Goal: Information Seeking & Learning: Compare options

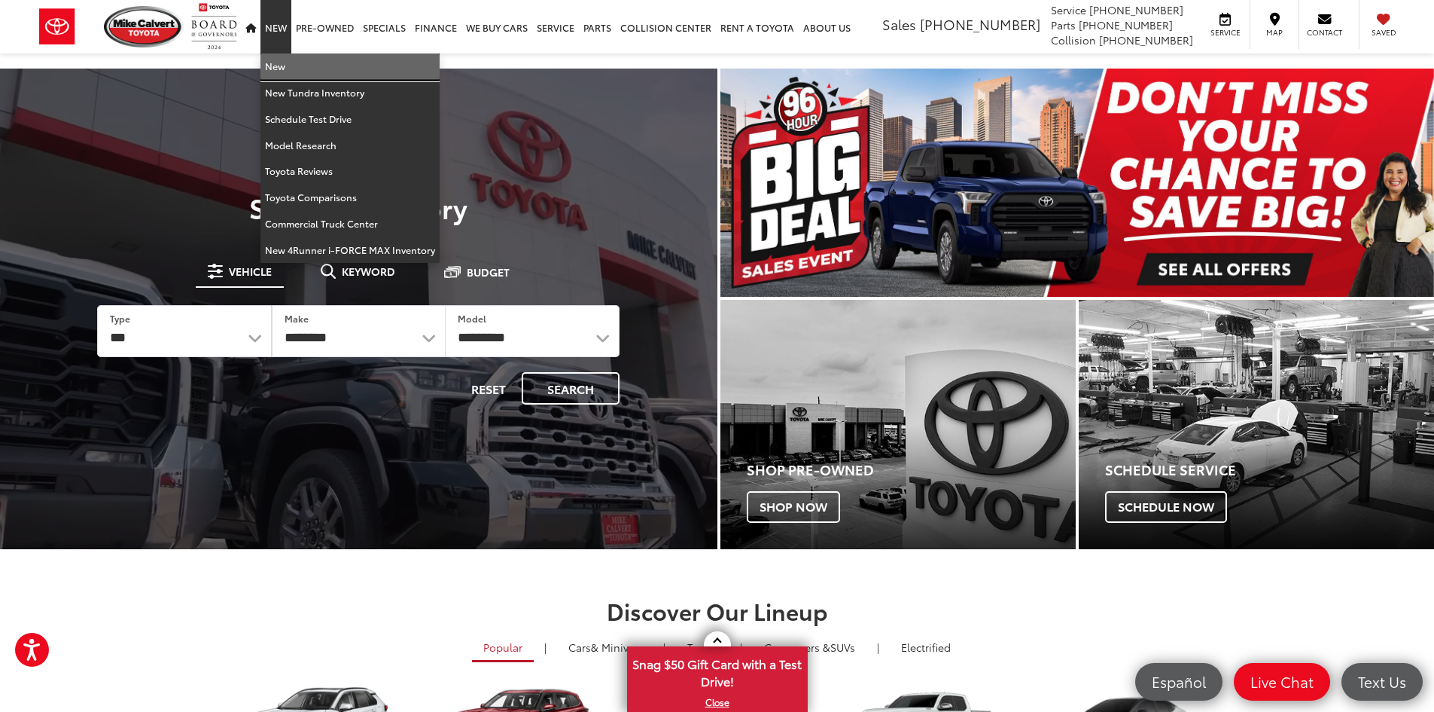
click at [279, 66] on link "New" at bounding box center [350, 66] width 179 height 26
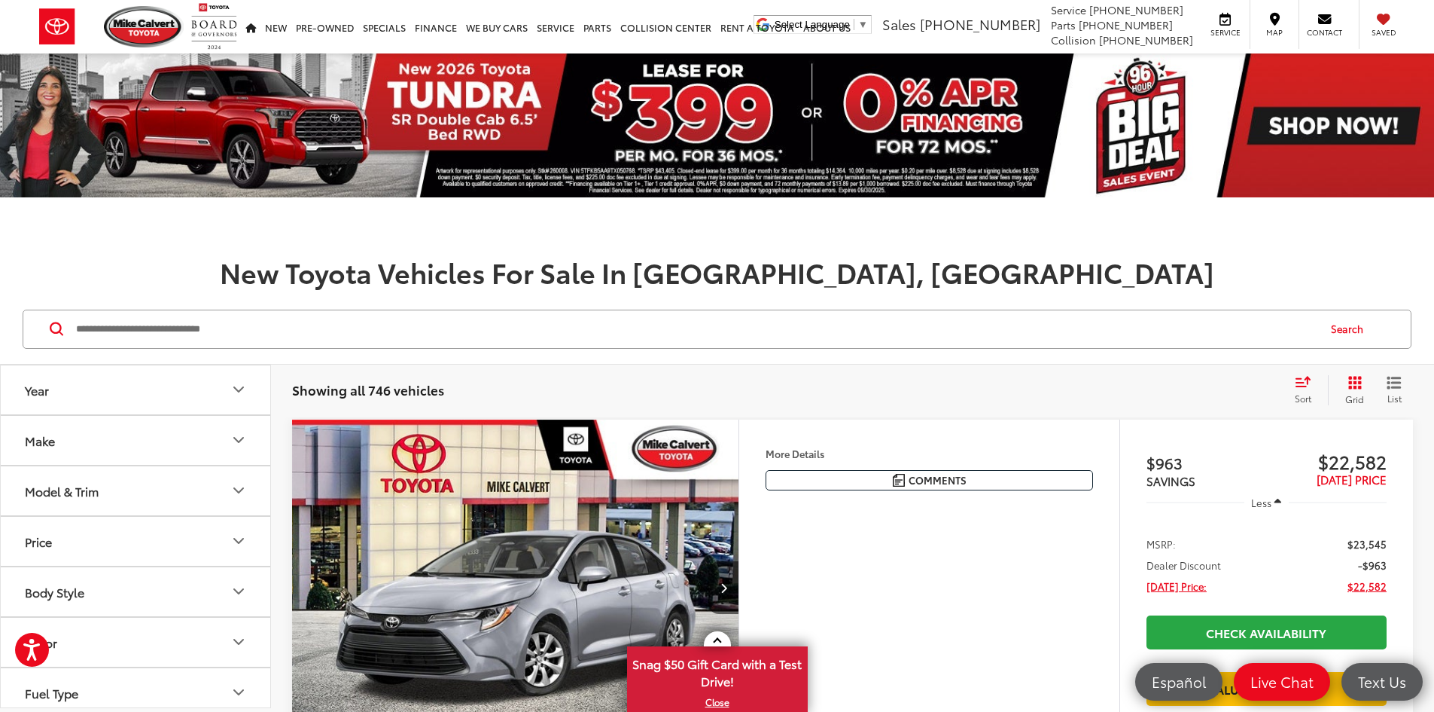
click at [188, 441] on button "Make" at bounding box center [136, 440] width 271 height 49
click at [200, 447] on button "Make" at bounding box center [136, 440] width 271 height 49
click at [157, 488] on button "Model & Trim" at bounding box center [136, 490] width 271 height 49
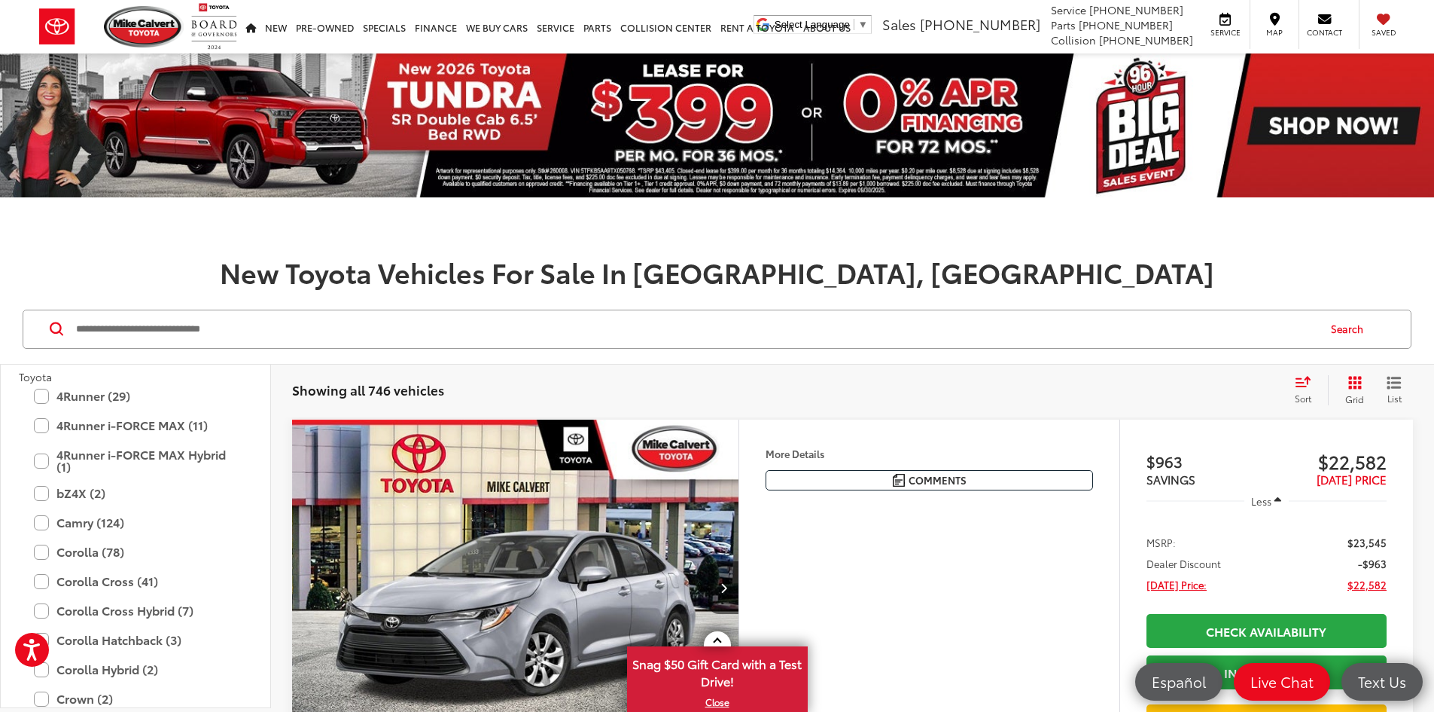
scroll to position [151, 0]
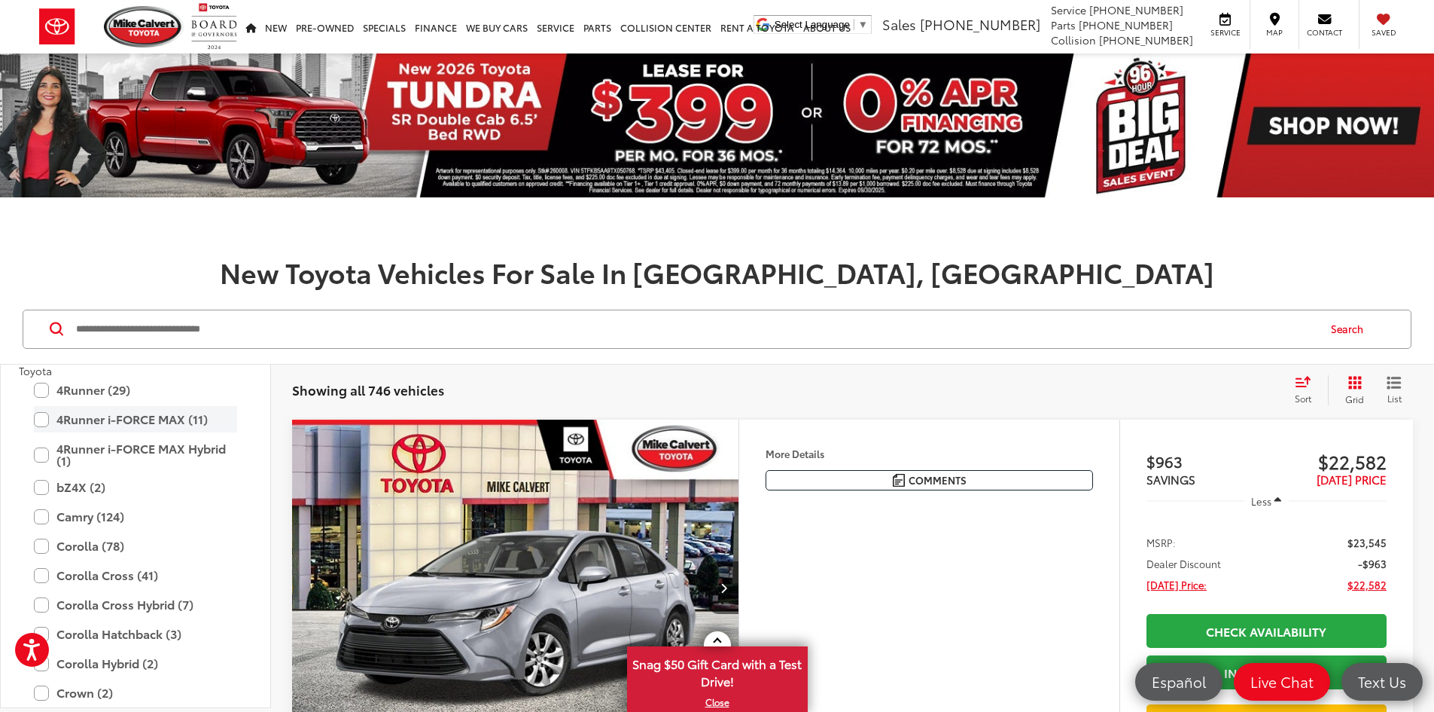
click at [54, 419] on label "4Runner i-FORCE MAX (11)" at bounding box center [135, 419] width 203 height 26
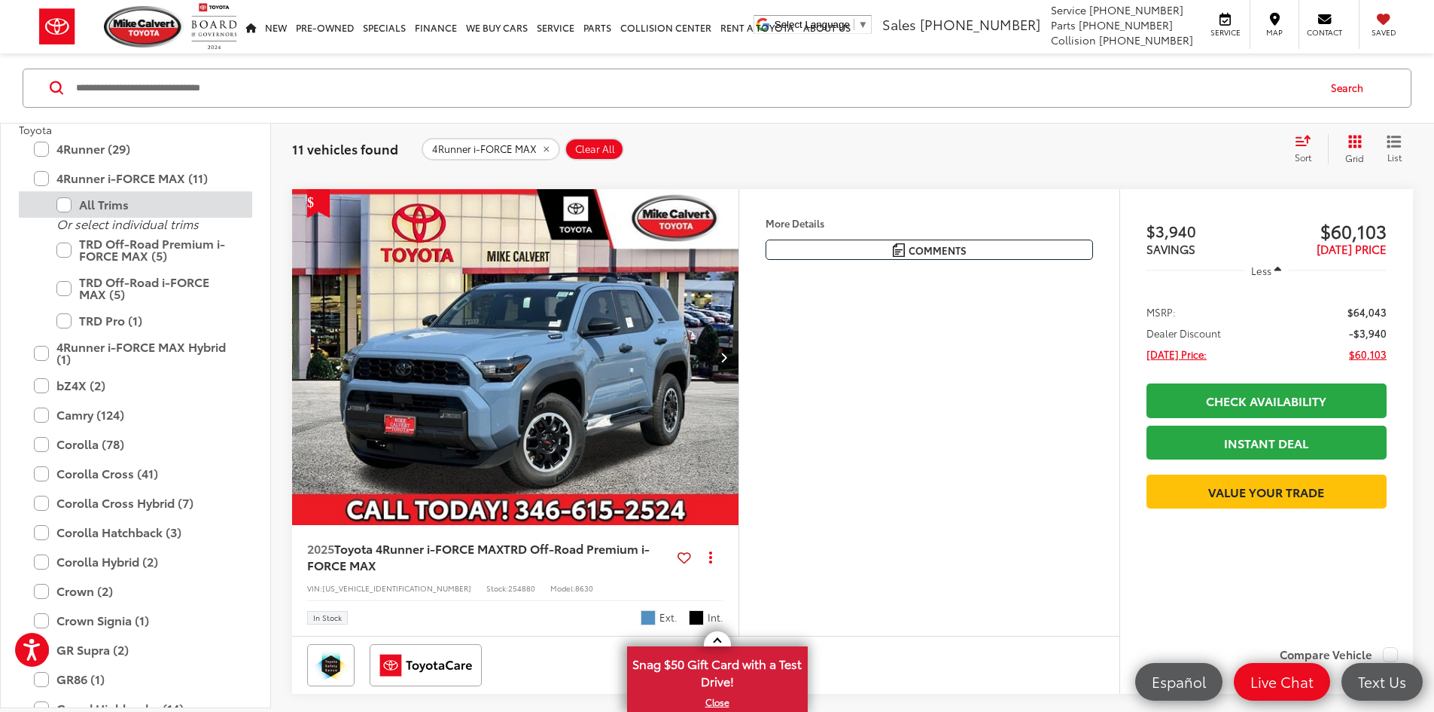
scroll to position [2334, 0]
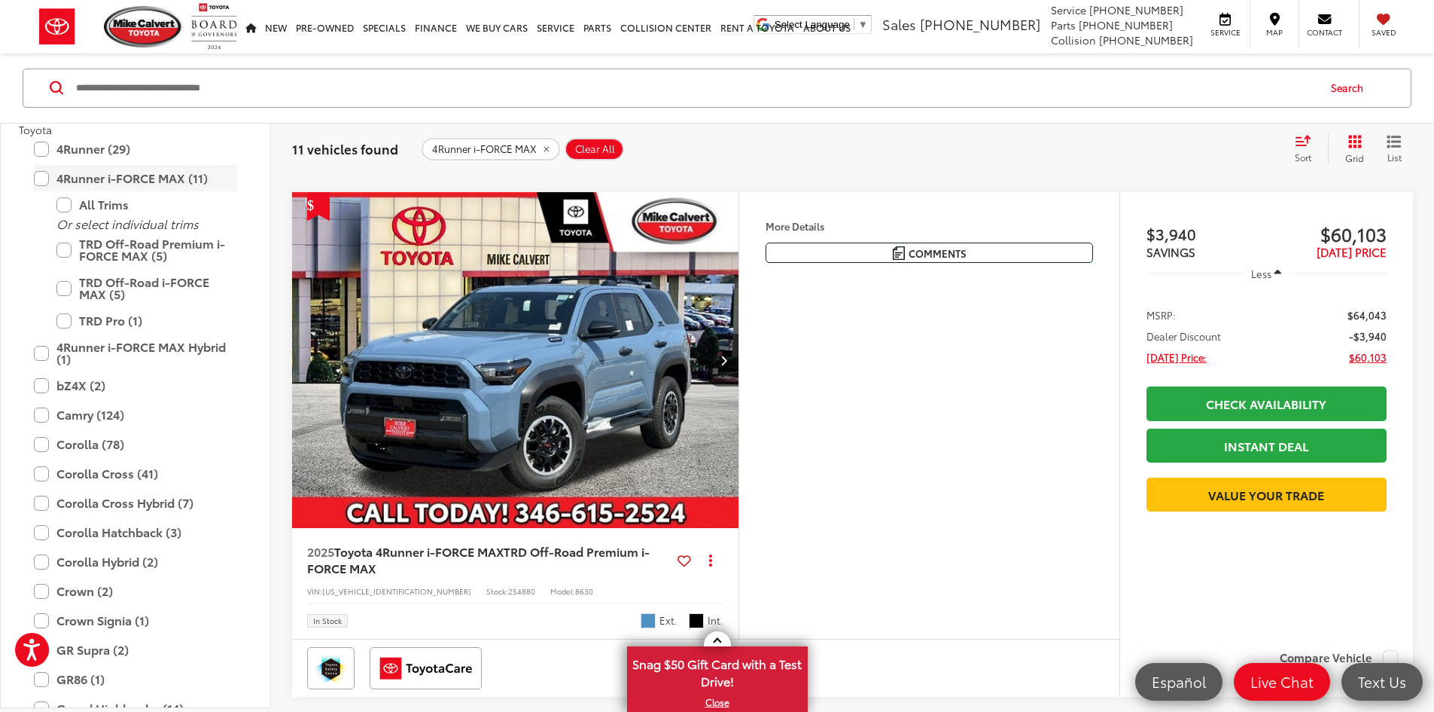
click at [42, 176] on label "4Runner i-FORCE MAX (11)" at bounding box center [135, 179] width 203 height 26
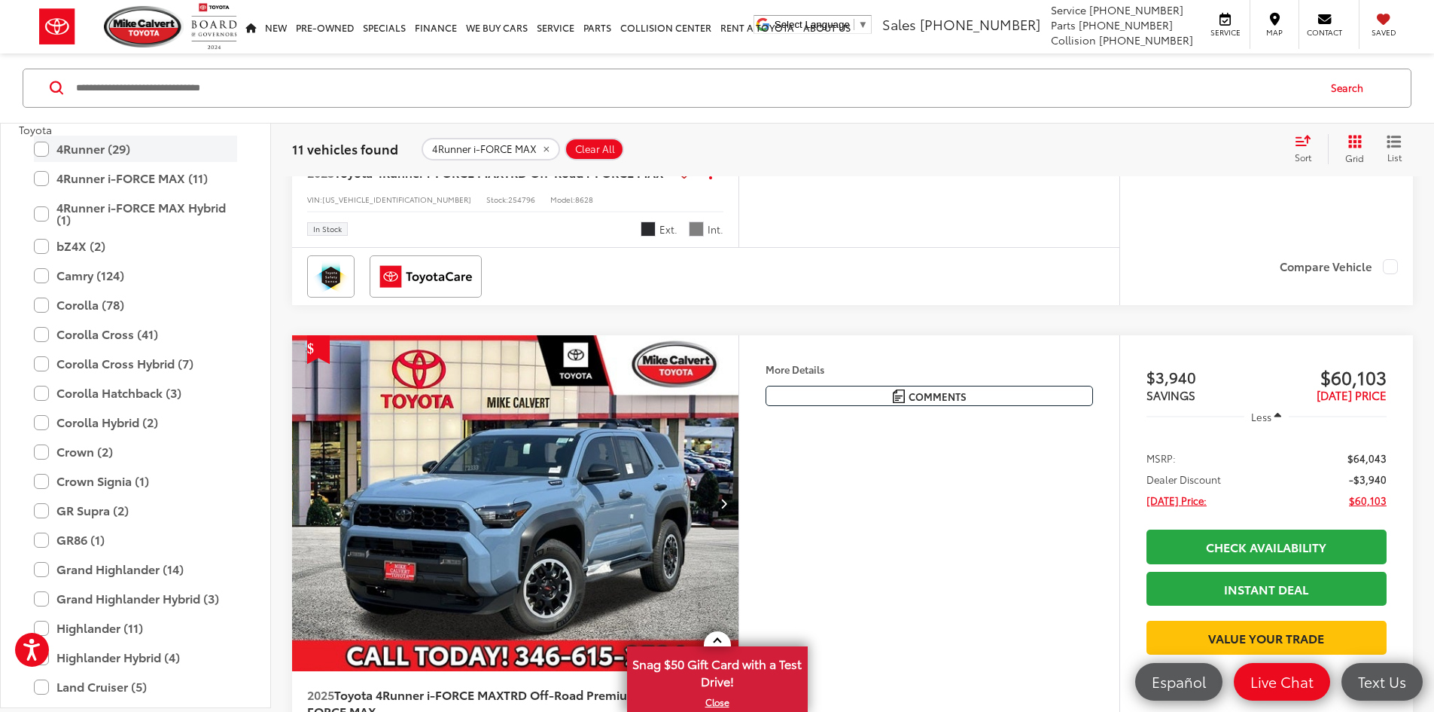
click at [42, 154] on label "4Runner (29)" at bounding box center [135, 149] width 203 height 26
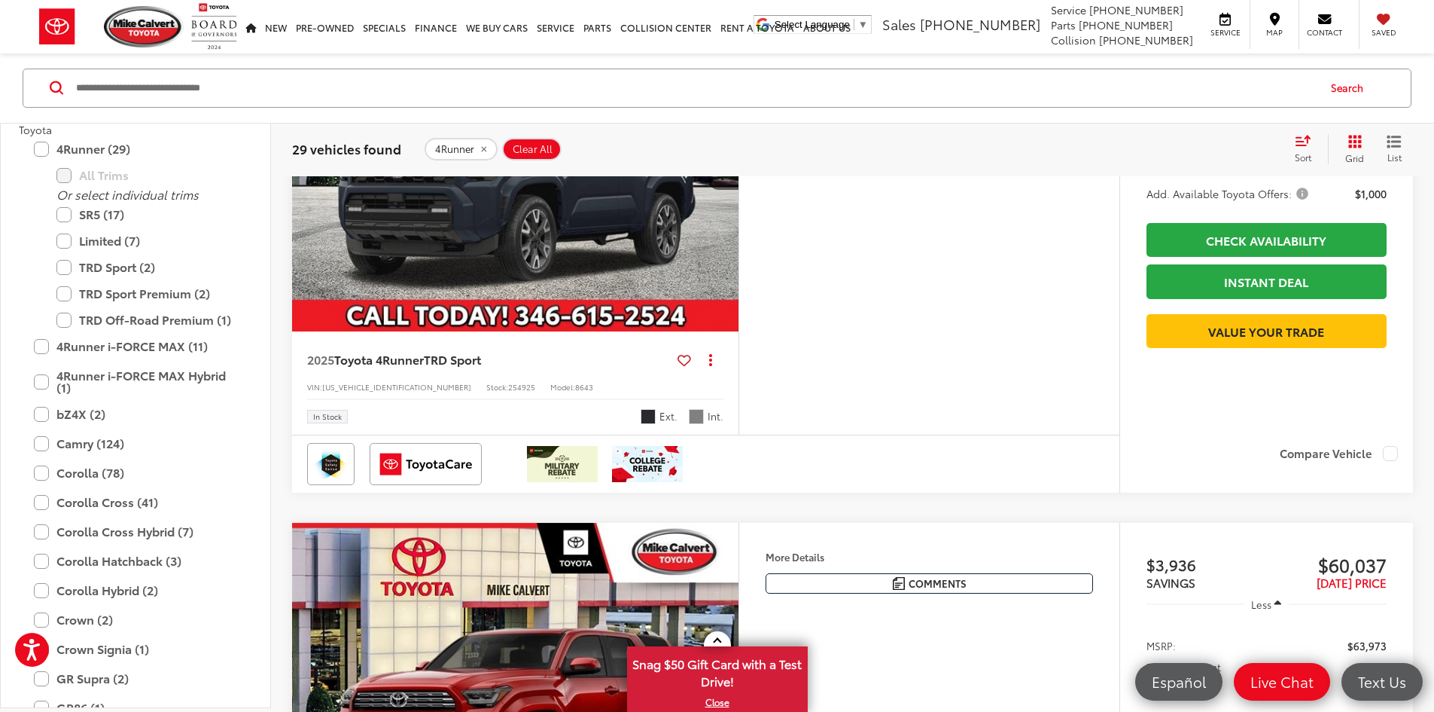
scroll to position [5211, 0]
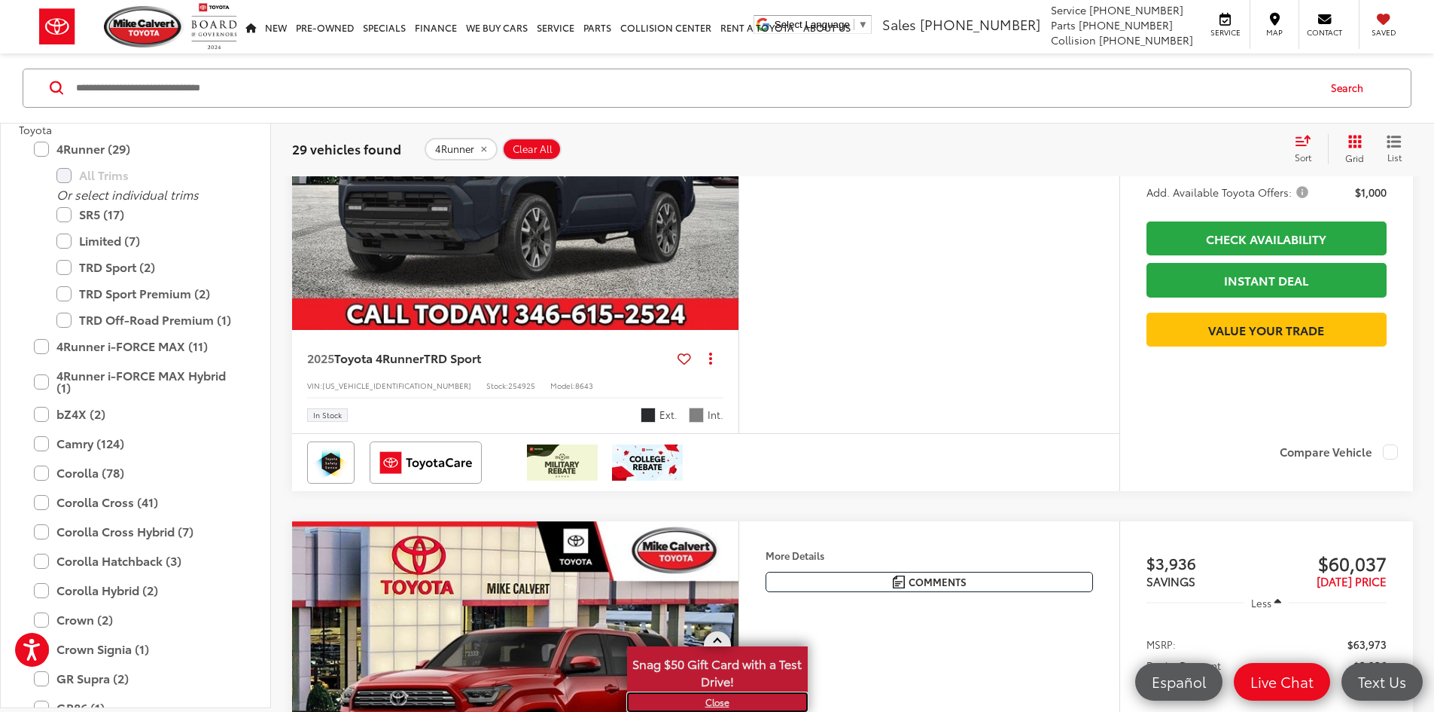
click at [723, 701] on link "X" at bounding box center [718, 702] width 178 height 17
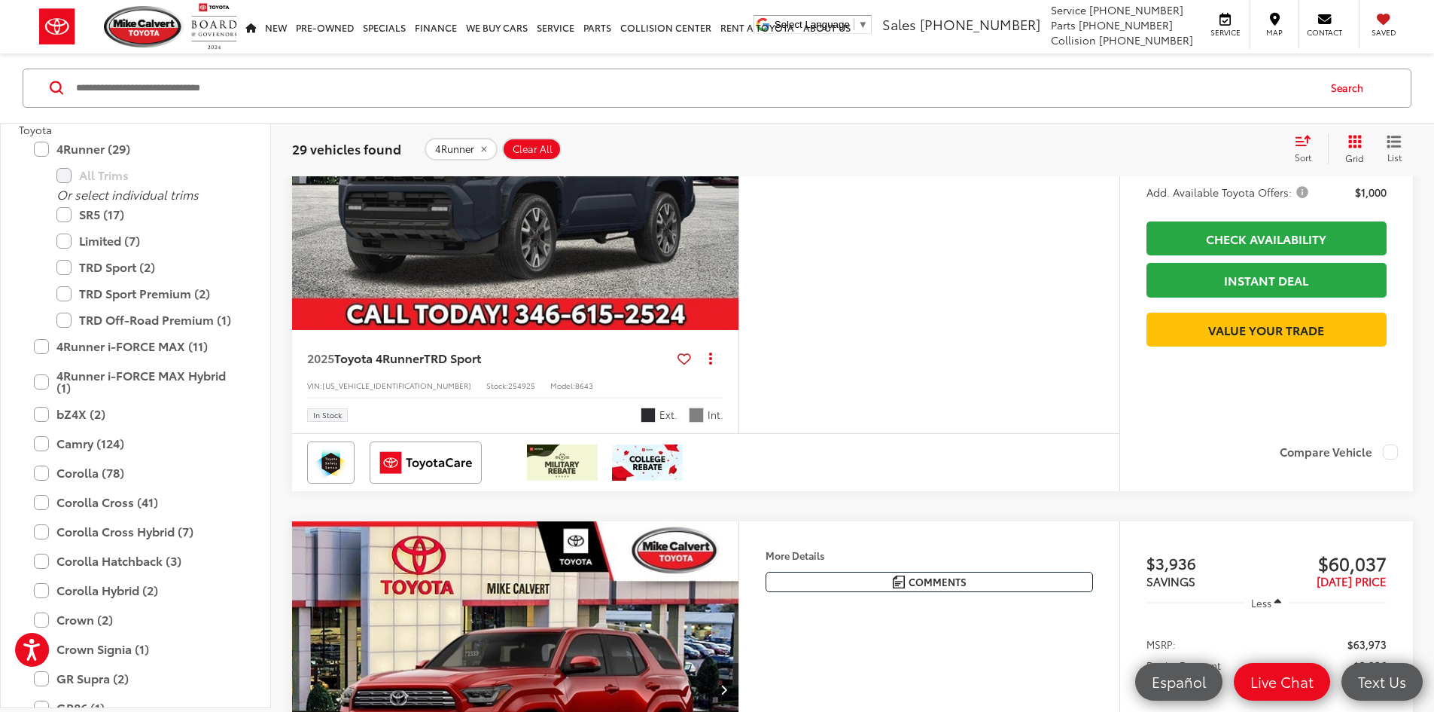
click at [0, 0] on button "More..." at bounding box center [0, 0] width 0 height 0
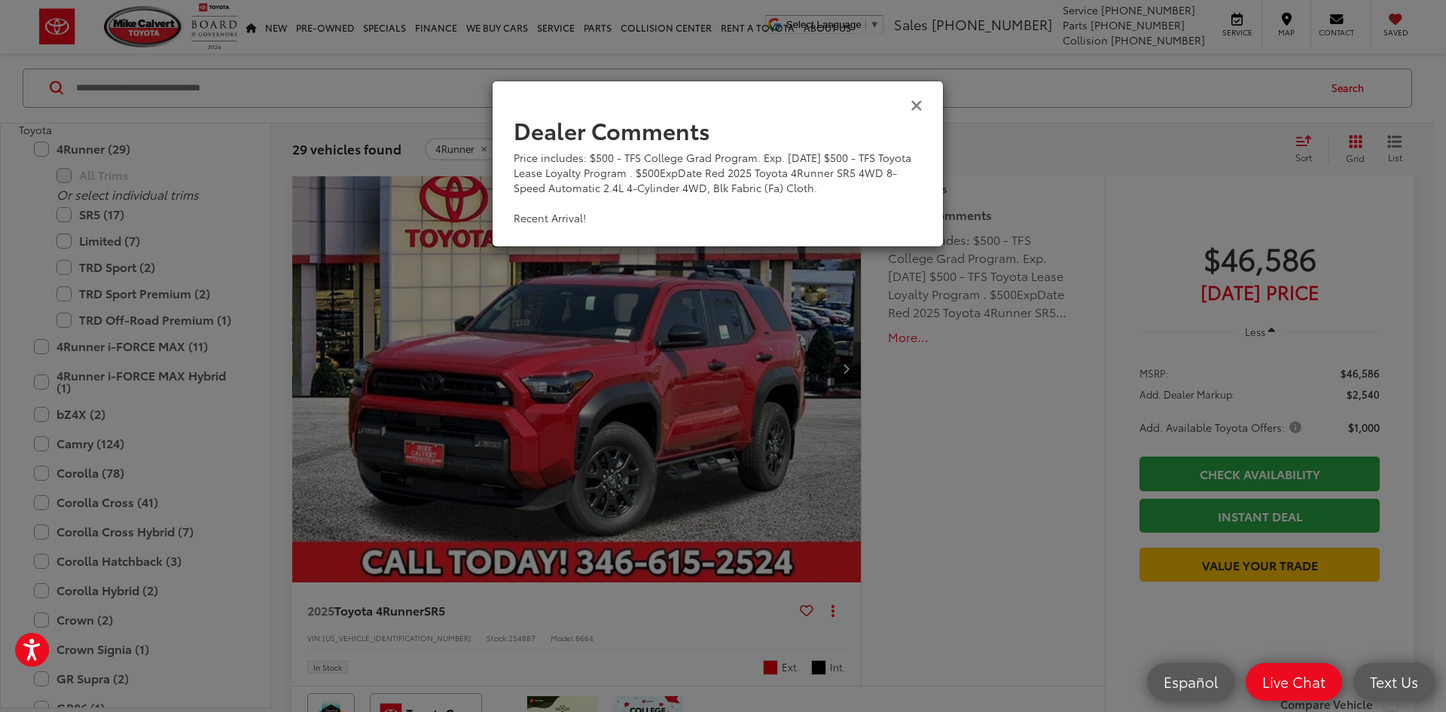
click at [913, 106] on icon "Close" at bounding box center [916, 104] width 12 height 16
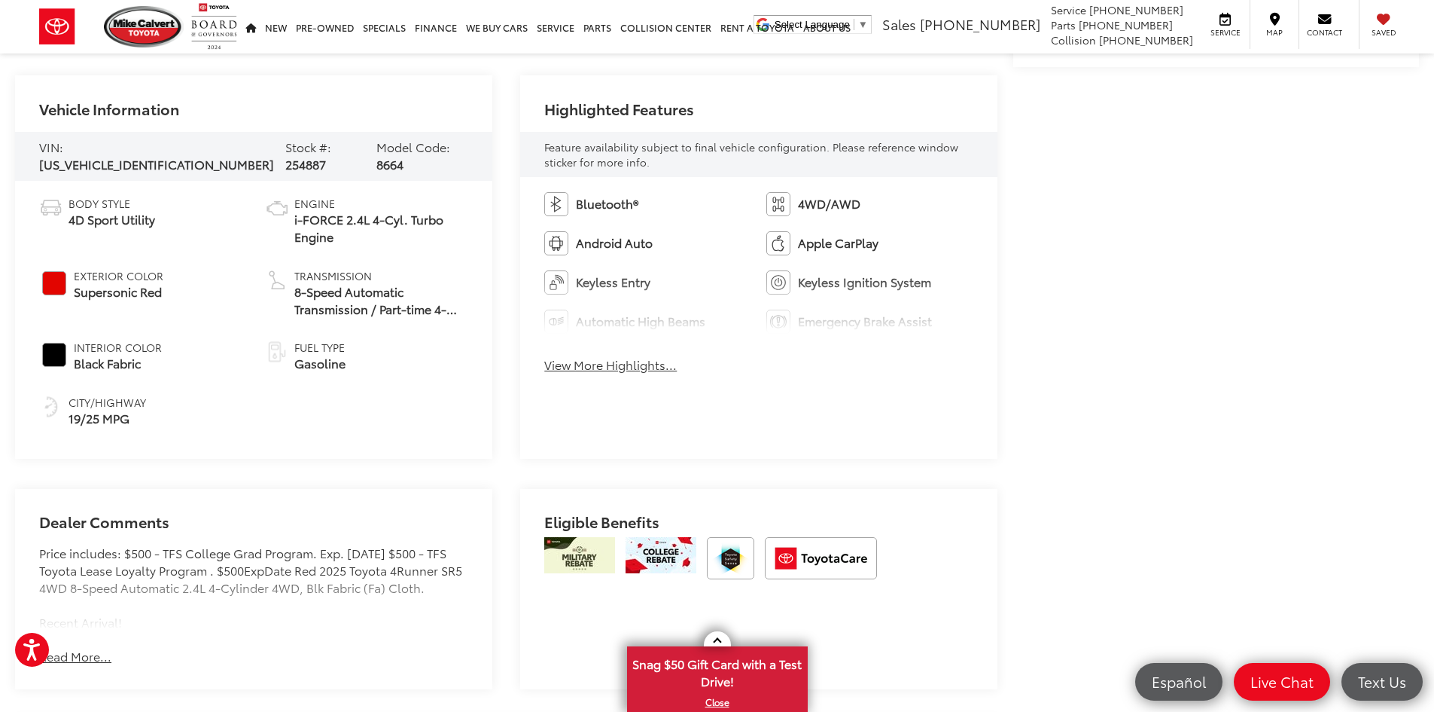
scroll to position [602, 0]
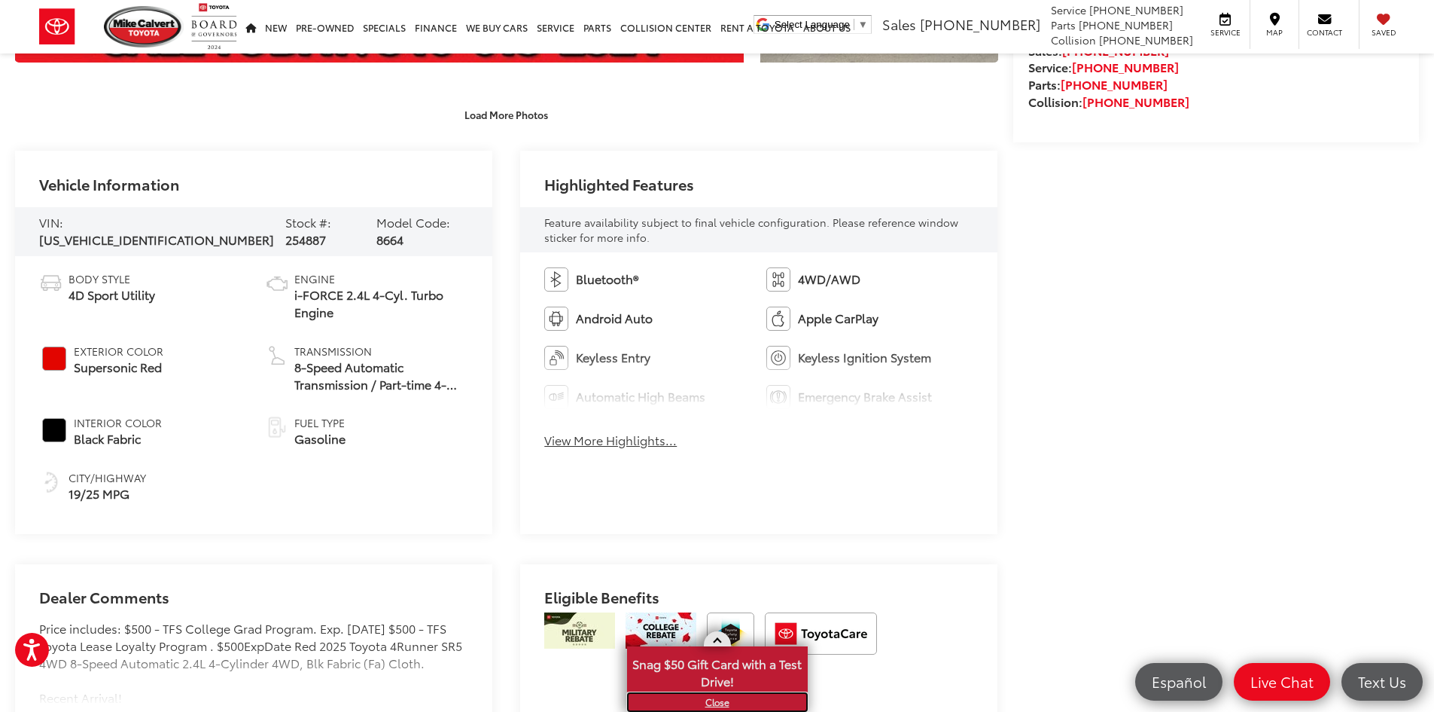
click at [727, 700] on link "X" at bounding box center [718, 702] width 178 height 17
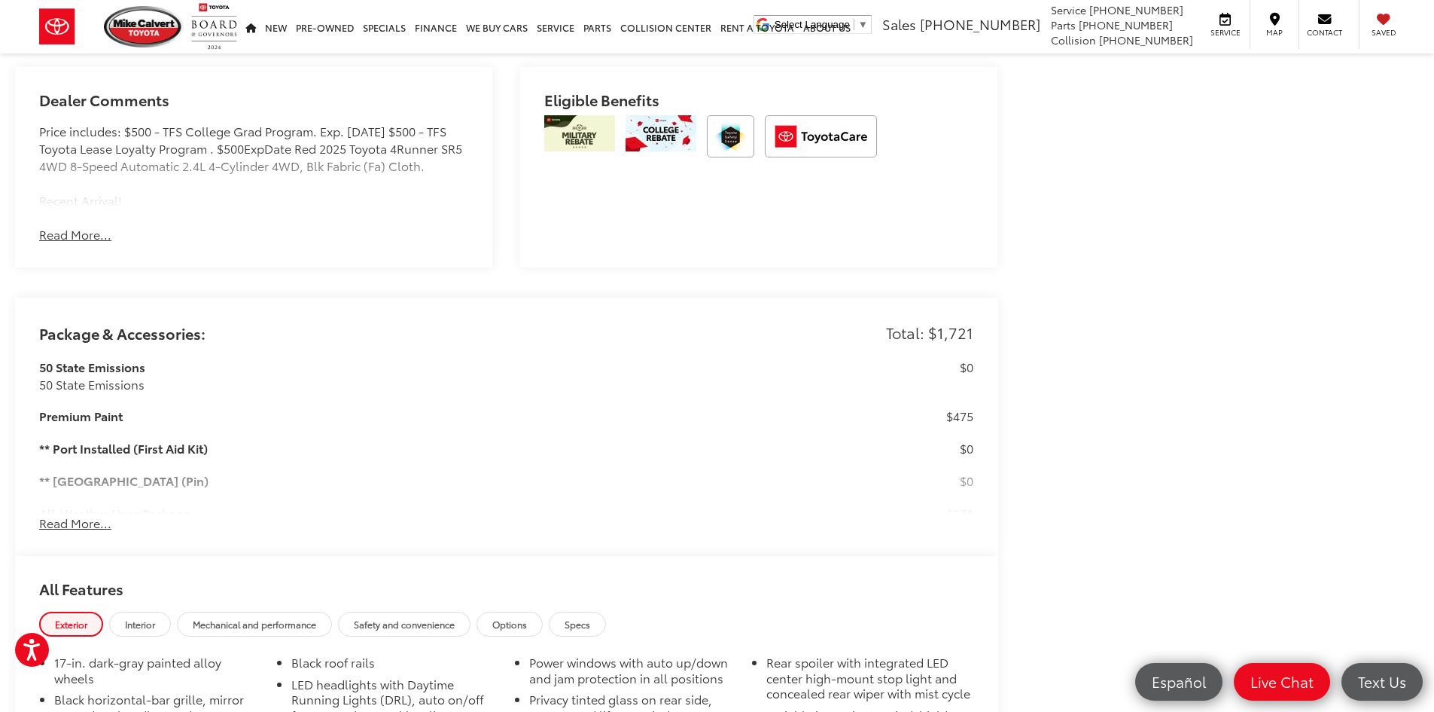
scroll to position [1129, 0]
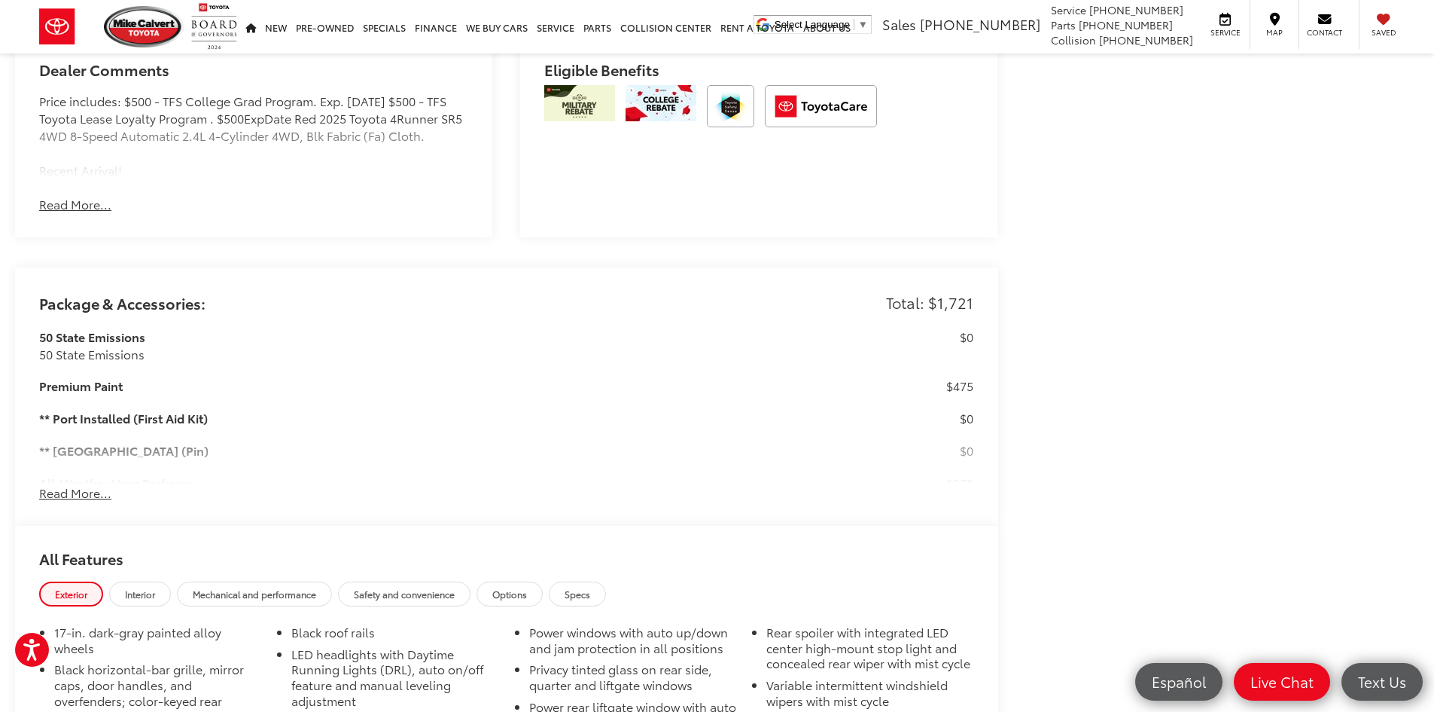
click at [104, 490] on button "Read More..." at bounding box center [75, 492] width 72 height 17
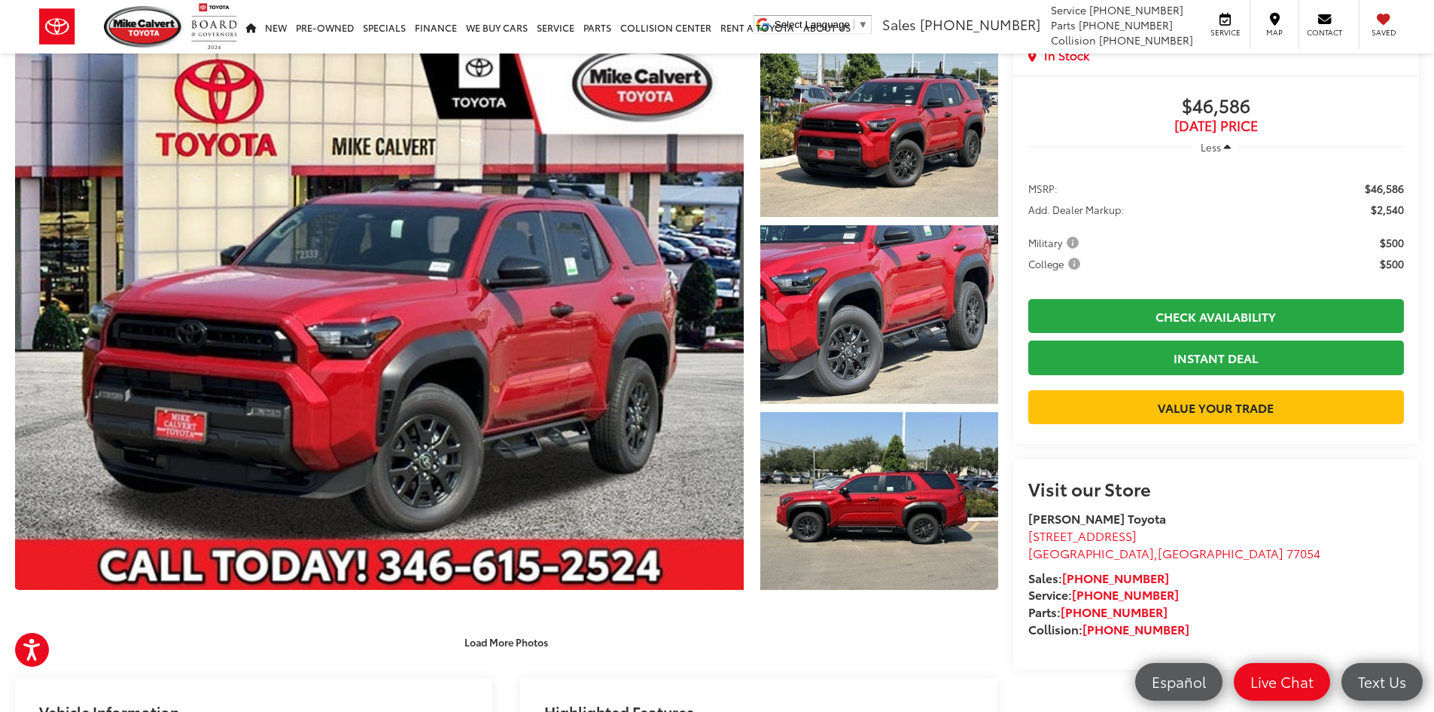
scroll to position [0, 0]
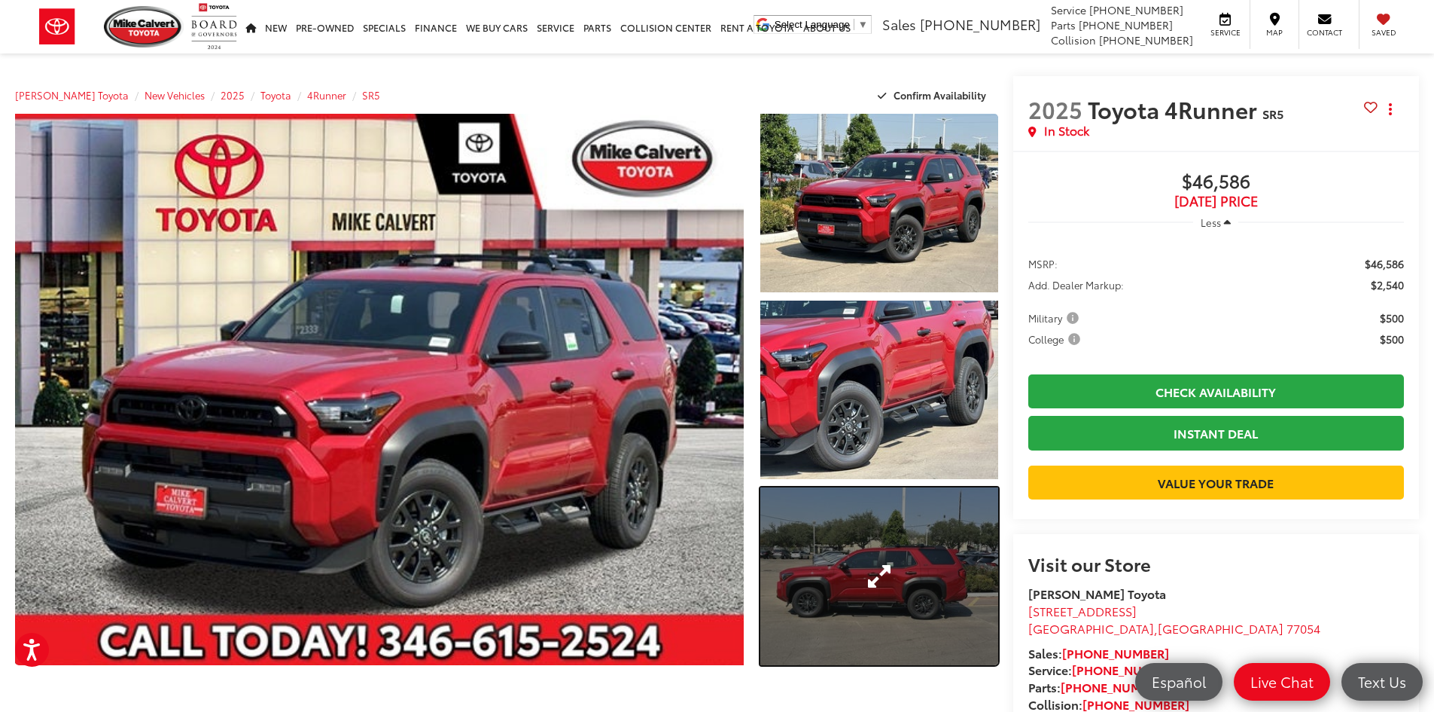
click at [962, 537] on link "Expand Photo 3" at bounding box center [880, 576] width 238 height 178
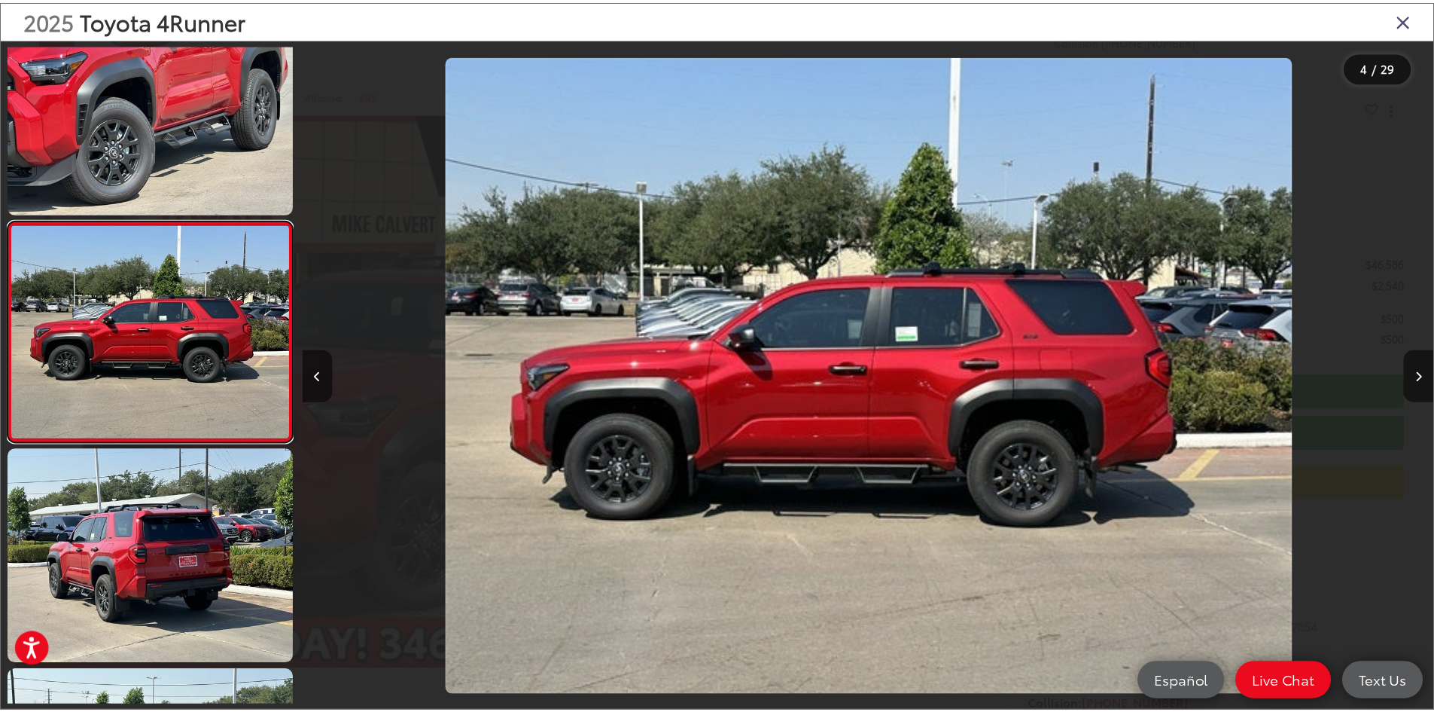
scroll to position [0, 3421]
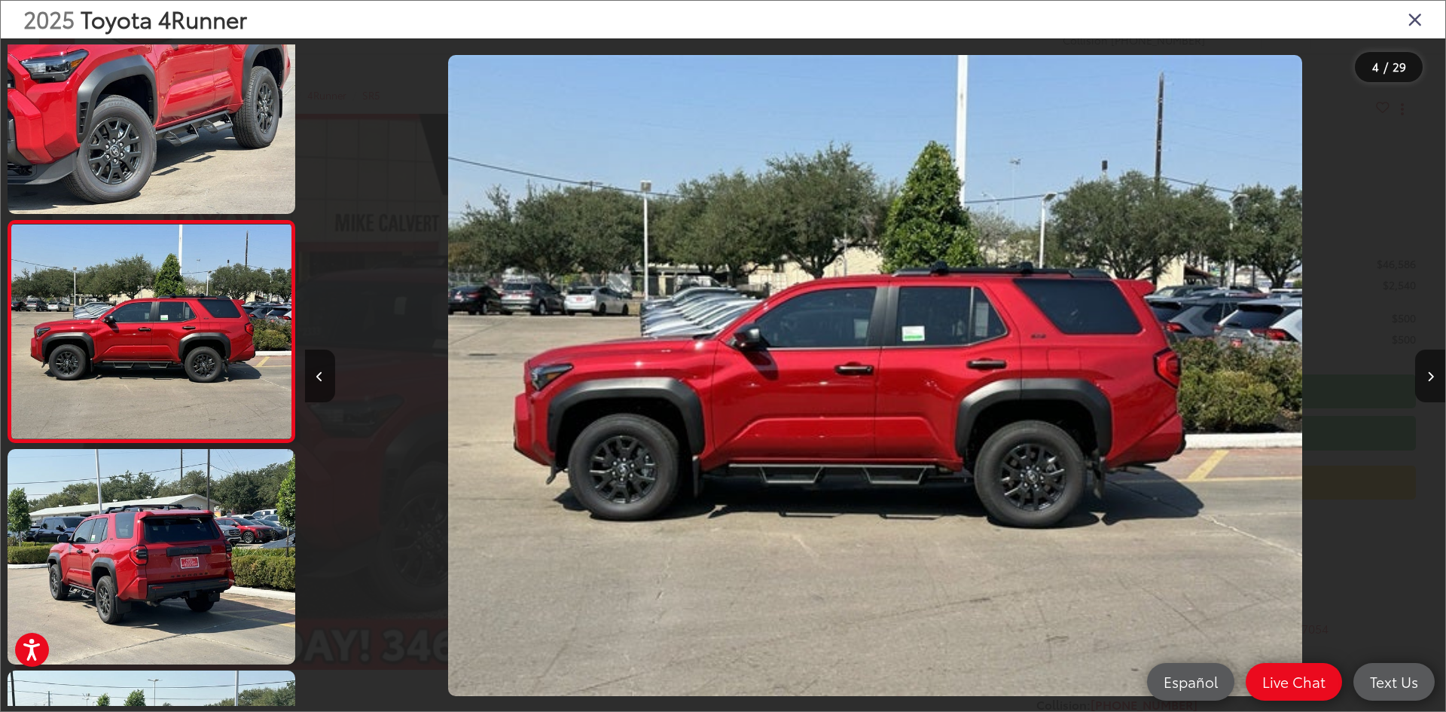
click at [1418, 22] on icon "Close gallery" at bounding box center [1414, 19] width 15 height 20
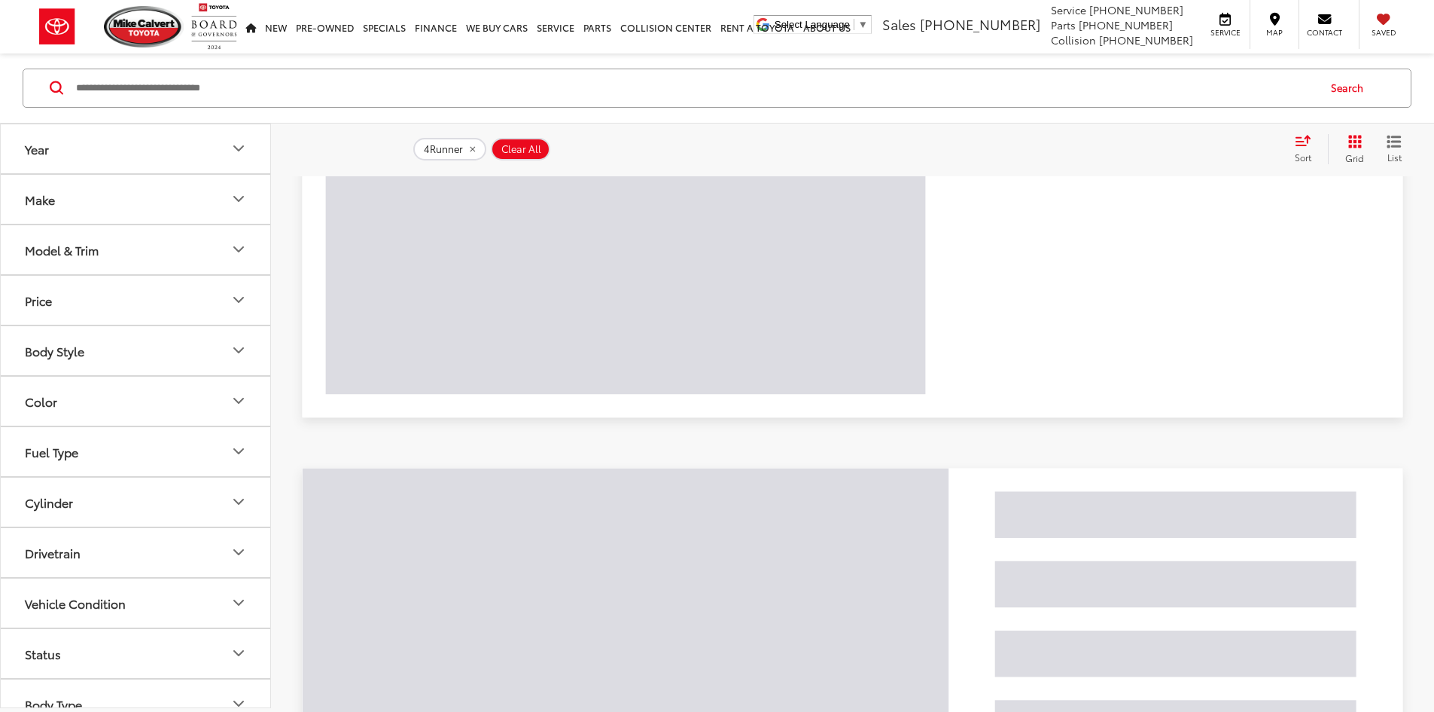
scroll to position [1143, 0]
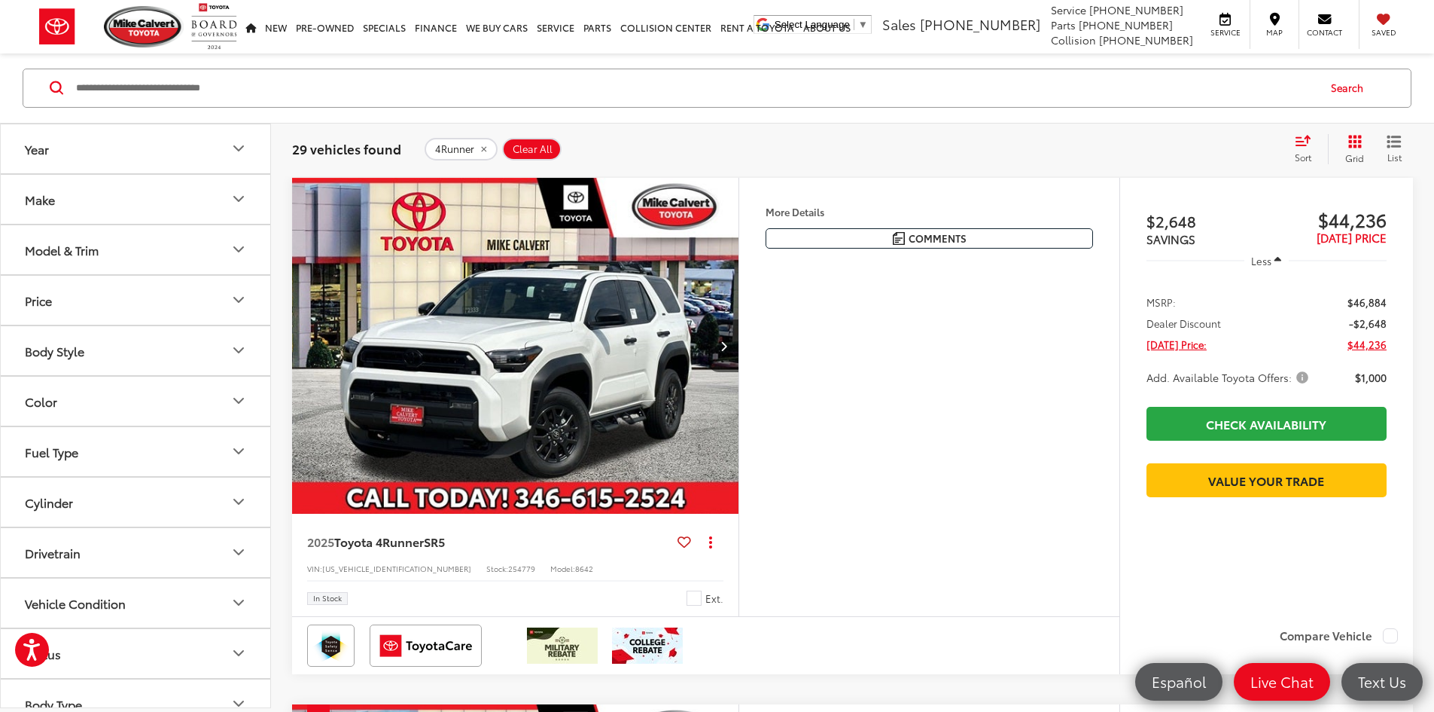
click at [184, 244] on button "Model & Trim" at bounding box center [136, 249] width 271 height 49
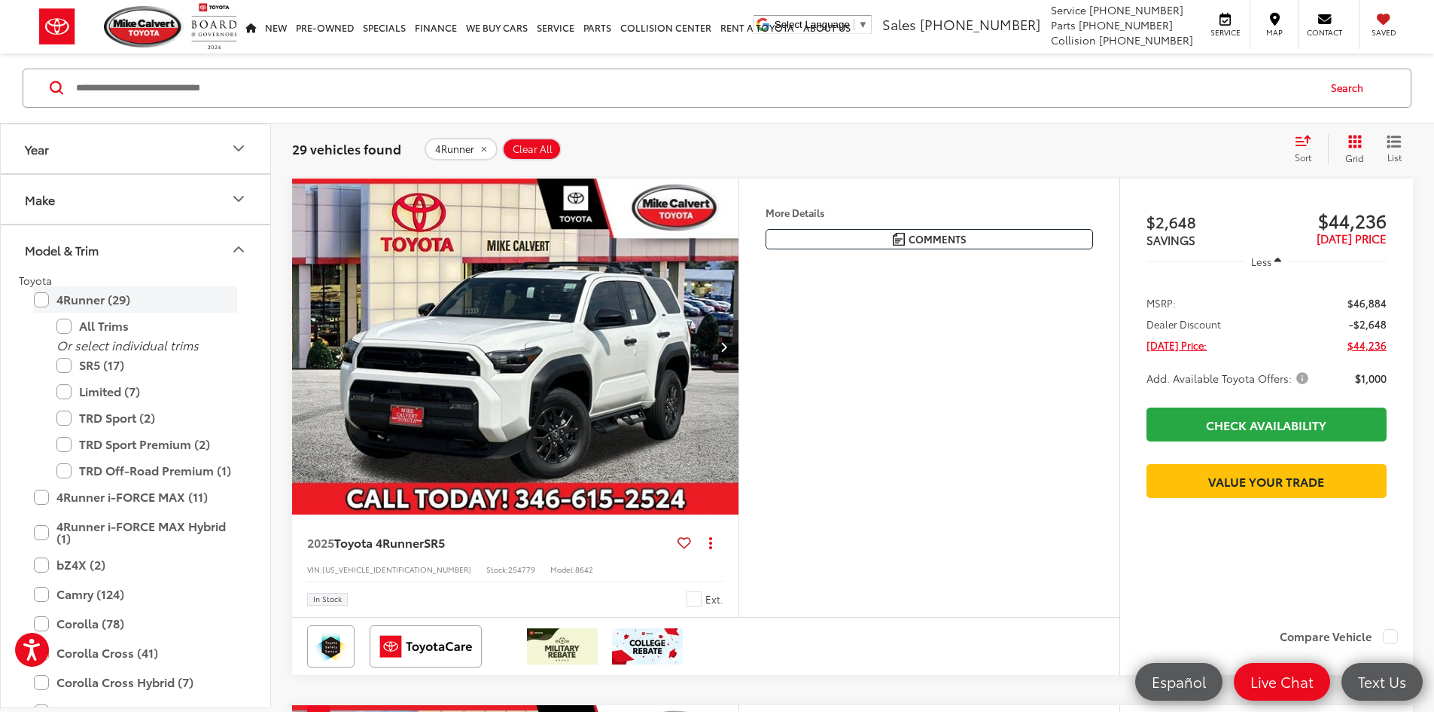
scroll to position [0, 0]
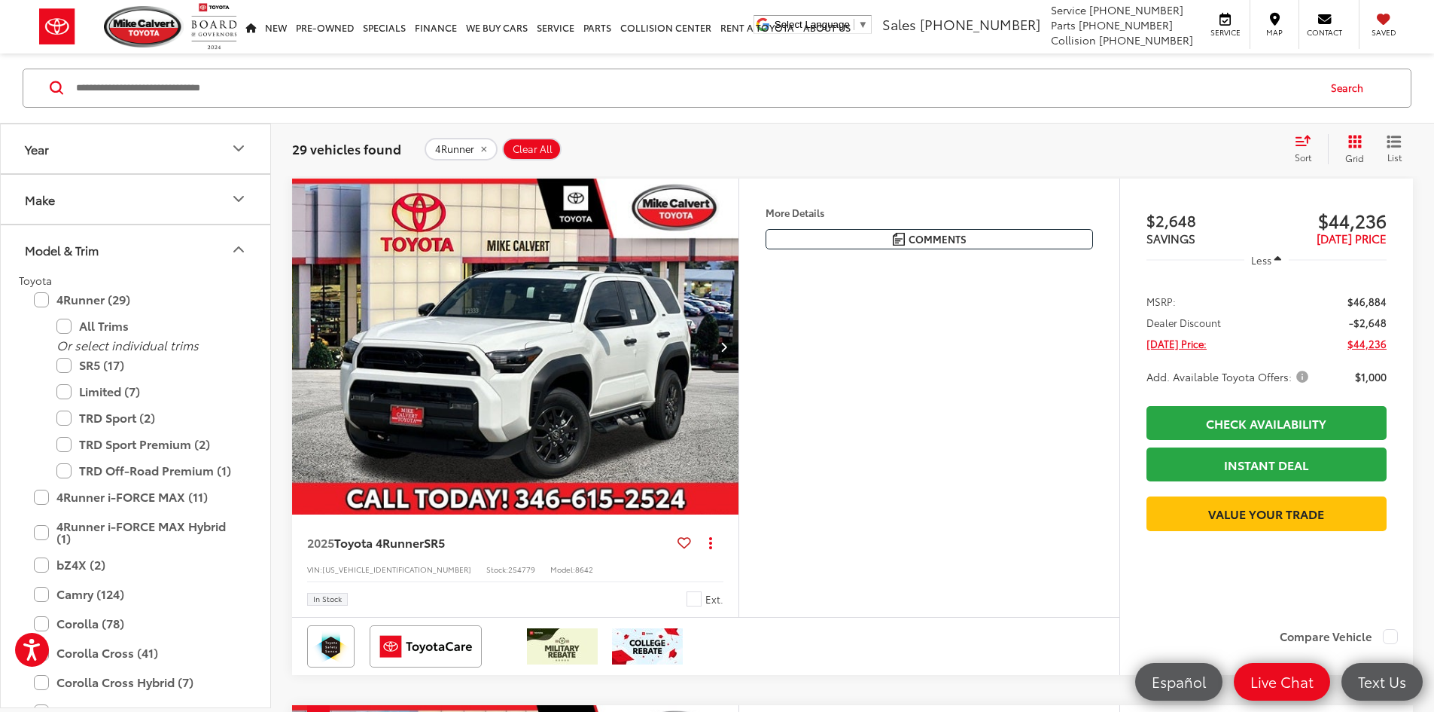
click at [140, 256] on button "Model & Trim" at bounding box center [136, 249] width 271 height 49
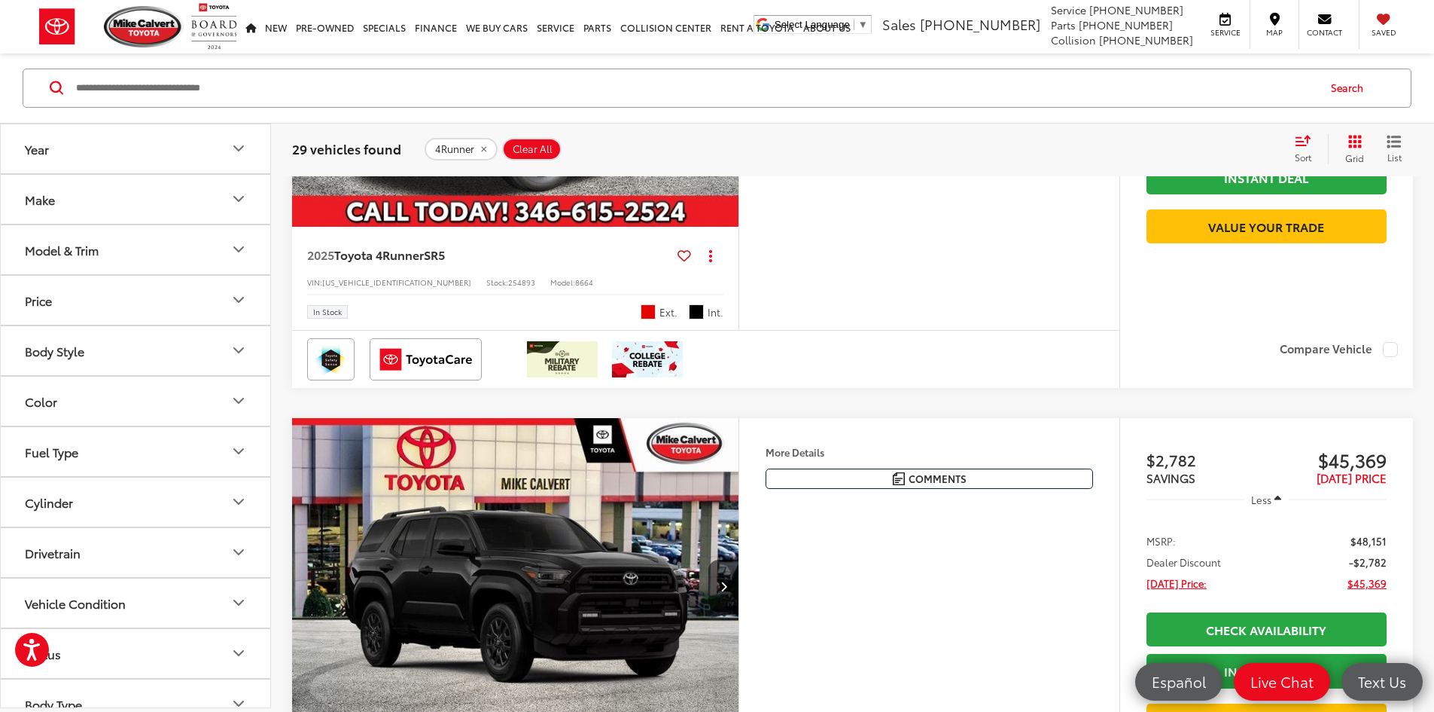
scroll to position [2726, 0]
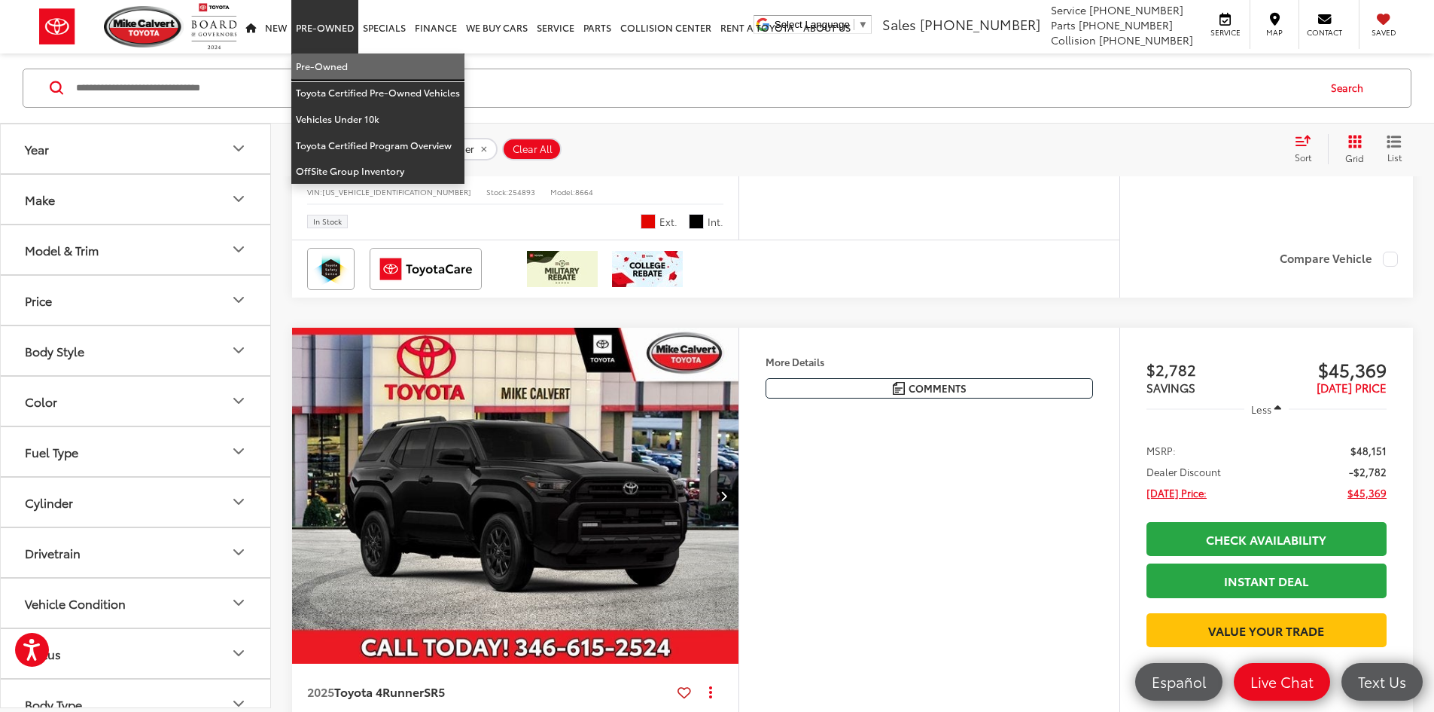
click at [330, 62] on link "Pre-Owned" at bounding box center [377, 66] width 173 height 26
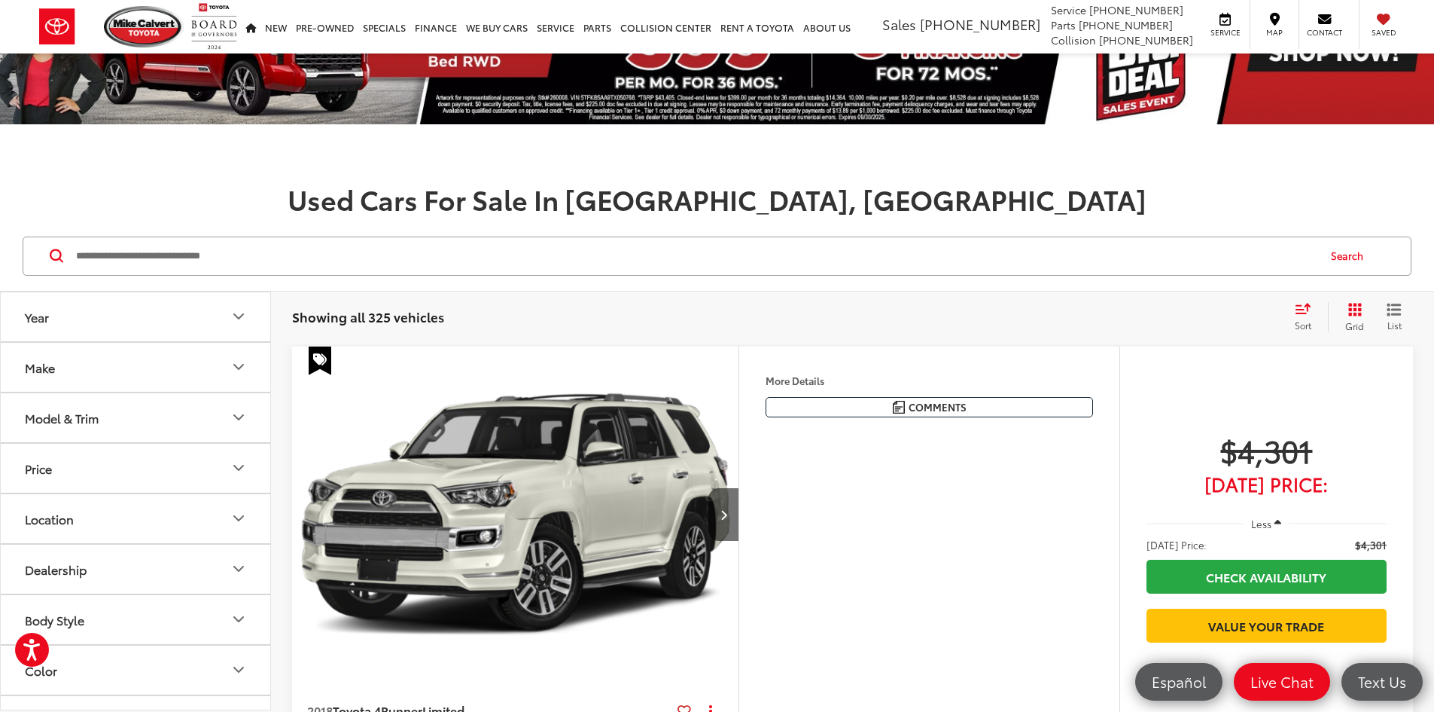
scroll to position [75, 0]
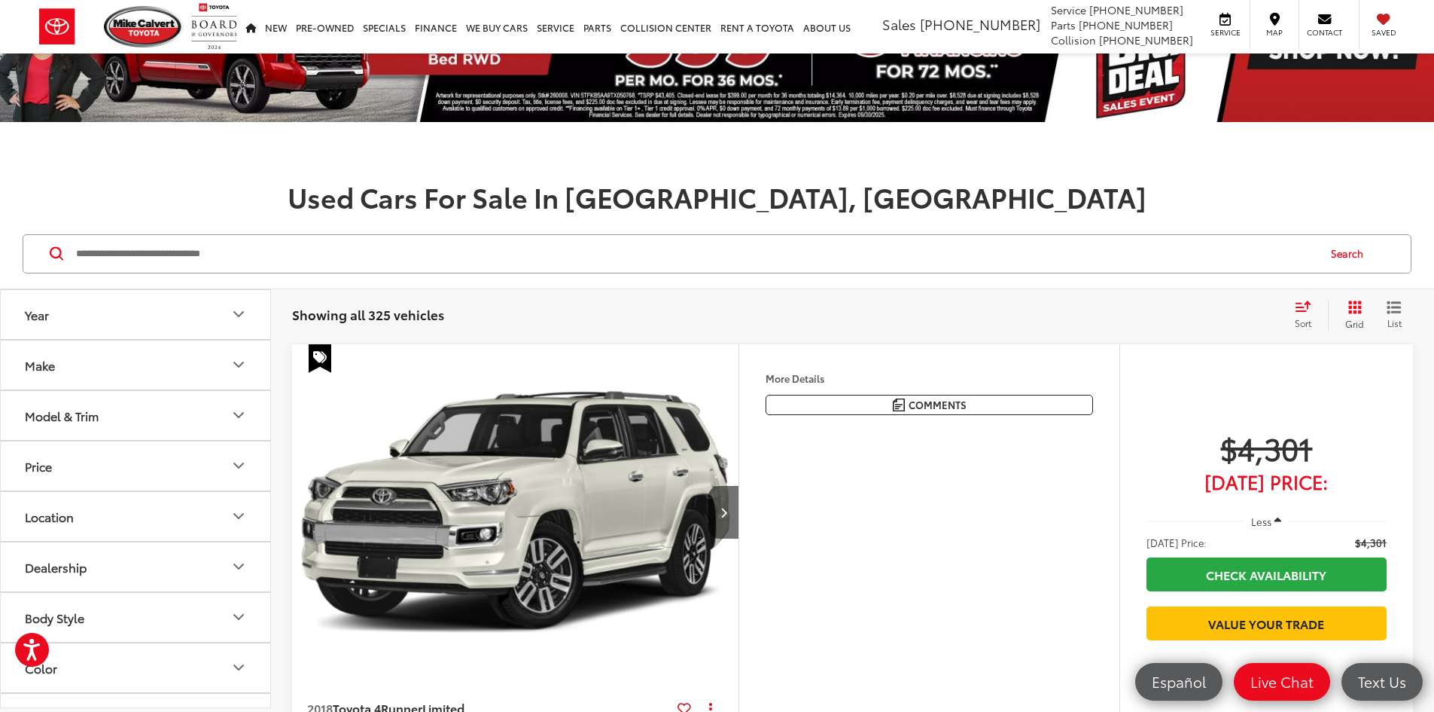
click at [237, 373] on icon "Make" at bounding box center [239, 364] width 18 height 18
click at [77, 168] on label "Toyota (194)" at bounding box center [68, 155] width 61 height 26
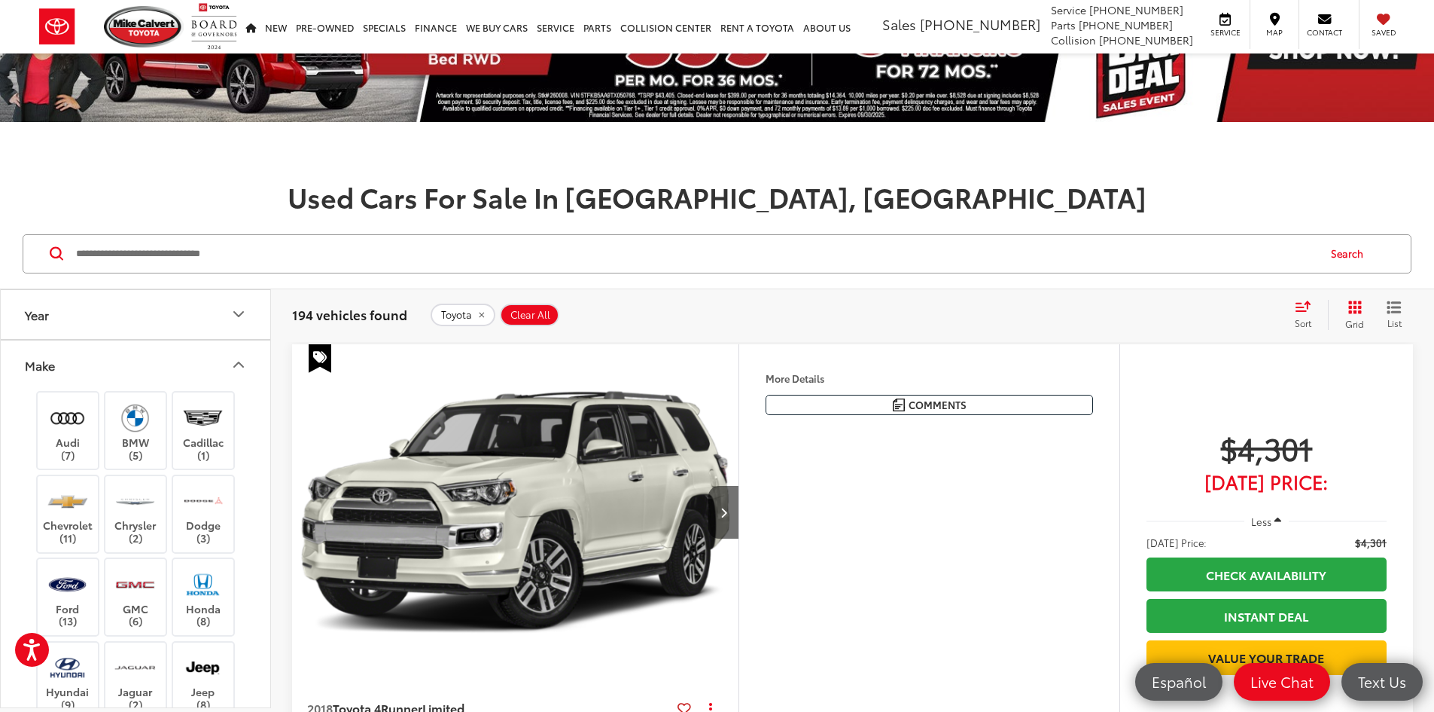
click at [204, 356] on button "Make" at bounding box center [136, 364] width 271 height 49
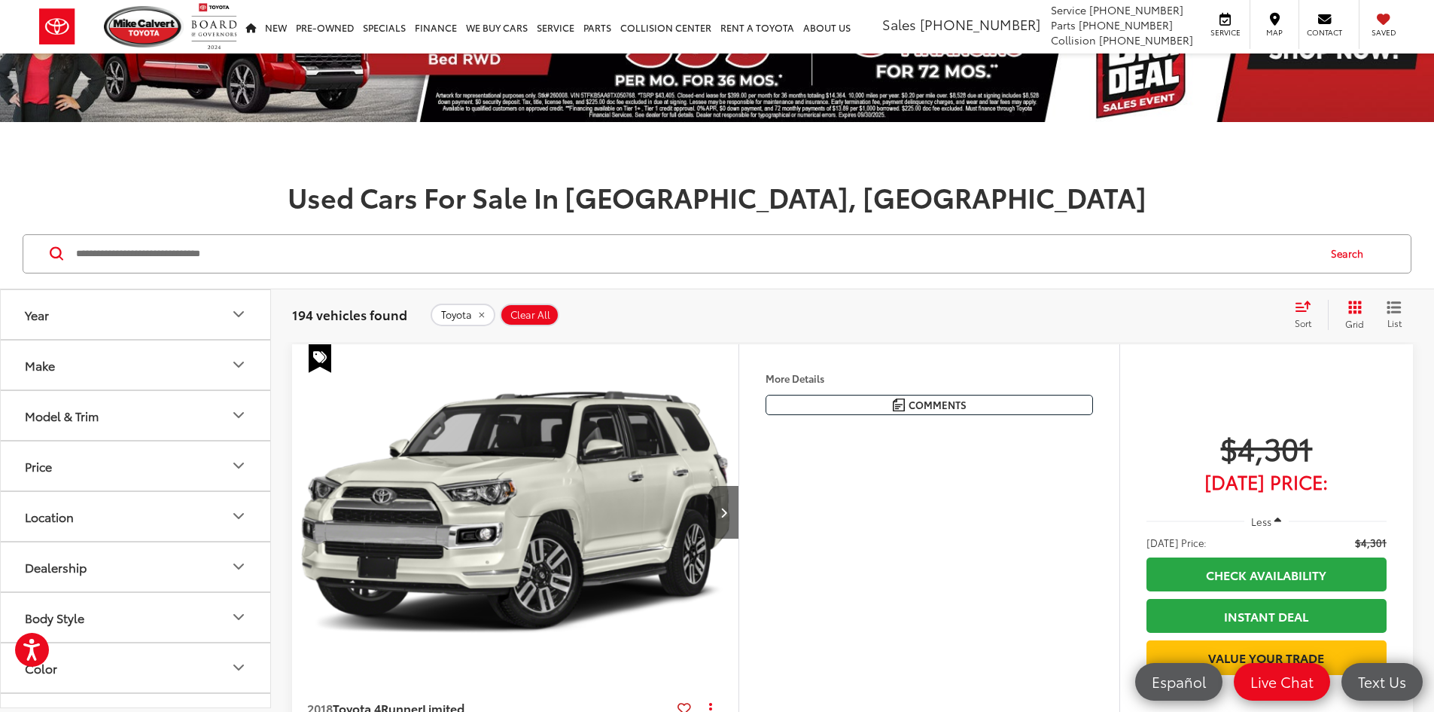
click at [132, 410] on button "Model & Trim" at bounding box center [136, 415] width 271 height 49
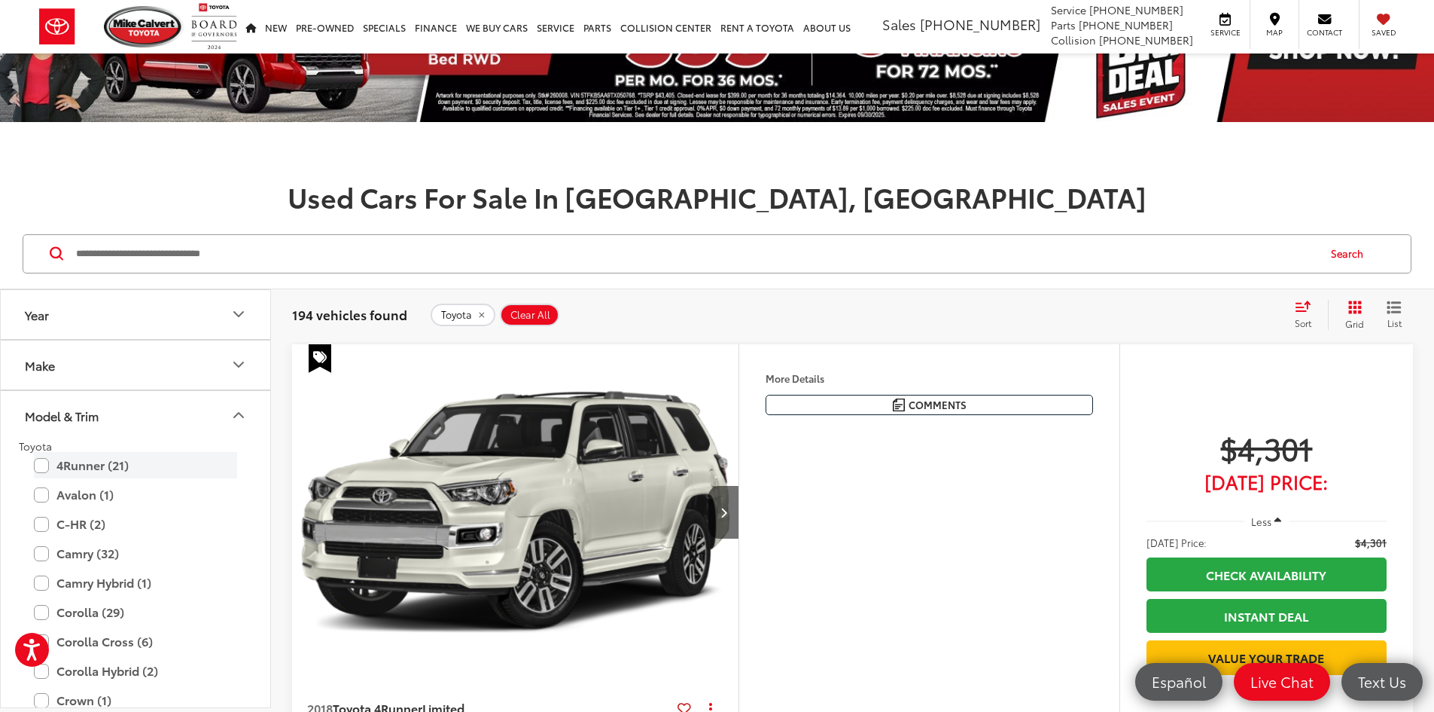
click at [43, 468] on label "4Runner (21)" at bounding box center [135, 465] width 203 height 26
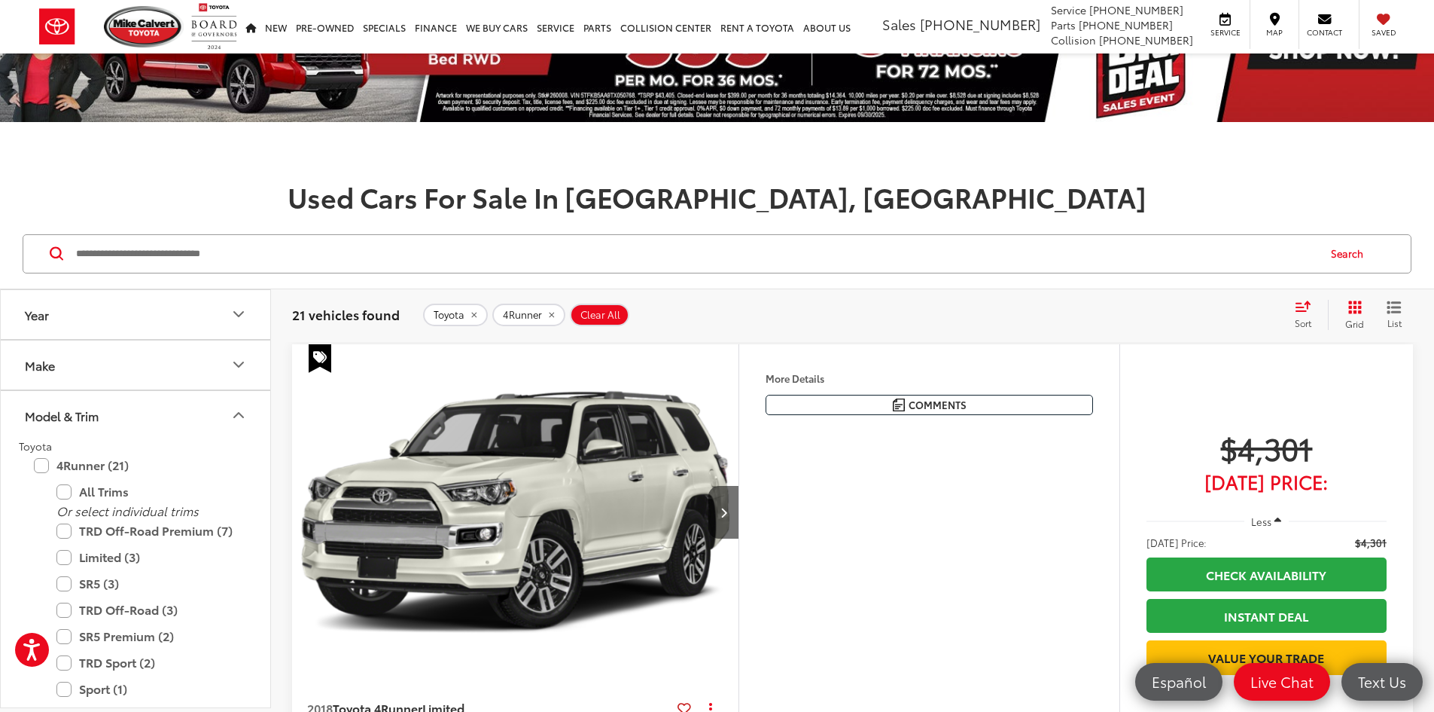
click at [1307, 308] on icon "Select sort value" at bounding box center [1304, 305] width 14 height 9
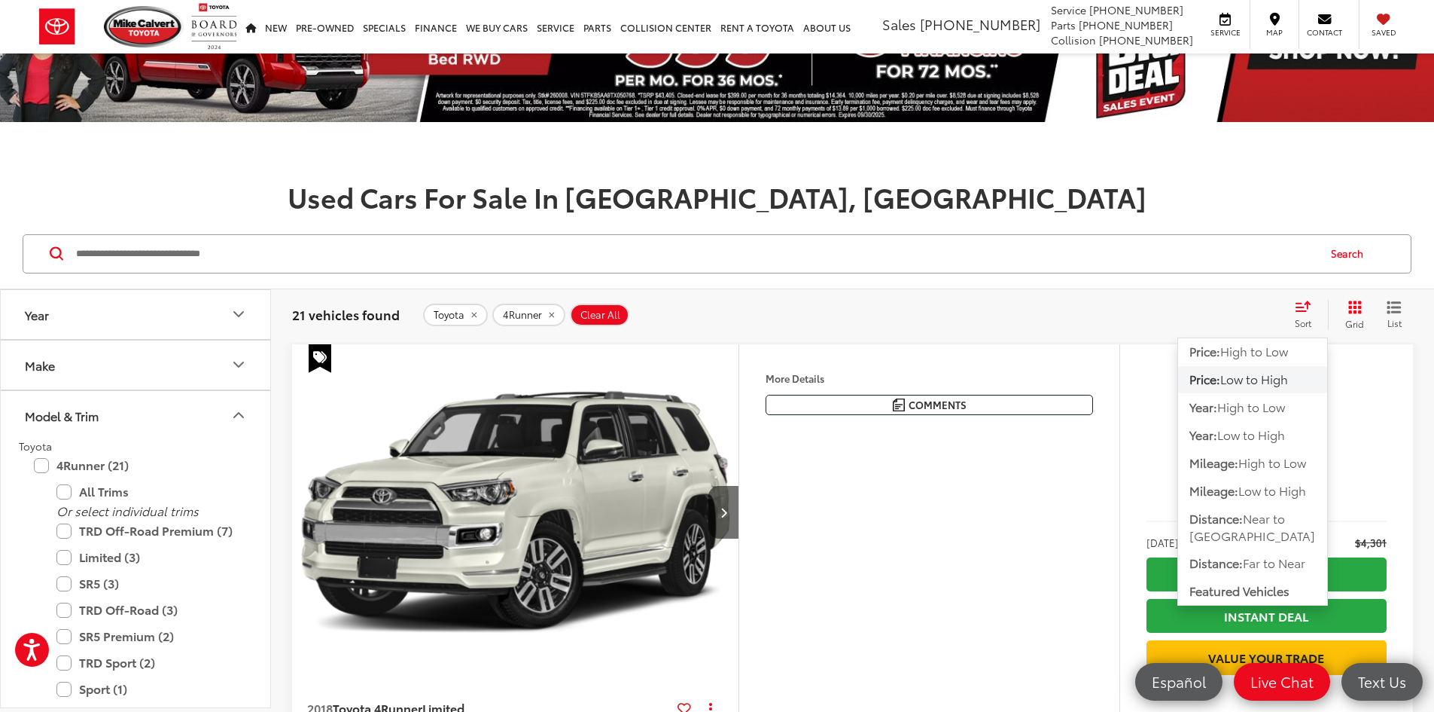
click at [1253, 373] on span "Low to High" at bounding box center [1255, 378] width 68 height 17
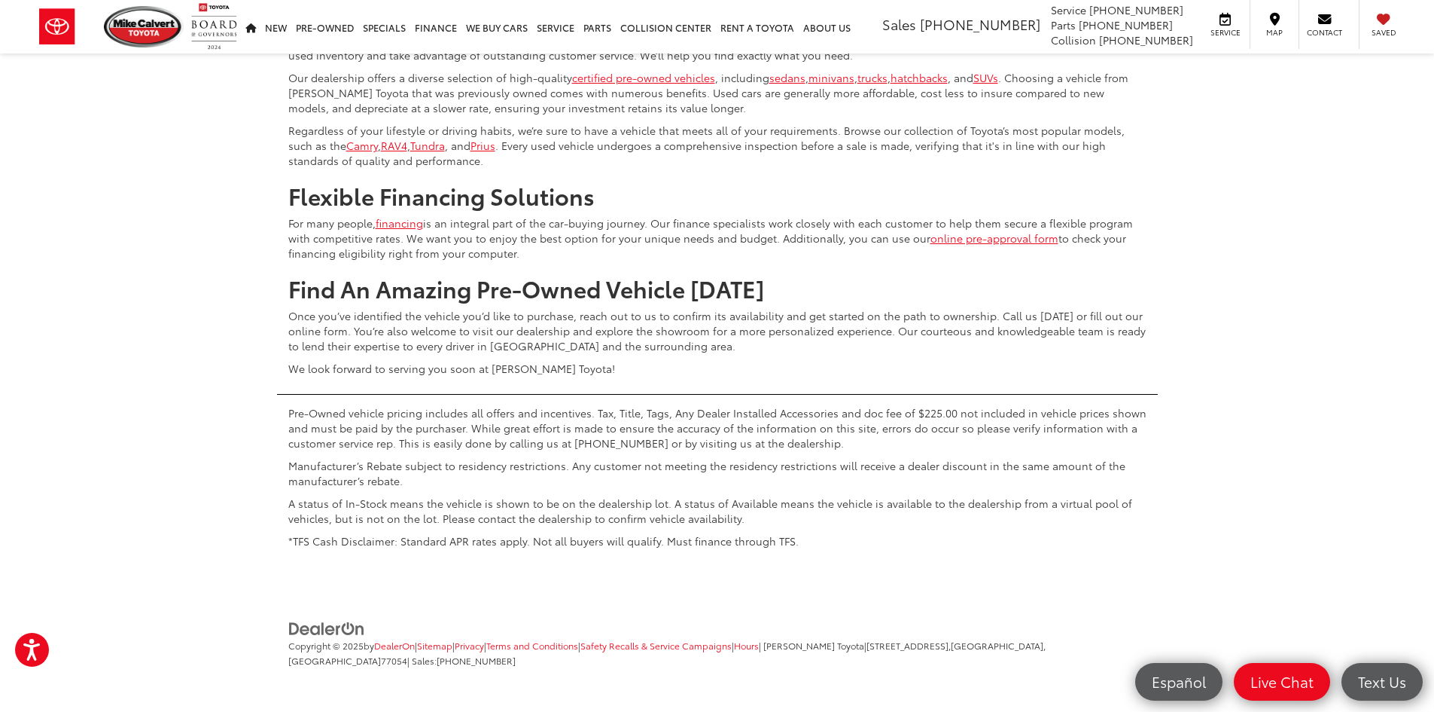
scroll to position [7078, 0]
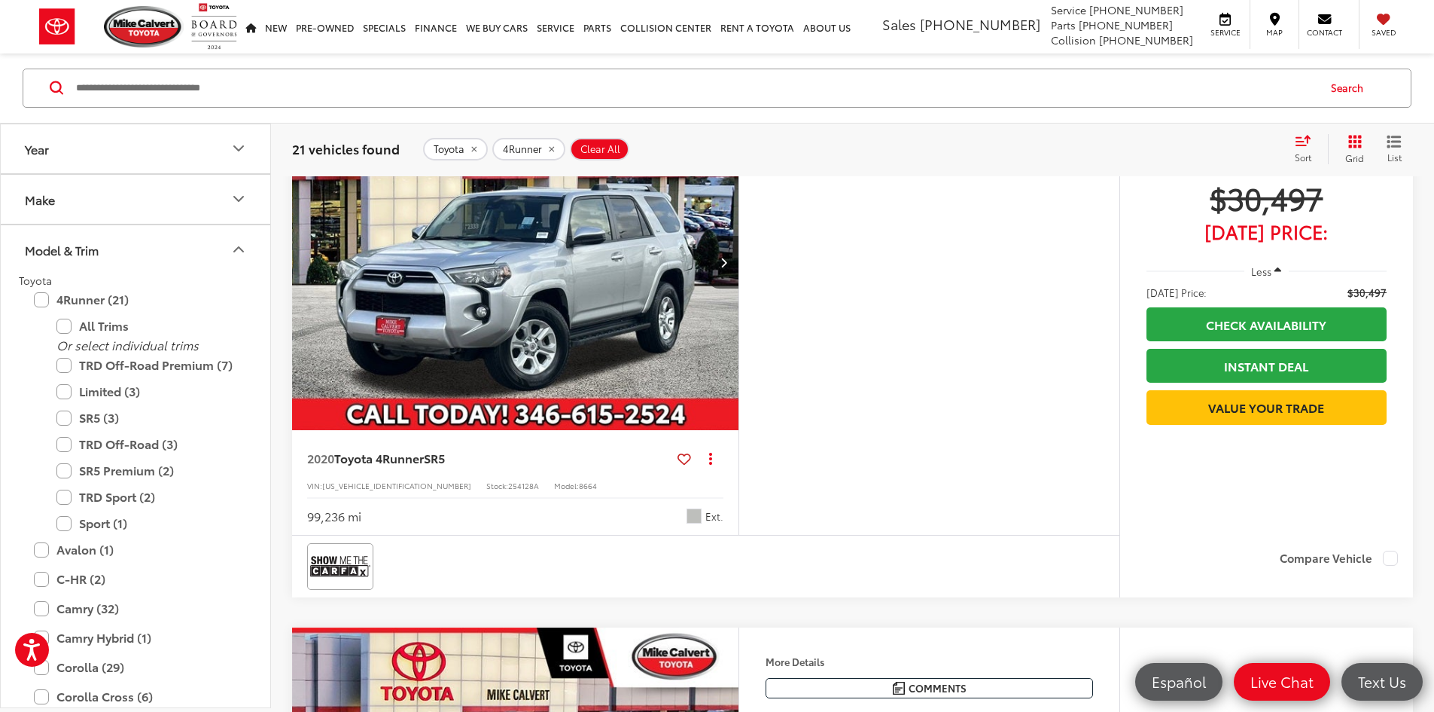
scroll to position [1898, 0]
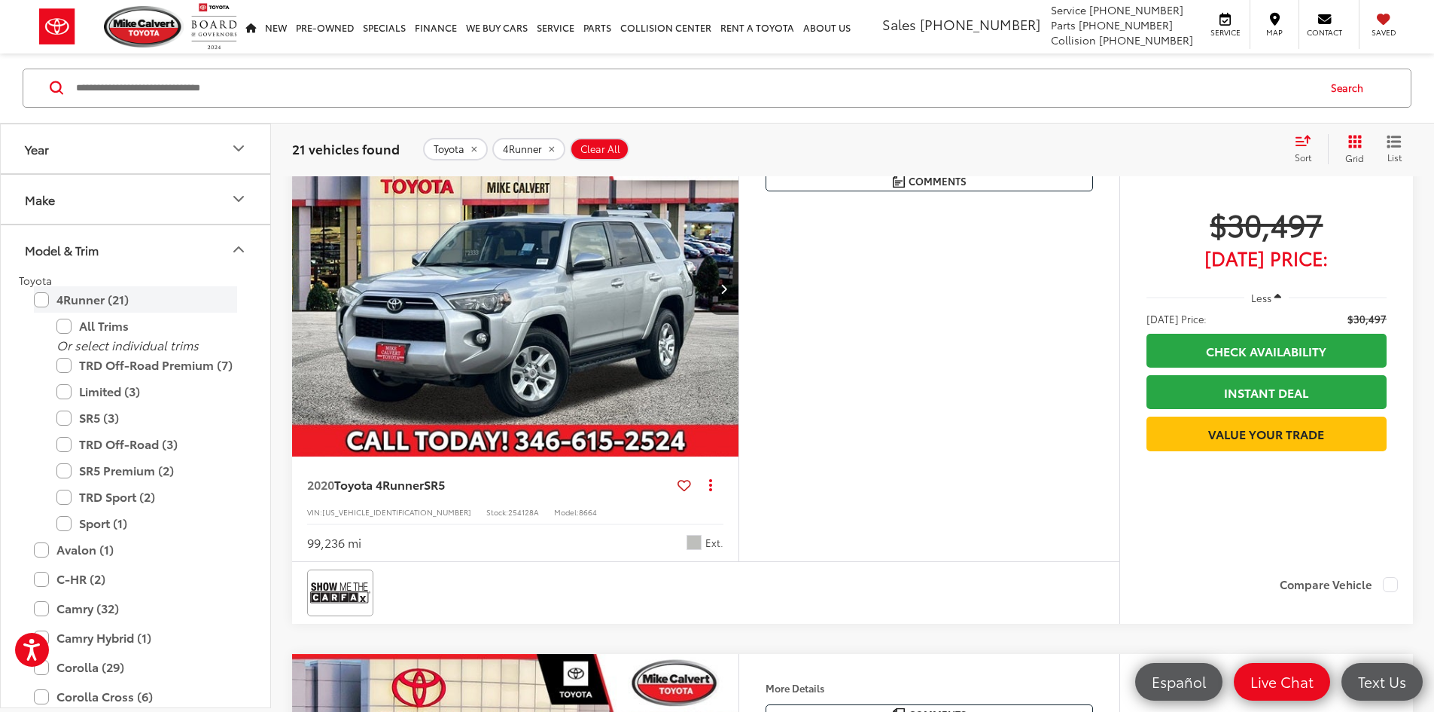
click at [49, 294] on label "4Runner (21)" at bounding box center [135, 300] width 203 height 26
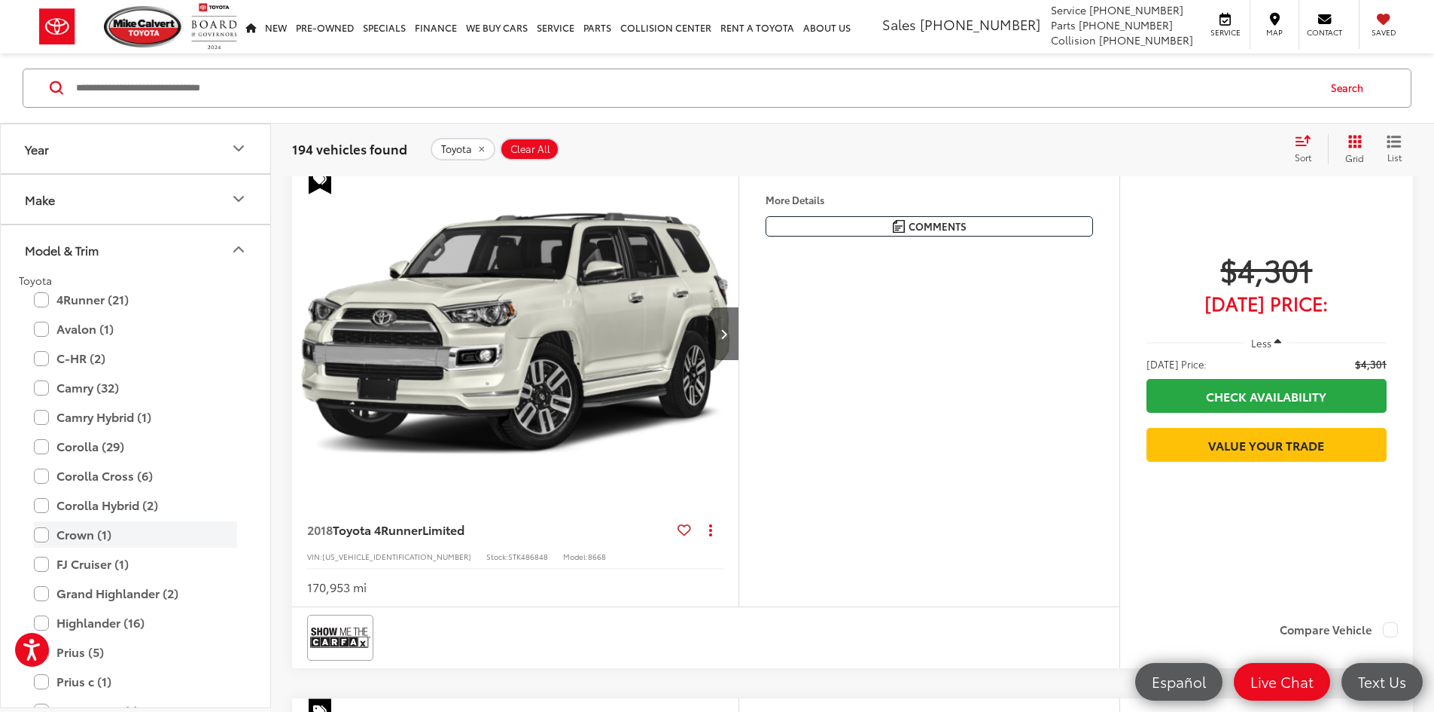
scroll to position [241, 0]
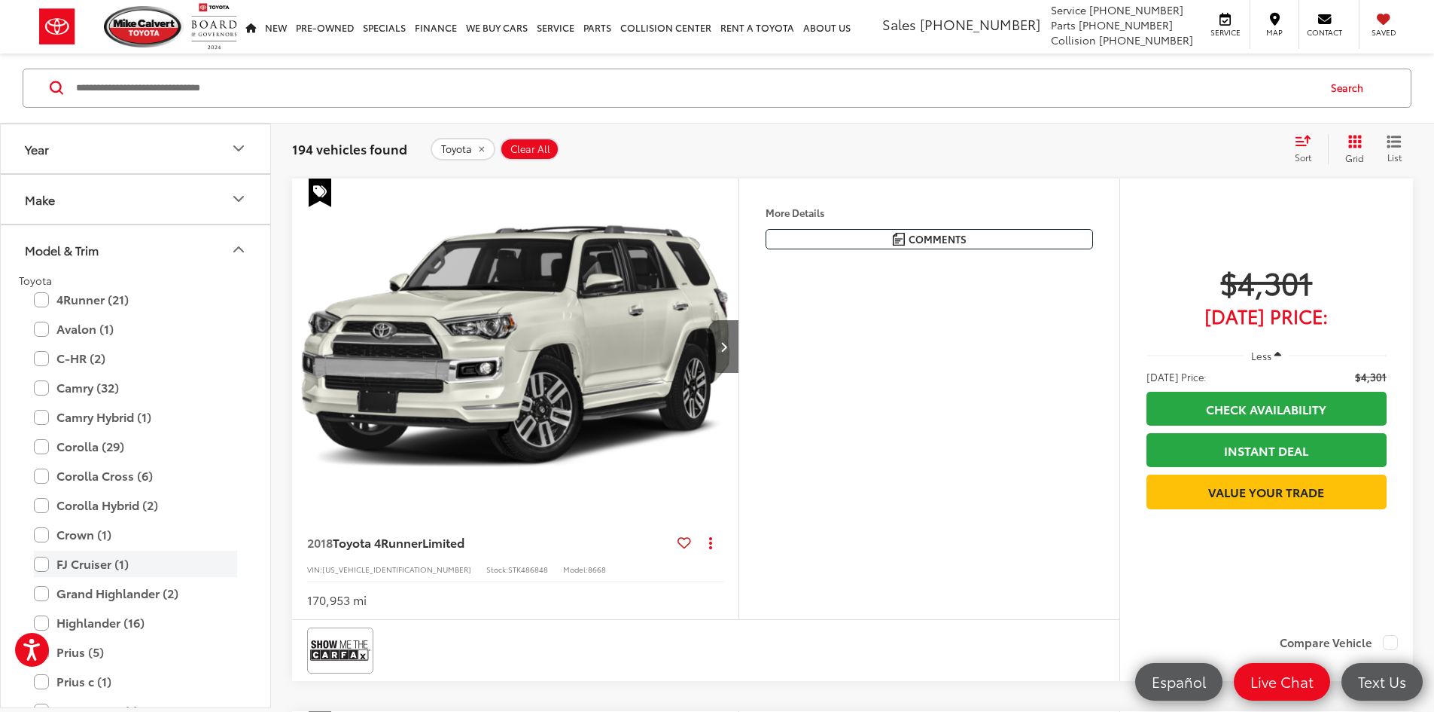
click at [41, 564] on label "FJ Cruiser (1)" at bounding box center [135, 564] width 203 height 26
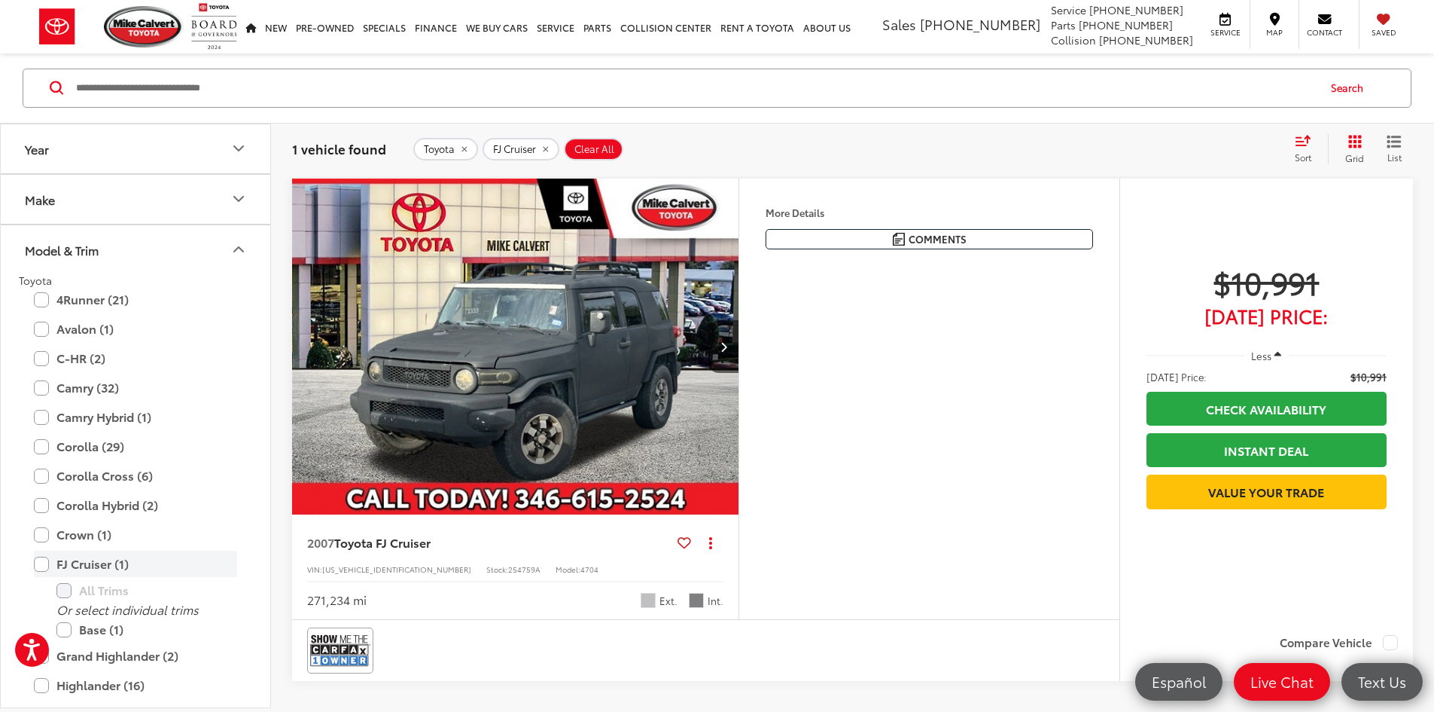
click at [37, 564] on label "FJ Cruiser (1)" at bounding box center [135, 564] width 203 height 26
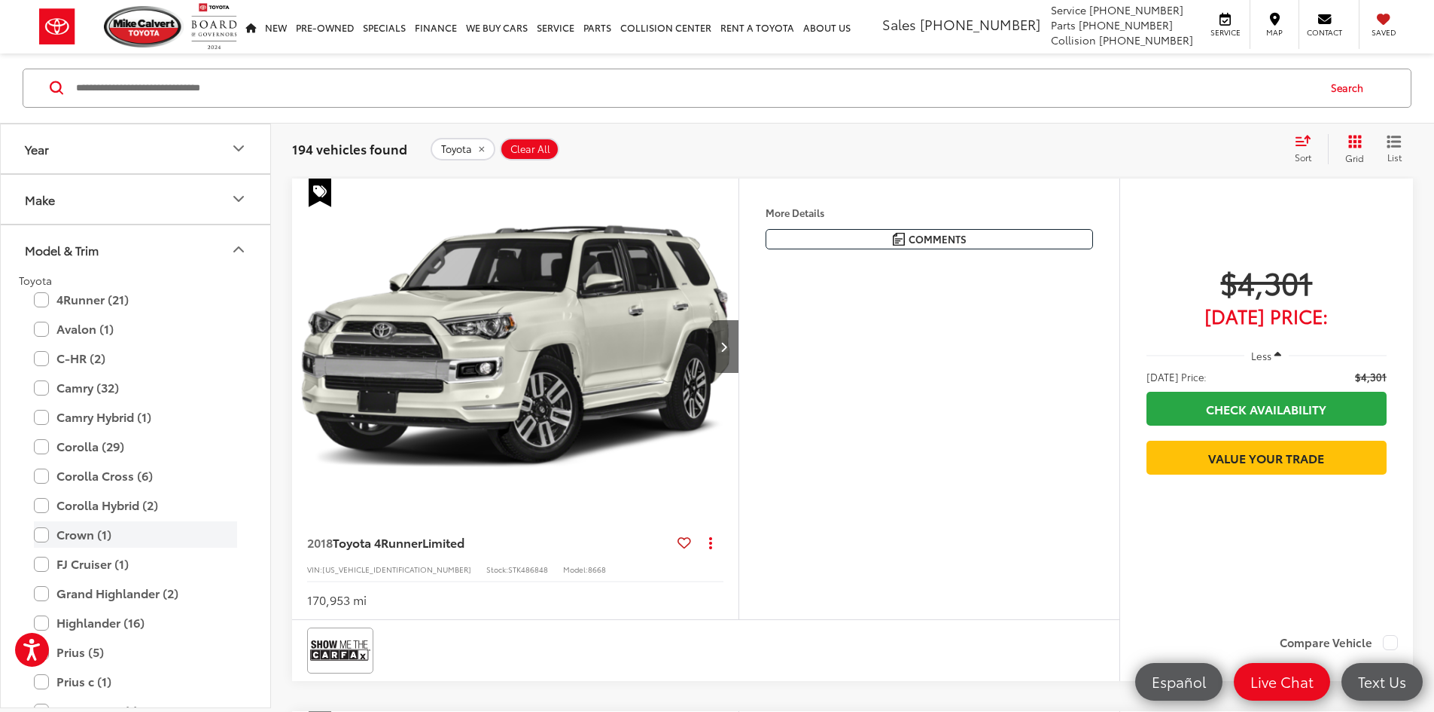
click at [47, 536] on label "Crown (1)" at bounding box center [135, 535] width 203 height 26
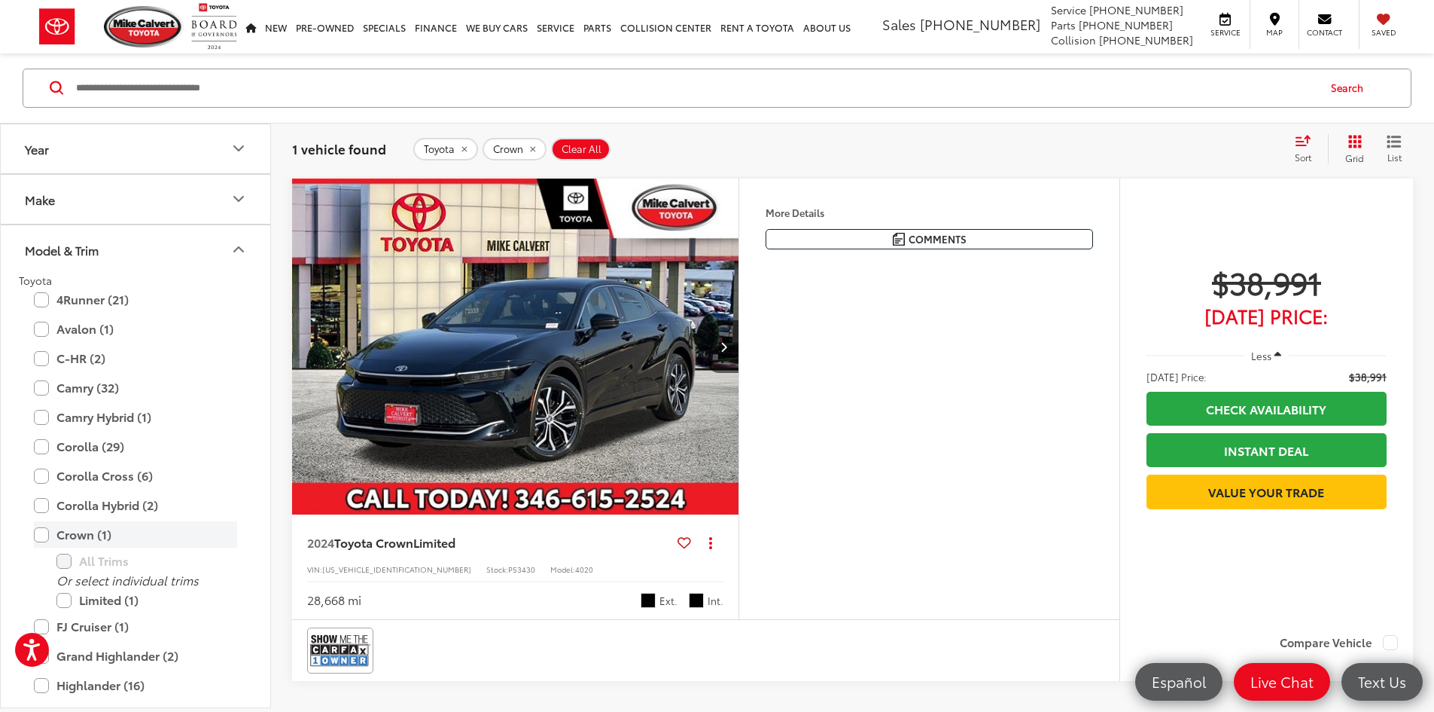
click at [47, 532] on label "Crown (1)" at bounding box center [135, 535] width 203 height 26
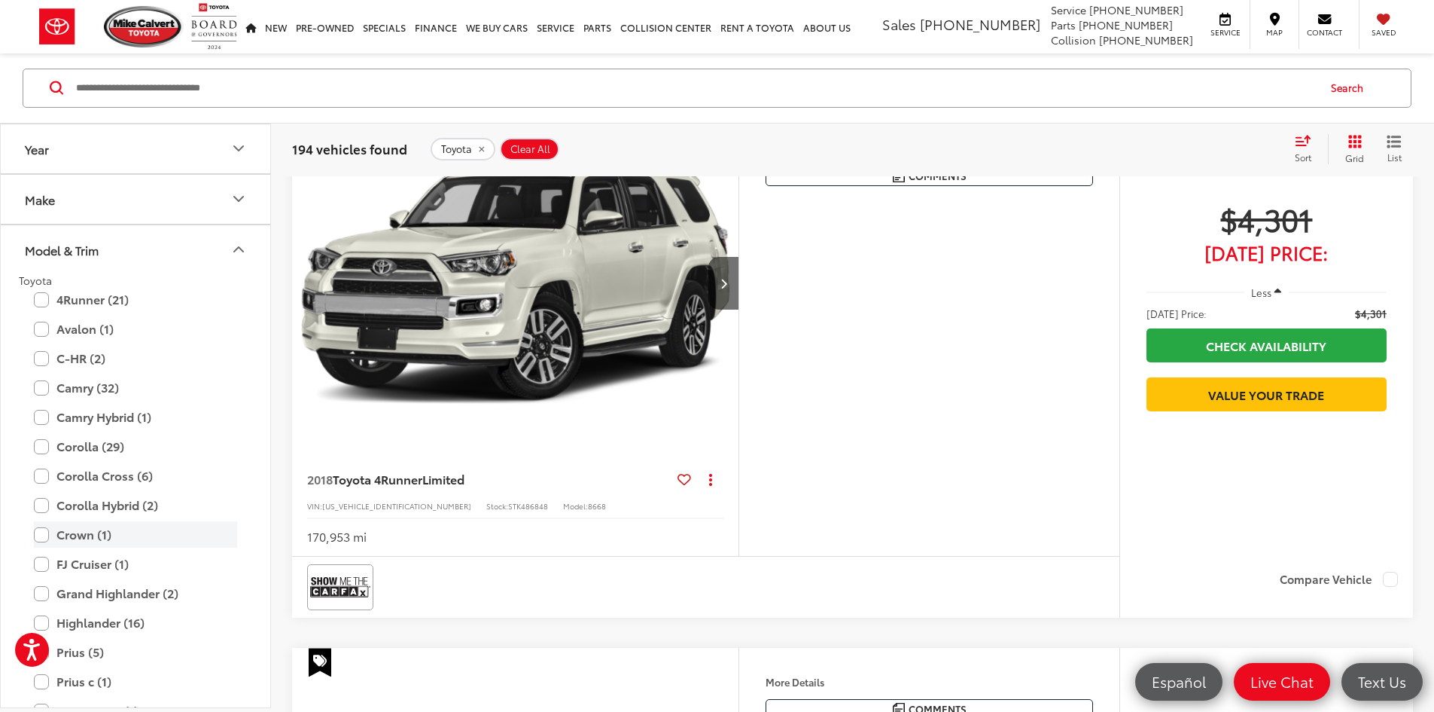
scroll to position [316, 0]
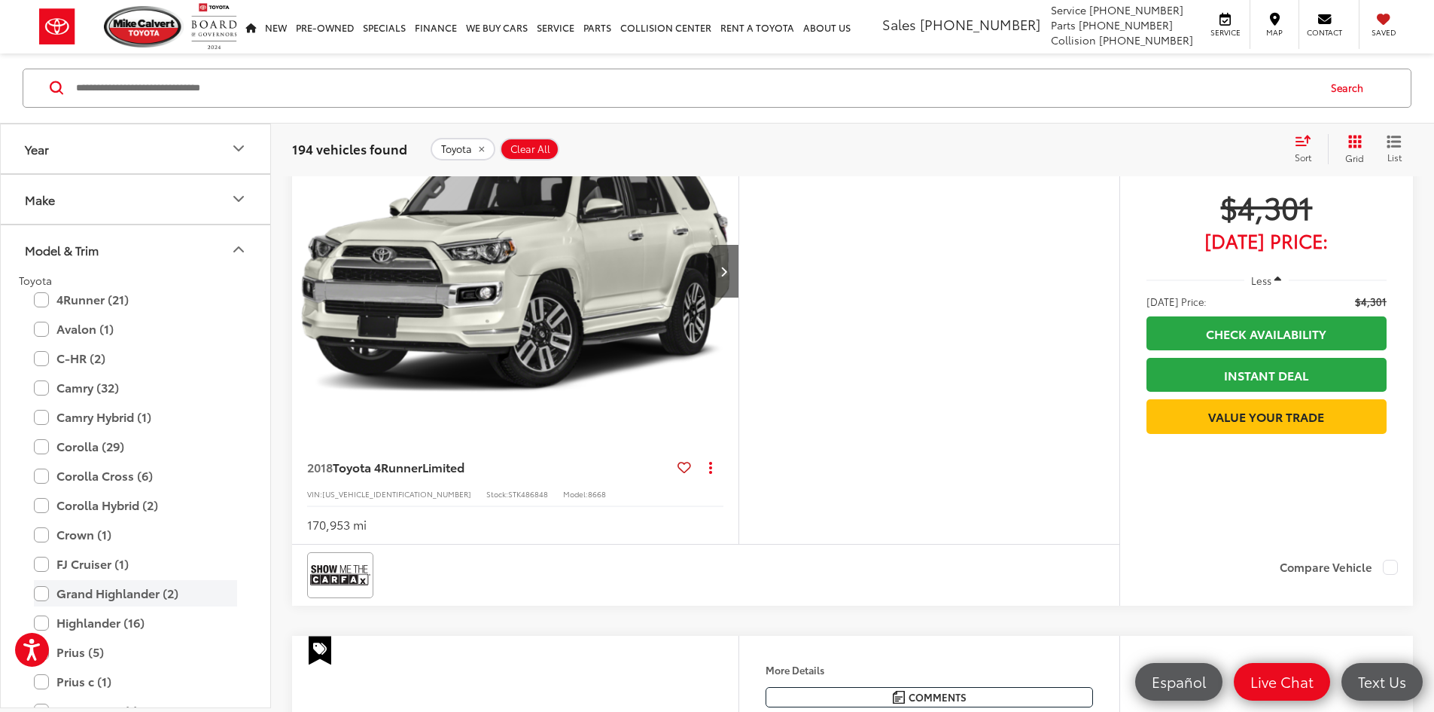
click at [47, 593] on label "Grand Highlander (2)" at bounding box center [135, 594] width 203 height 26
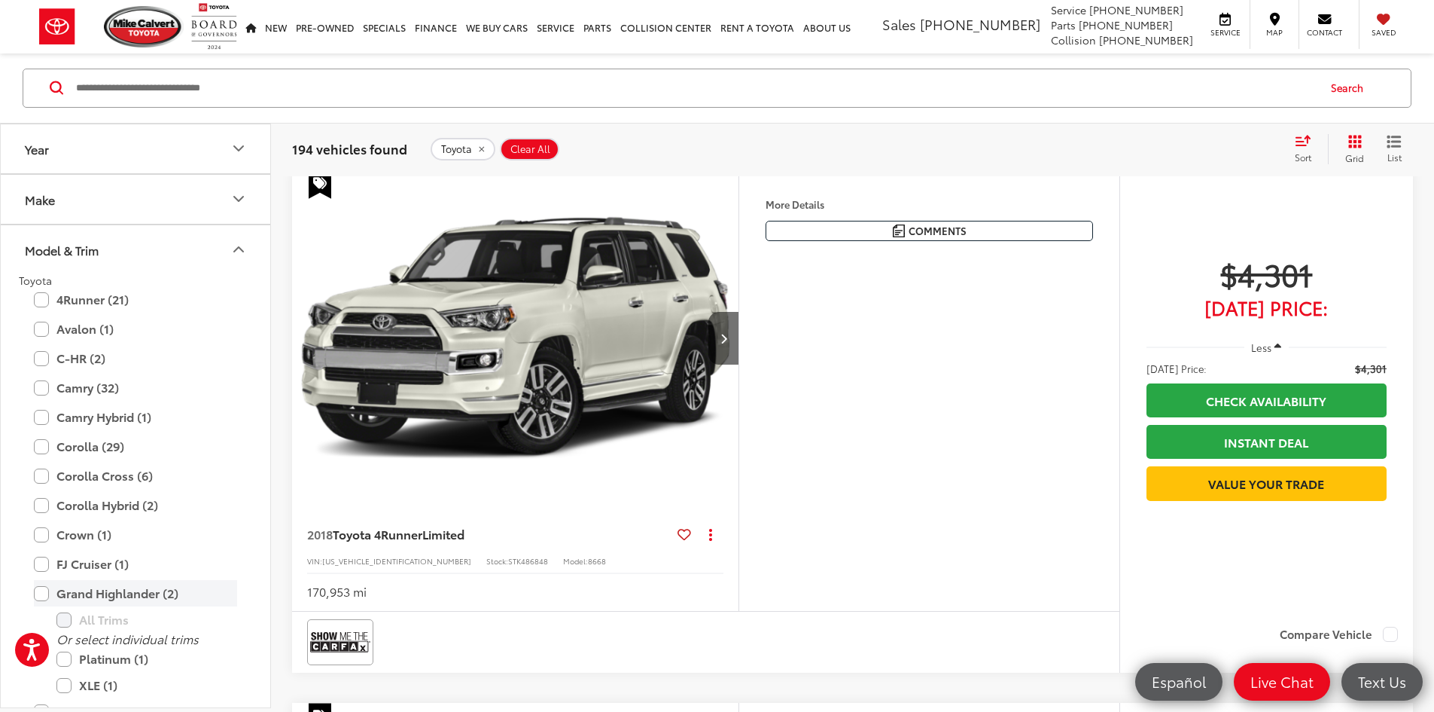
scroll to position [241, 0]
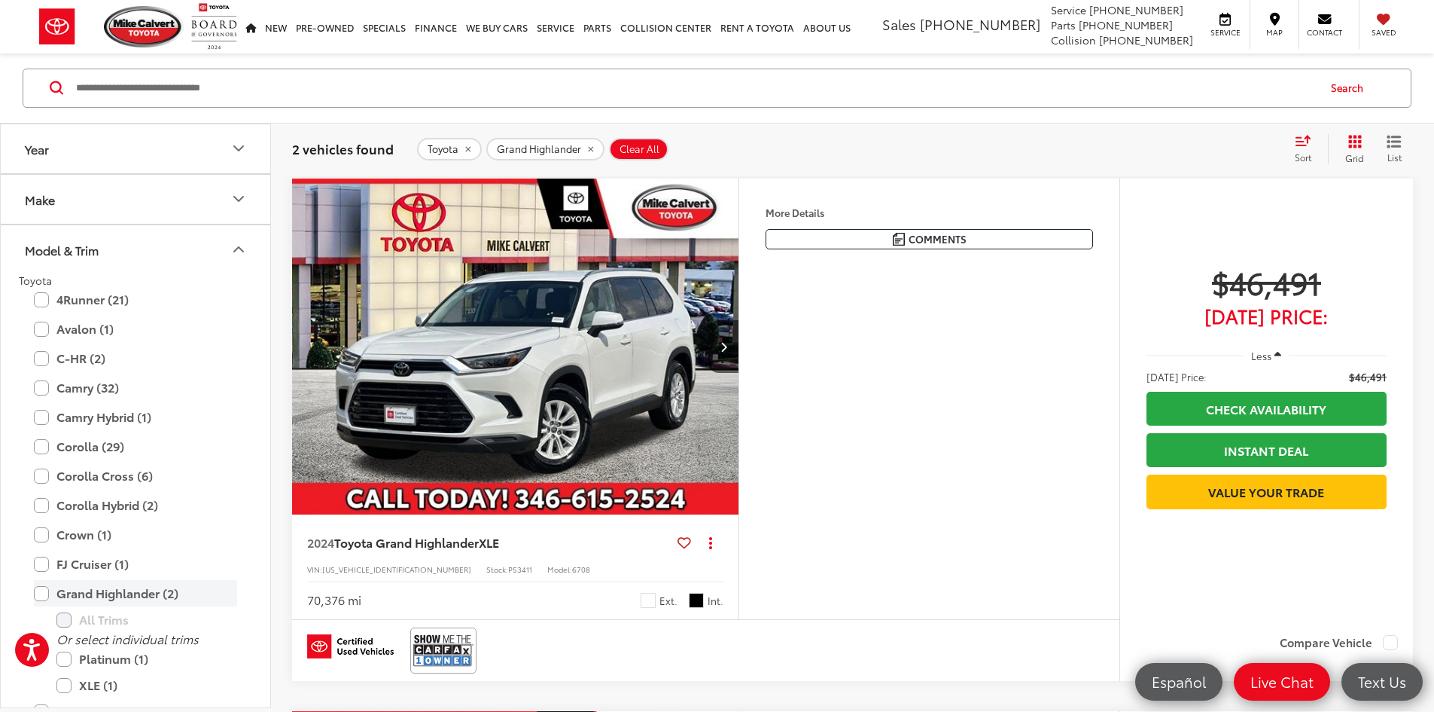
click at [47, 593] on label "Grand Highlander (2)" at bounding box center [135, 594] width 203 height 26
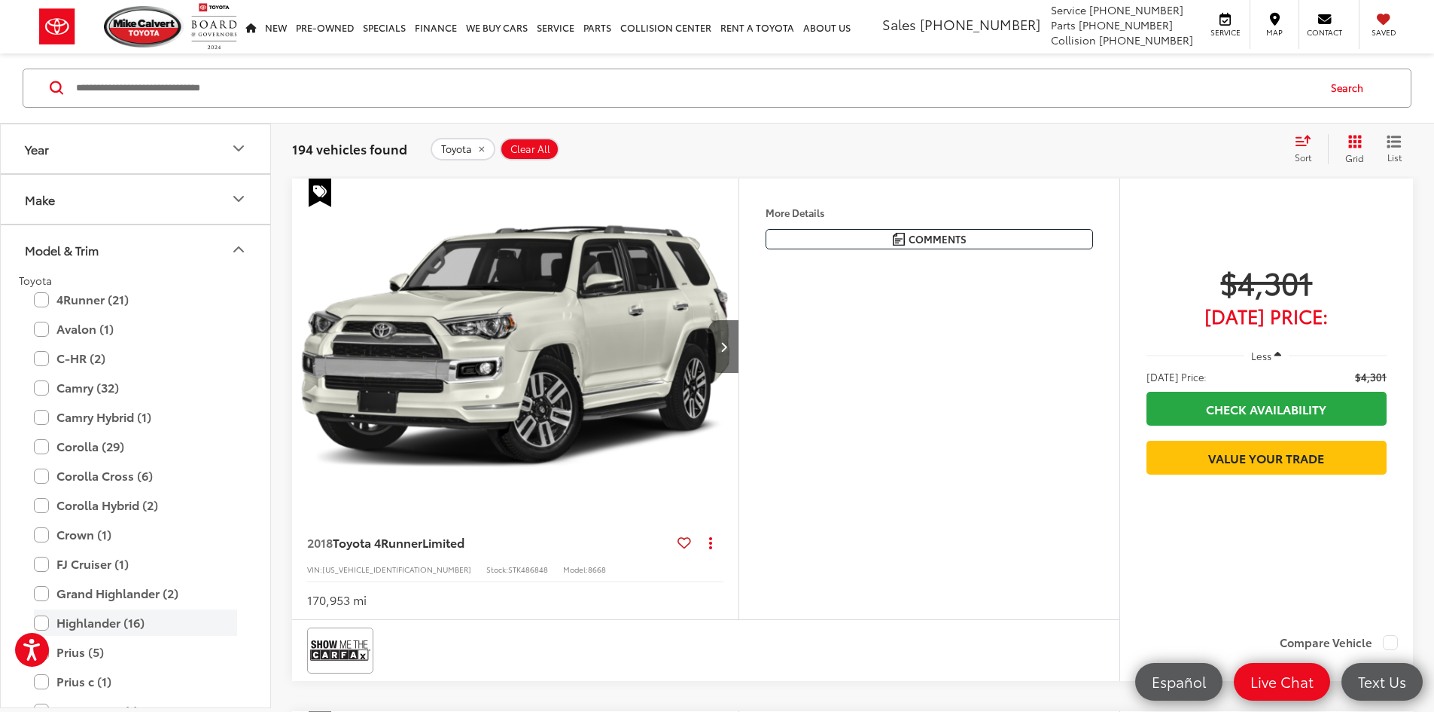
click at [48, 618] on label "Highlander (16)" at bounding box center [135, 623] width 203 height 26
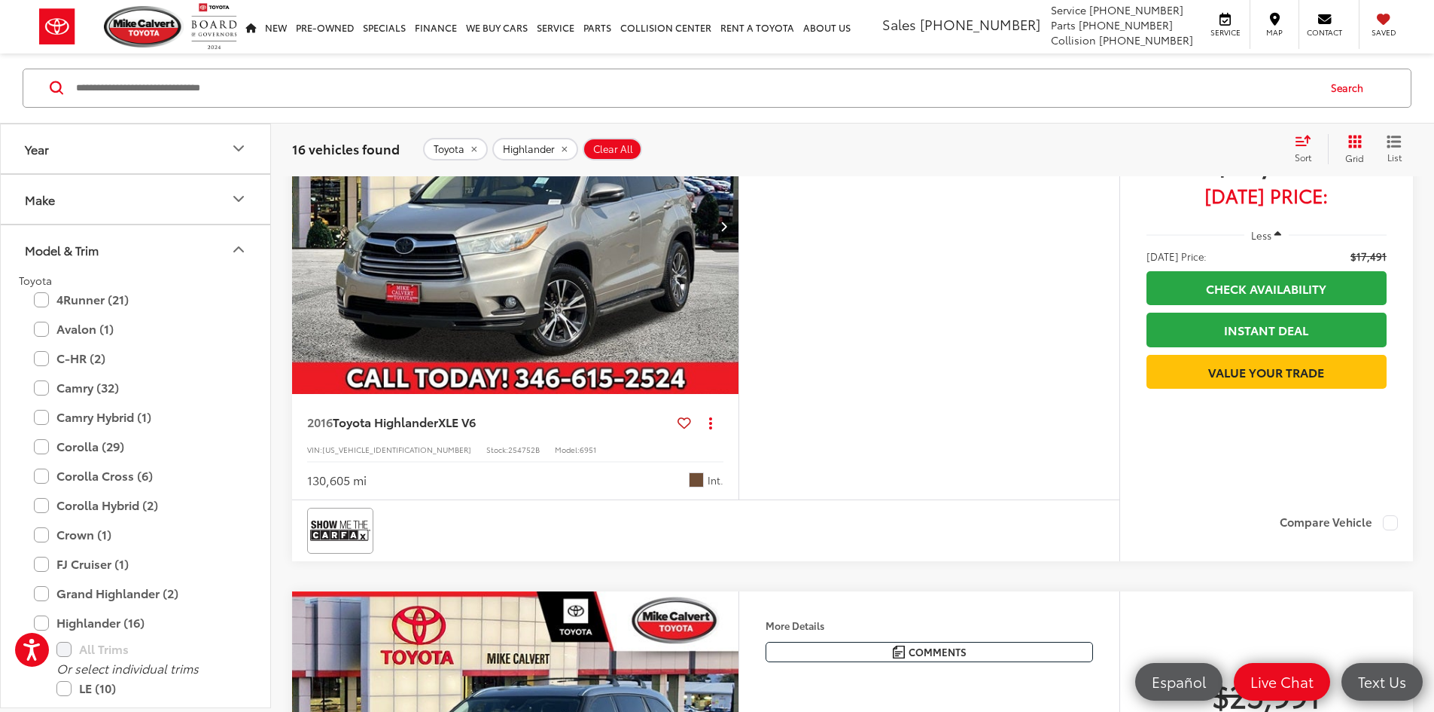
scroll to position [1521, 0]
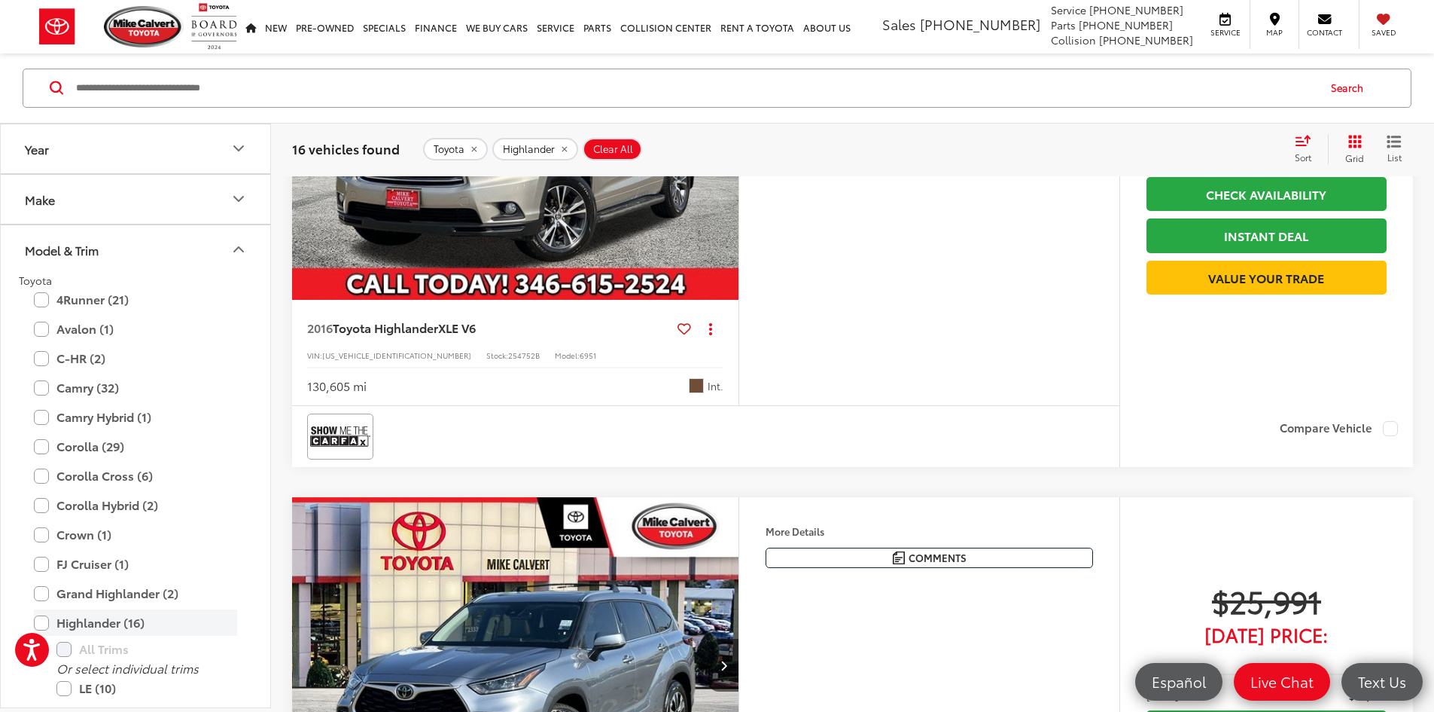
click at [35, 617] on label "Highlander (16)" at bounding box center [135, 623] width 203 height 26
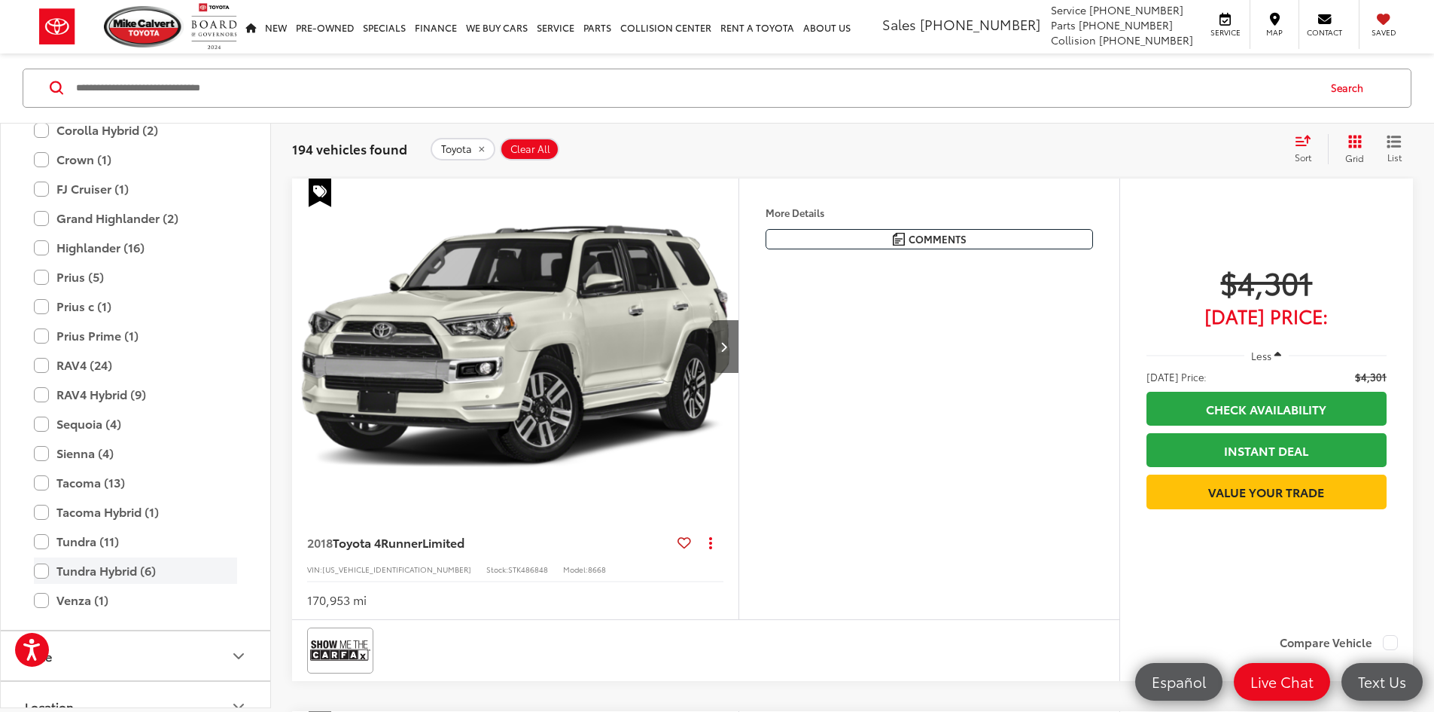
scroll to position [376, 0]
click at [61, 601] on label "Venza (1)" at bounding box center [135, 599] width 203 height 26
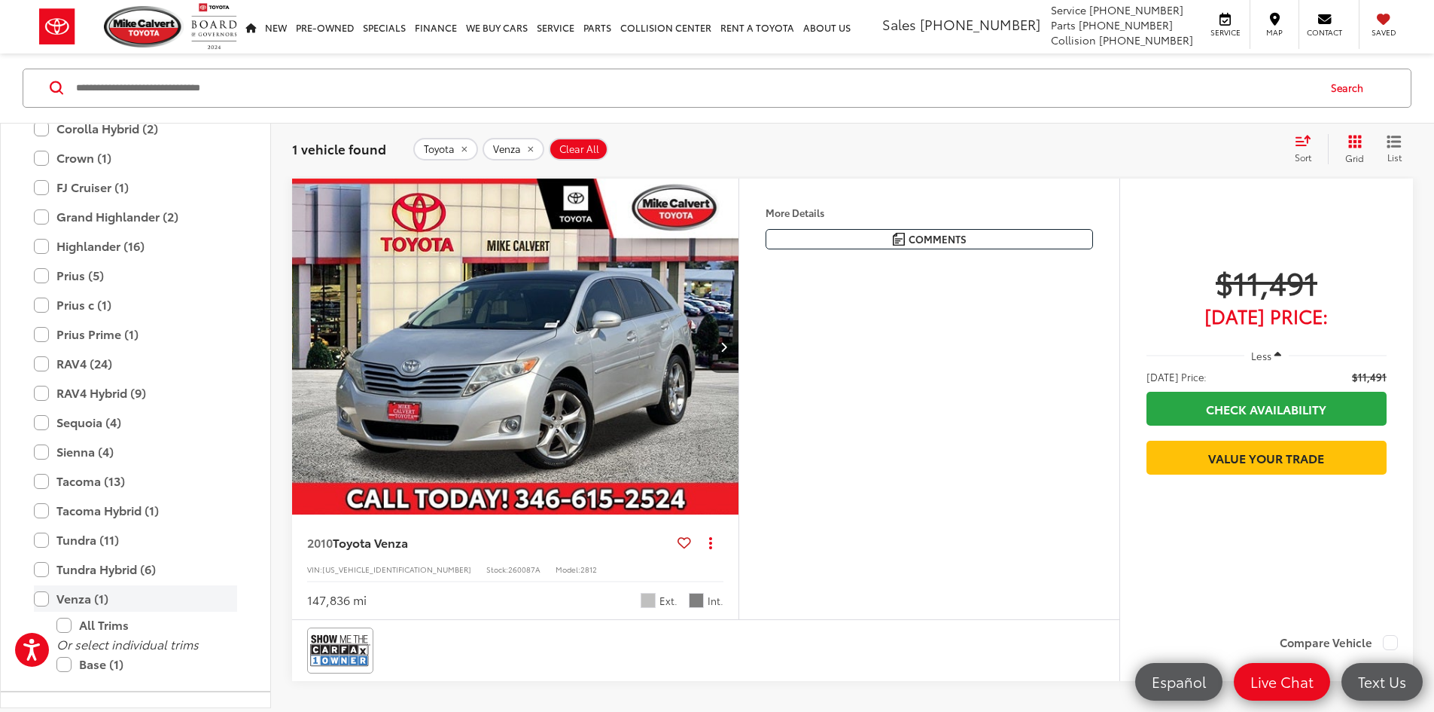
click at [61, 601] on label "Venza (1)" at bounding box center [135, 599] width 203 height 26
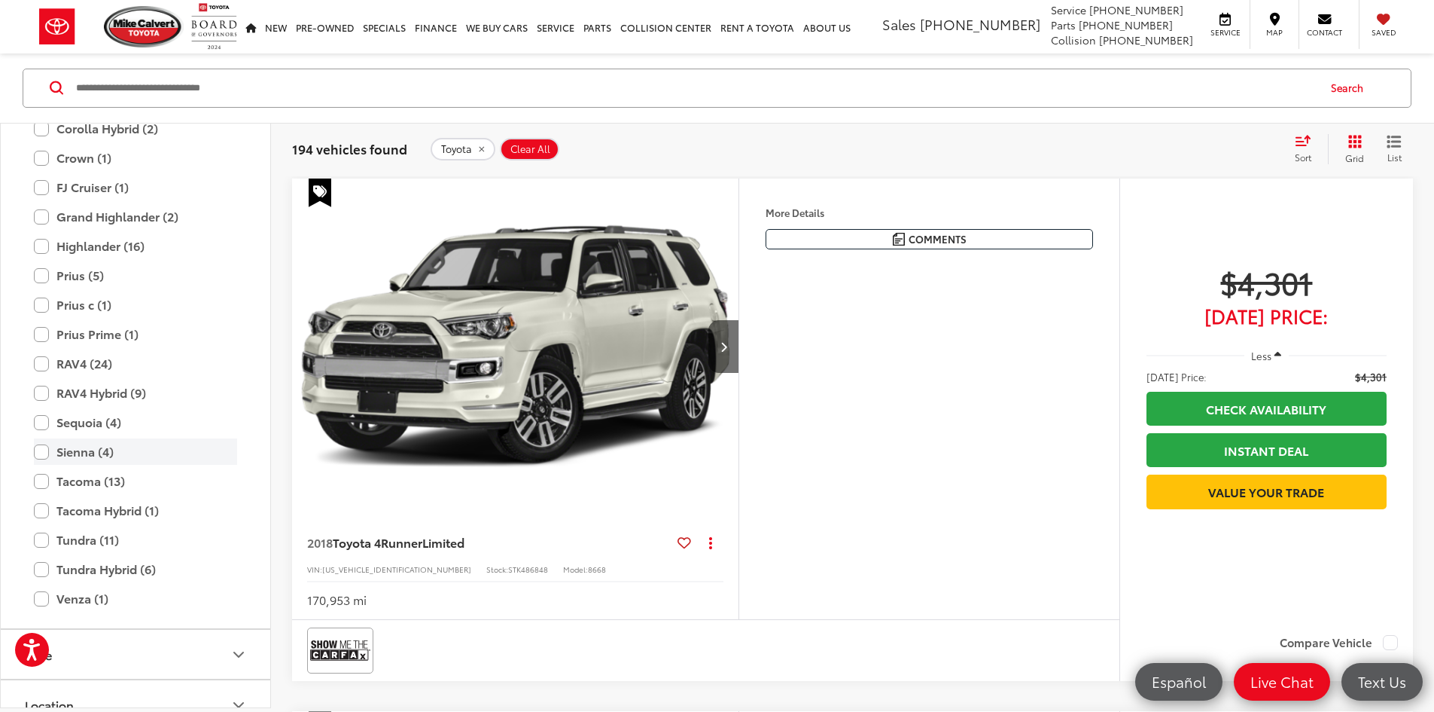
click at [64, 456] on label "Sienna (4)" at bounding box center [135, 452] width 203 height 26
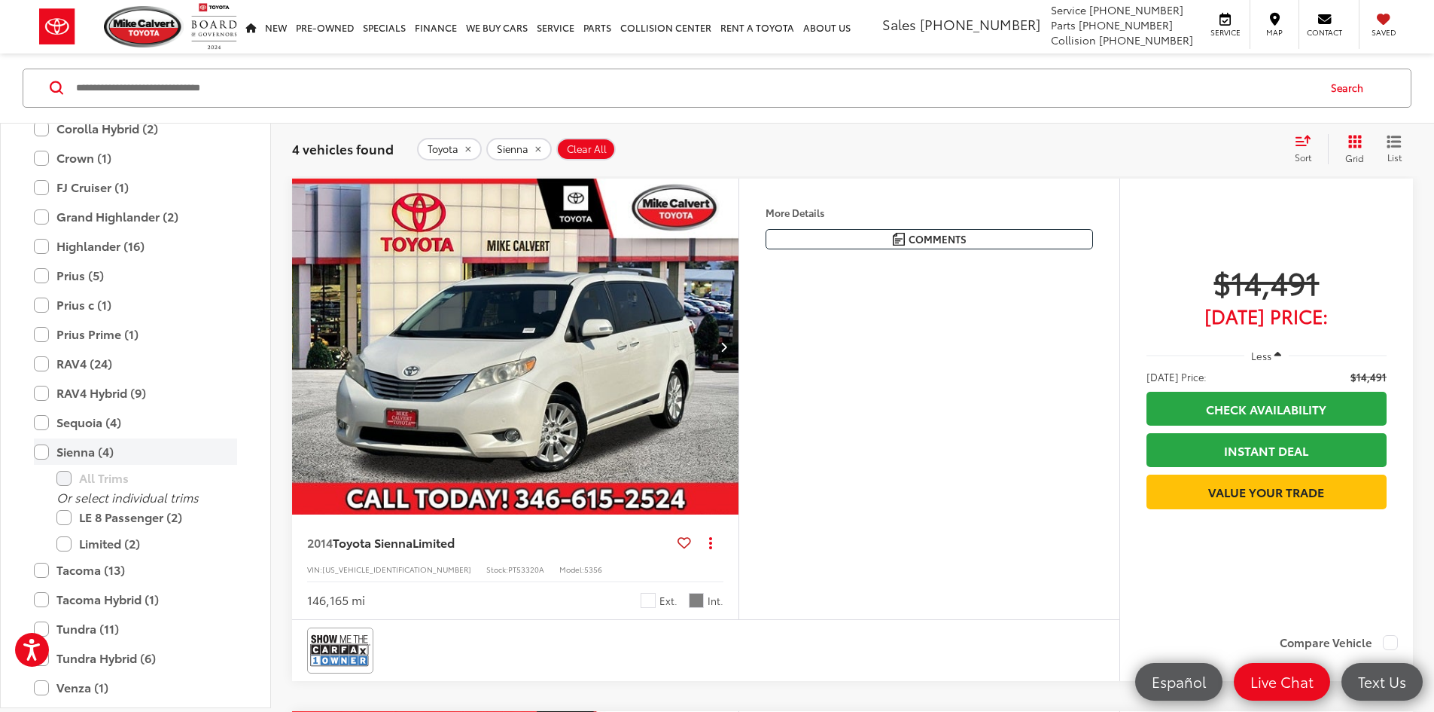
click at [84, 451] on label "Sienna (4)" at bounding box center [135, 452] width 203 height 26
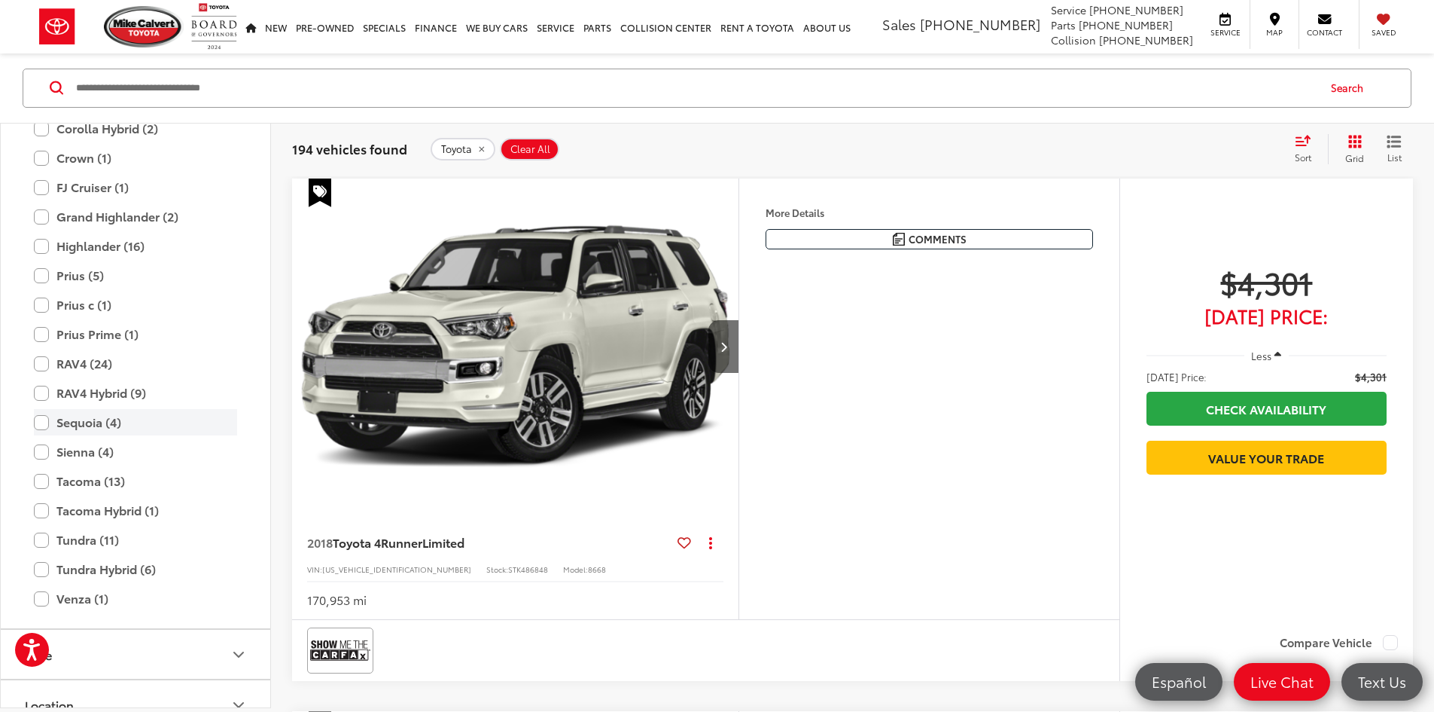
click at [77, 423] on label "Sequoia (4)" at bounding box center [135, 423] width 203 height 26
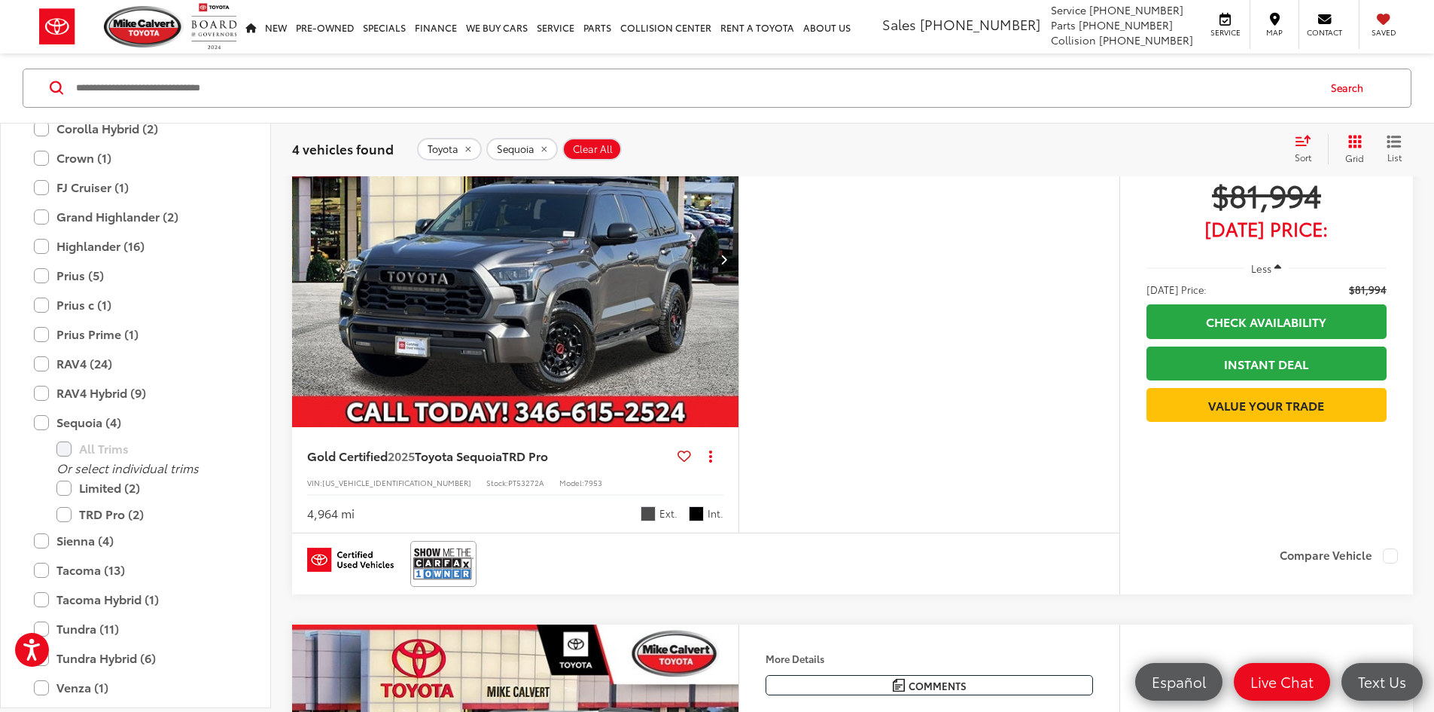
scroll to position [843, 0]
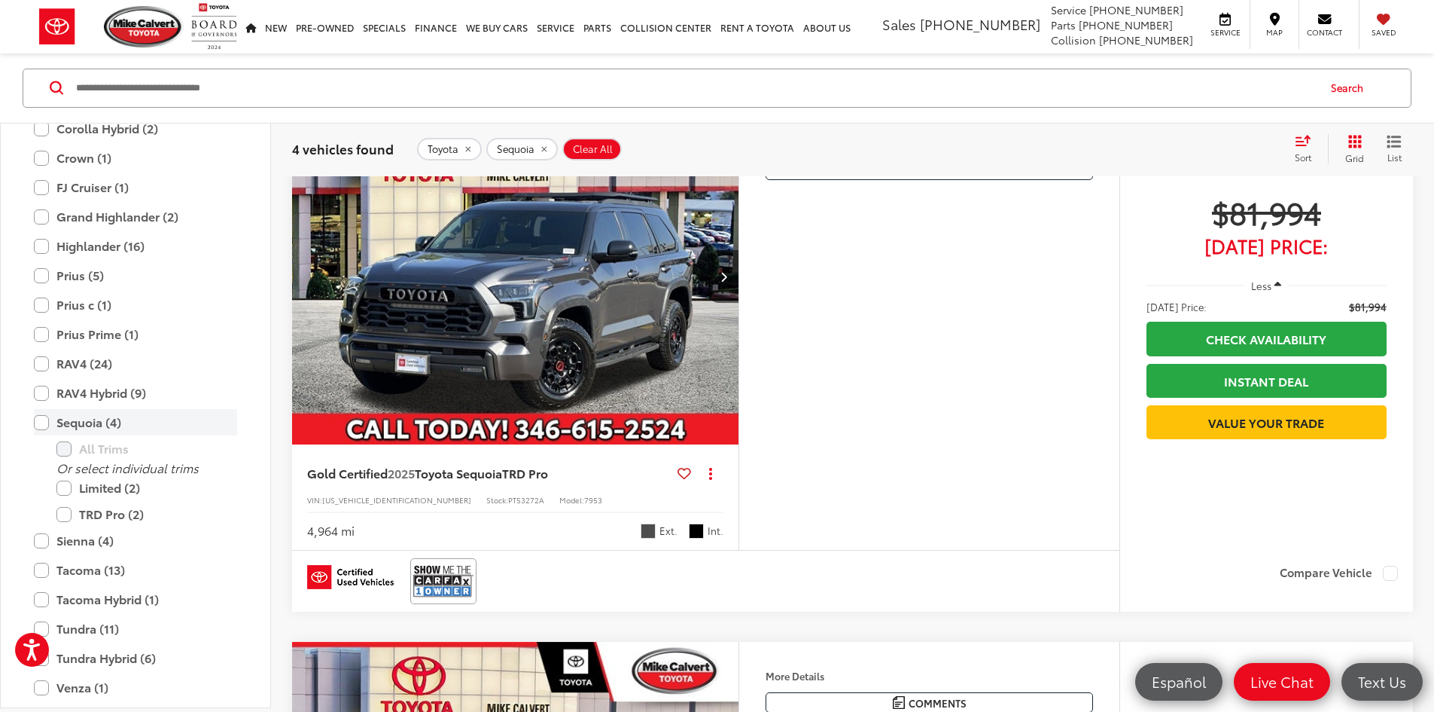
click at [57, 417] on label "Sequoia (4)" at bounding box center [135, 423] width 203 height 26
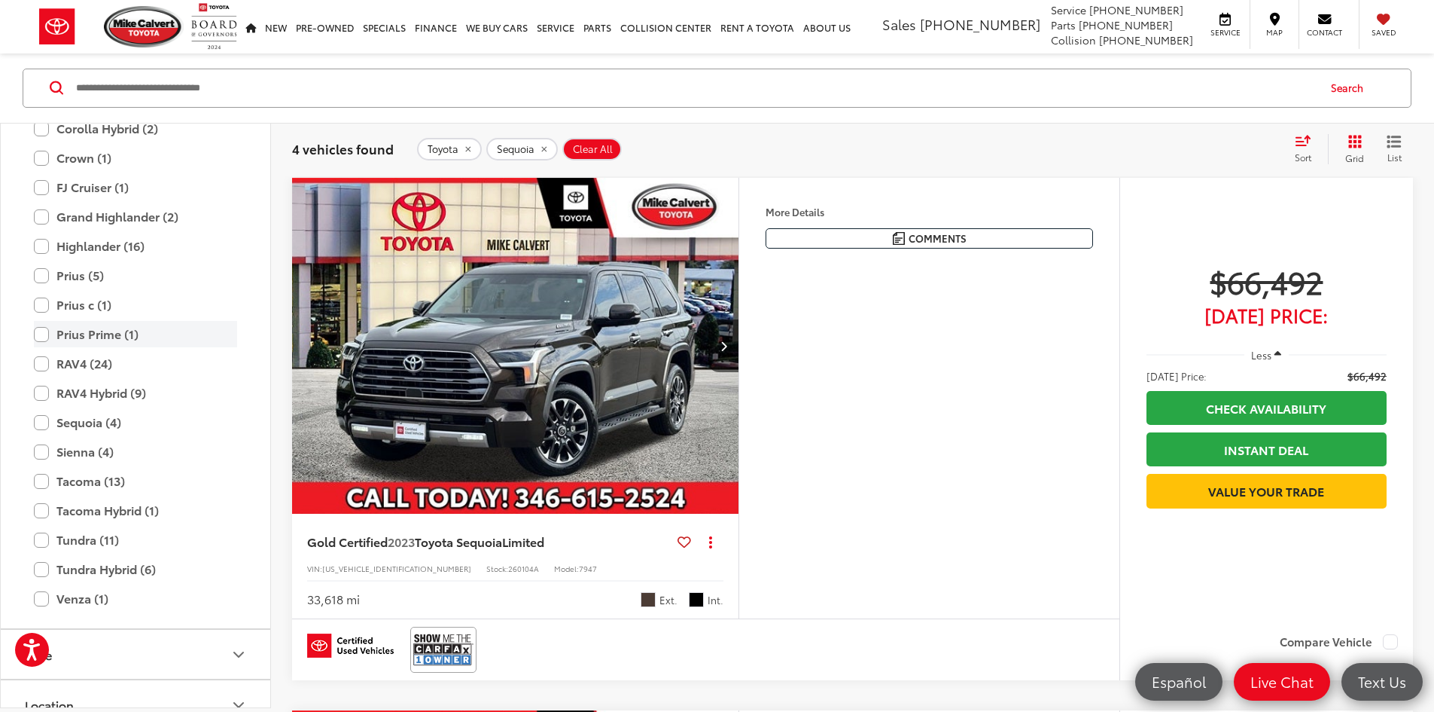
scroll to position [241, 0]
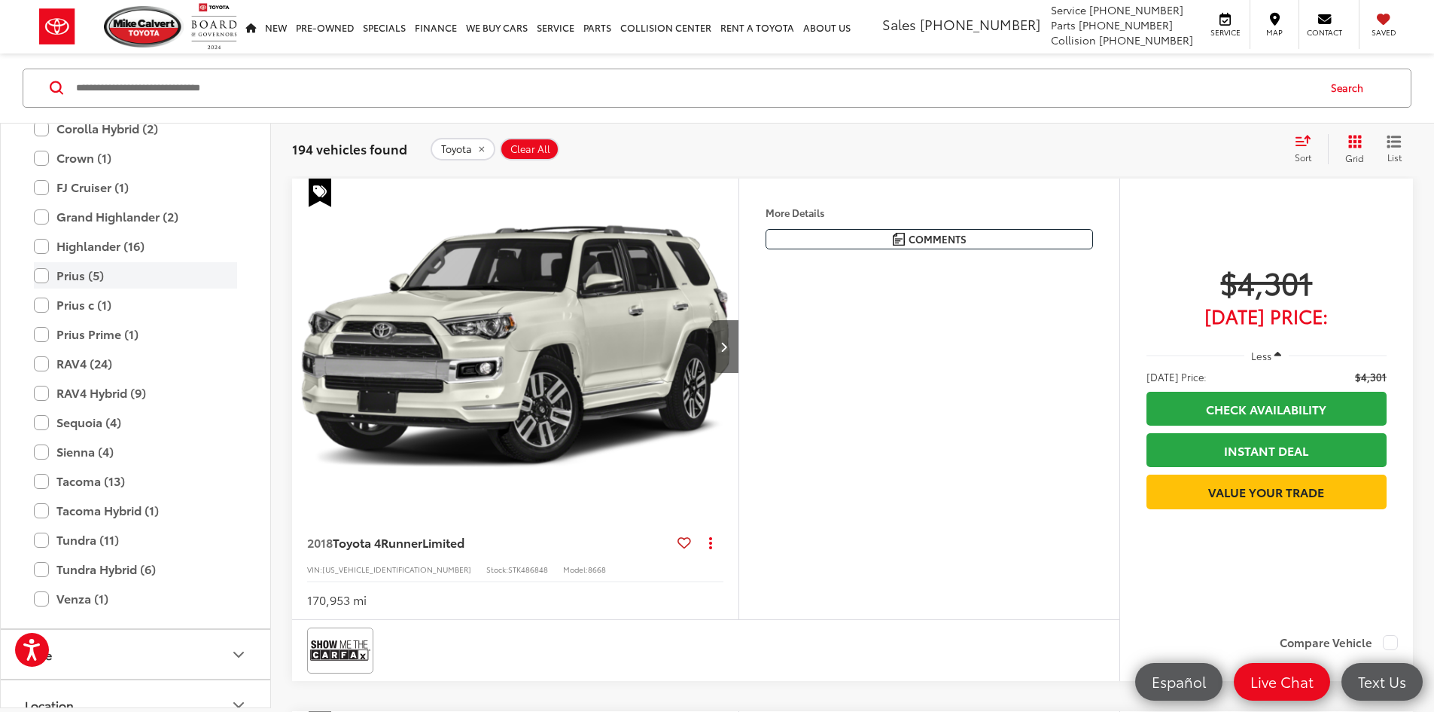
click at [75, 271] on label "Prius (5)" at bounding box center [135, 276] width 203 height 26
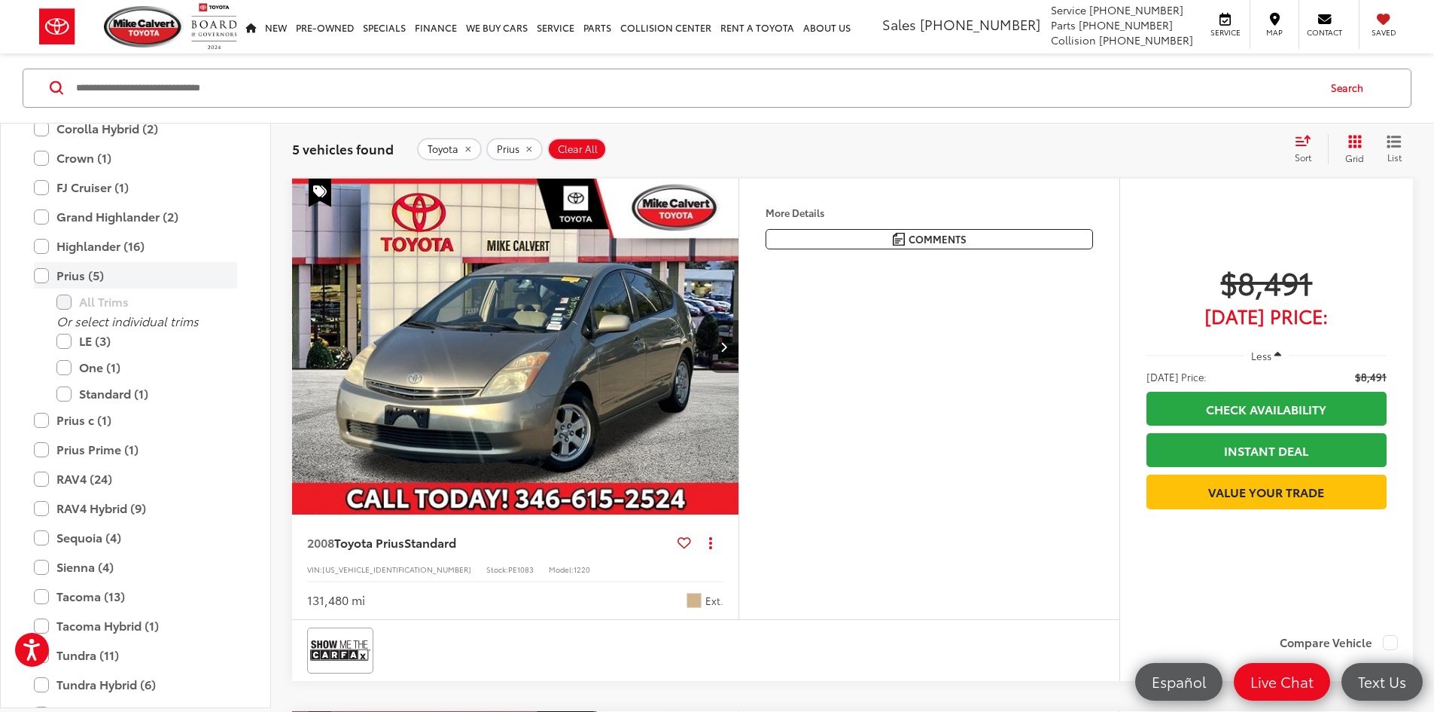
click at [75, 271] on label "Prius (5)" at bounding box center [135, 276] width 203 height 26
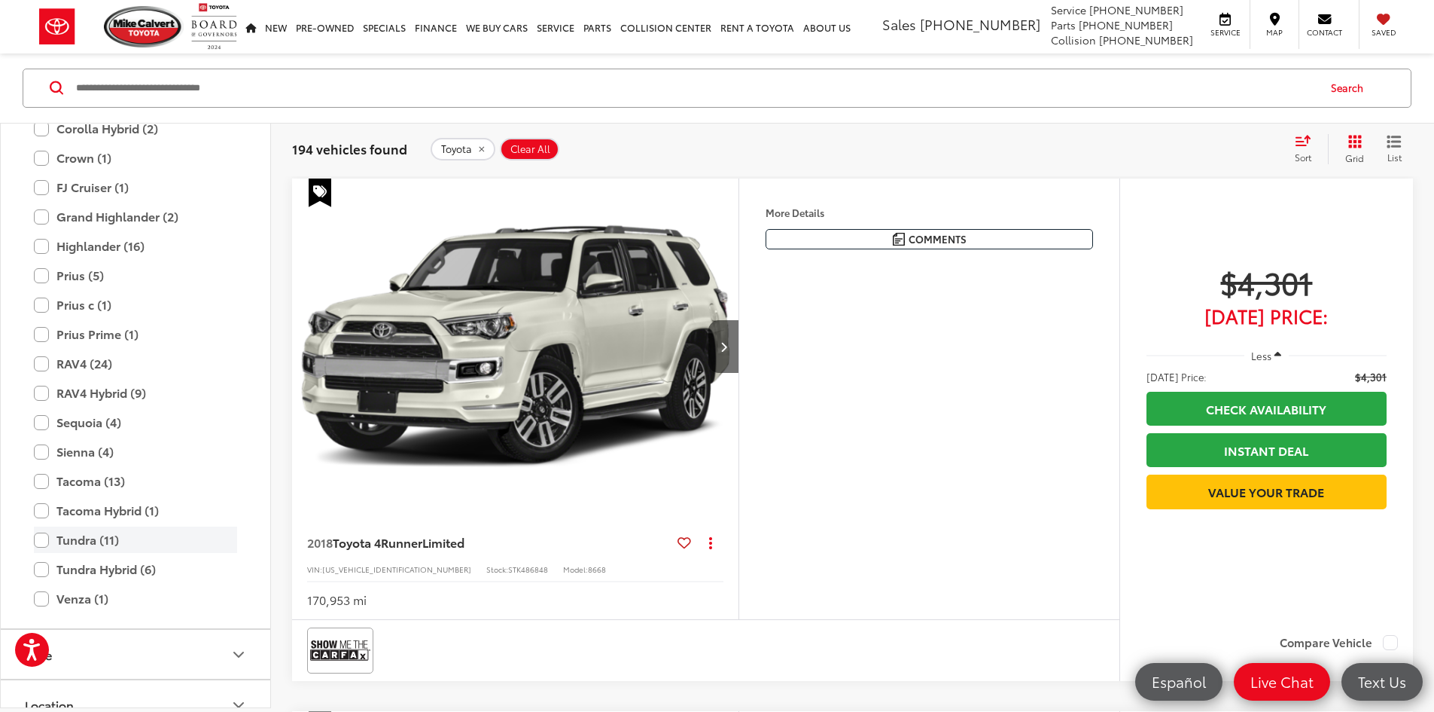
click at [108, 530] on label "Tundra (11)" at bounding box center [135, 540] width 203 height 26
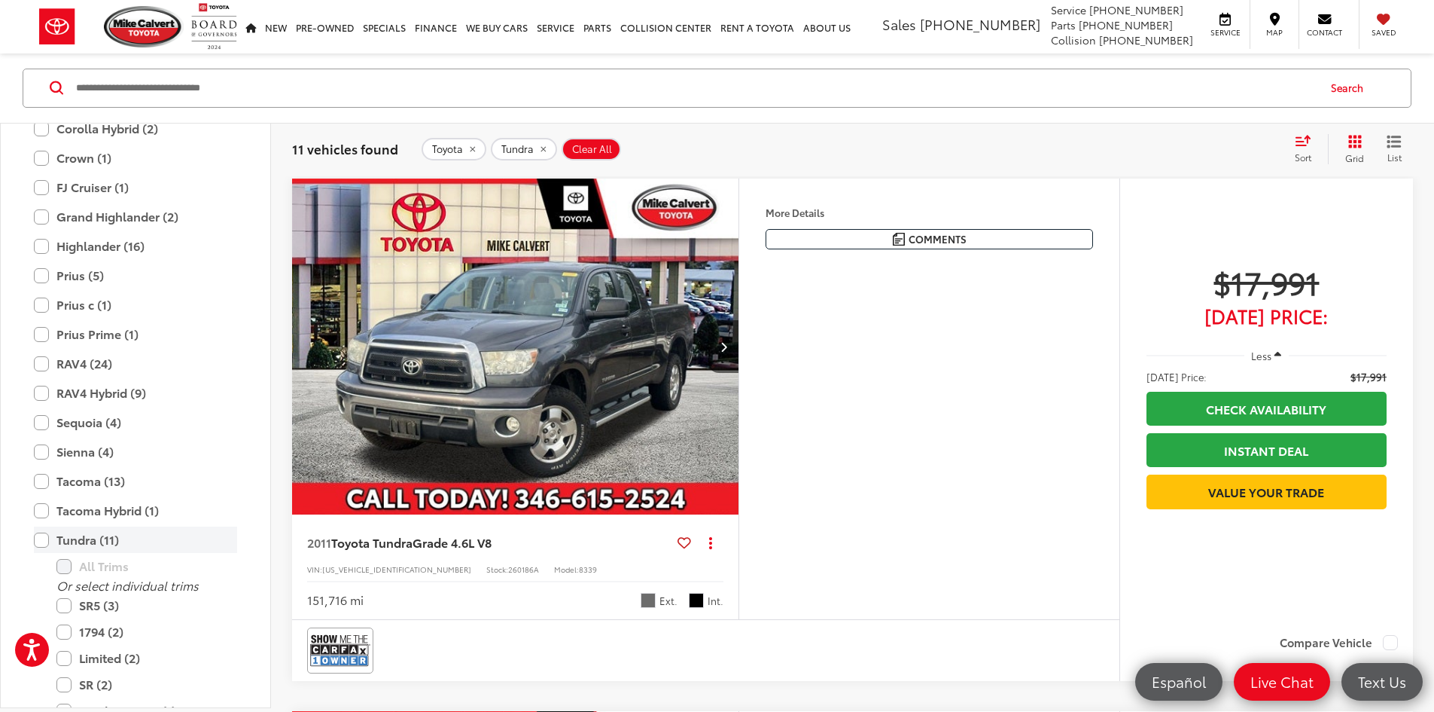
click at [106, 533] on label "Tundra (11)" at bounding box center [135, 540] width 203 height 26
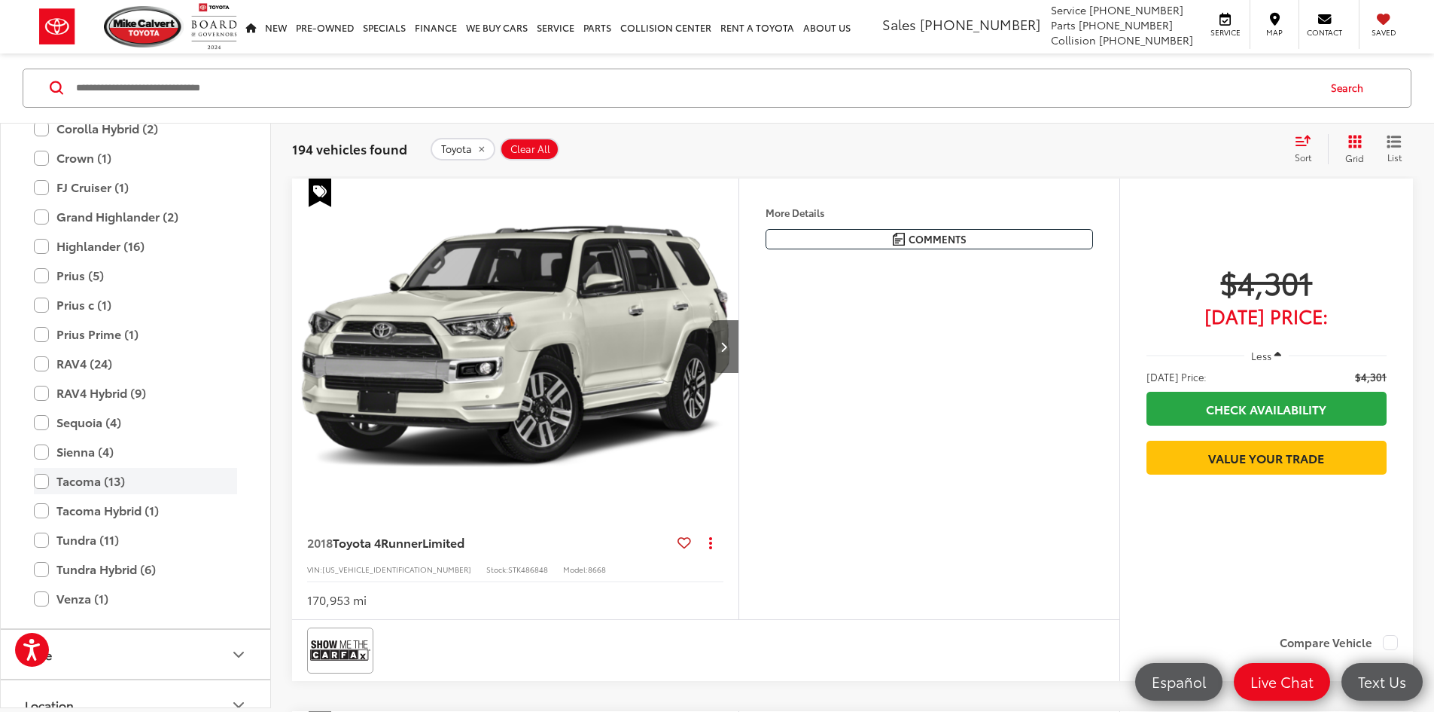
click at [92, 481] on label "Tacoma (13)" at bounding box center [135, 481] width 203 height 26
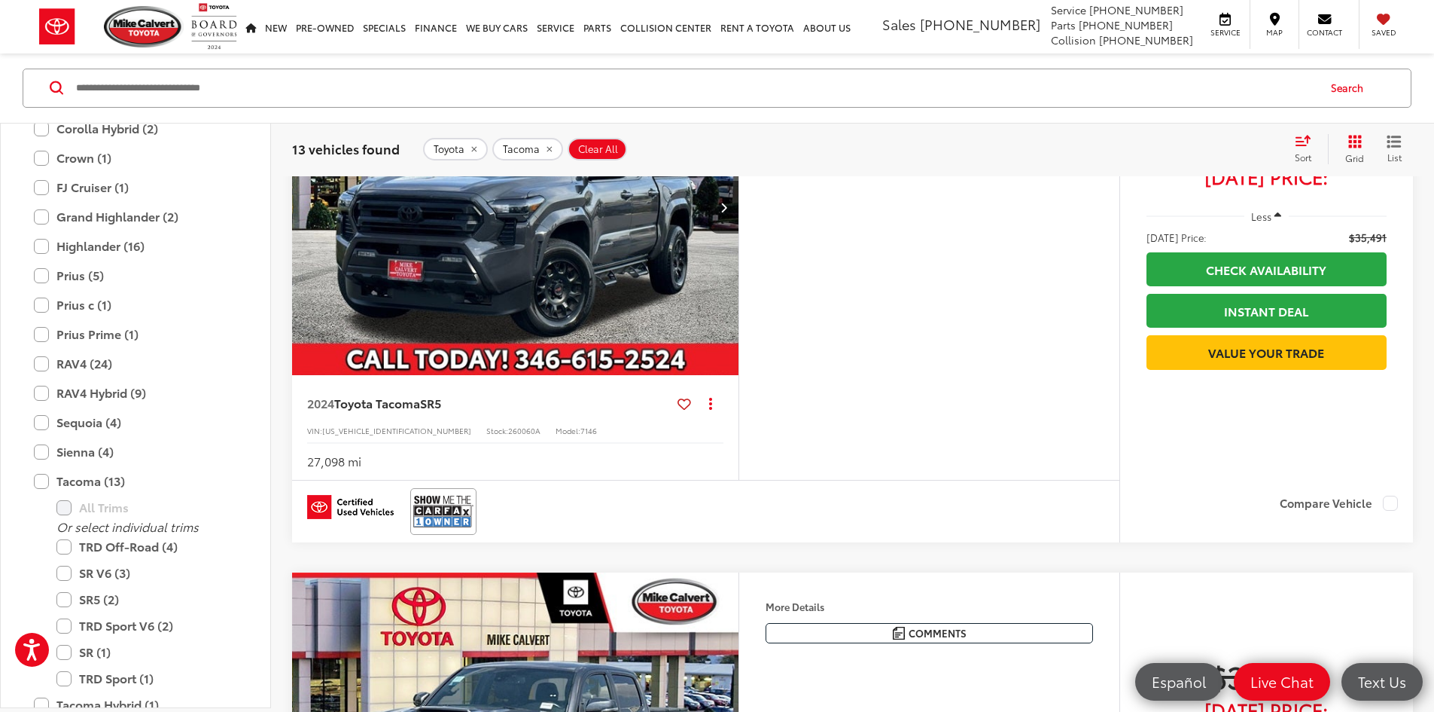
scroll to position [2048, 0]
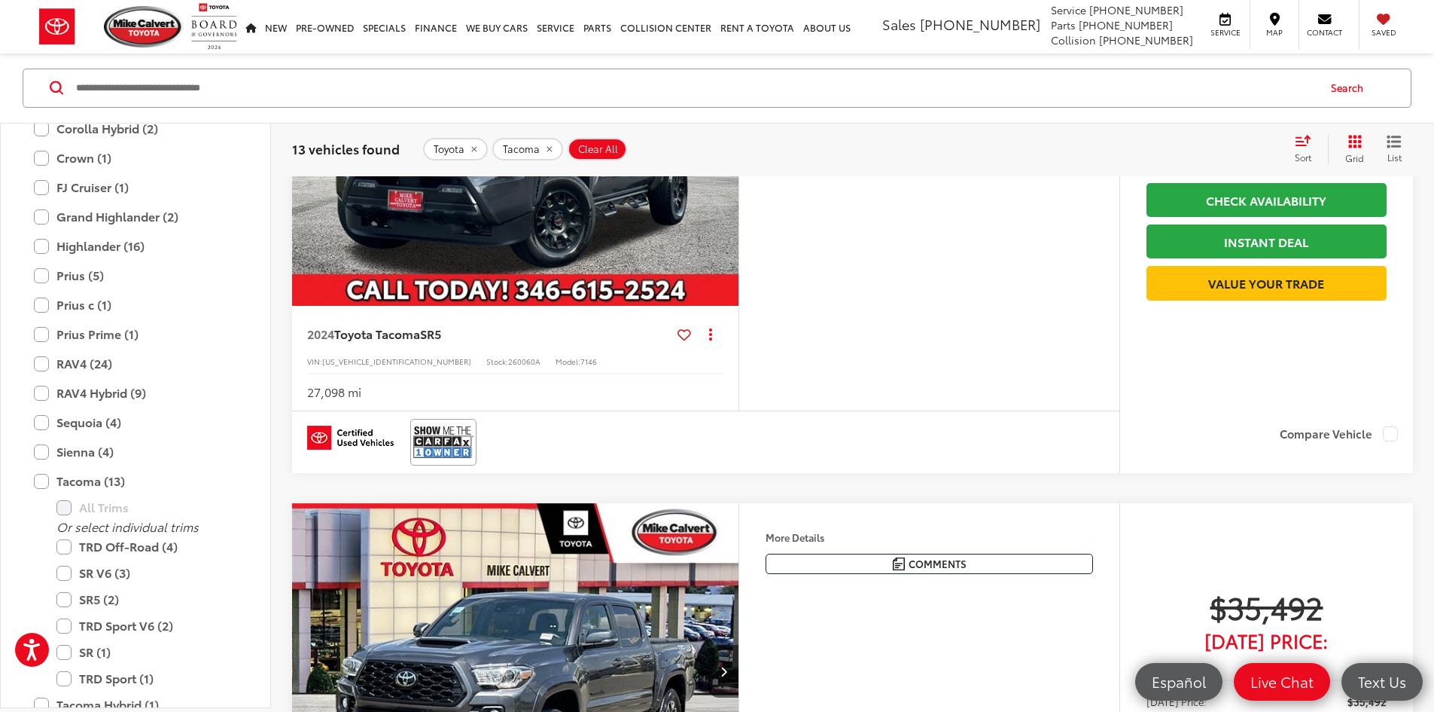
click at [1297, 142] on icon "Select sort value" at bounding box center [1303, 140] width 17 height 11
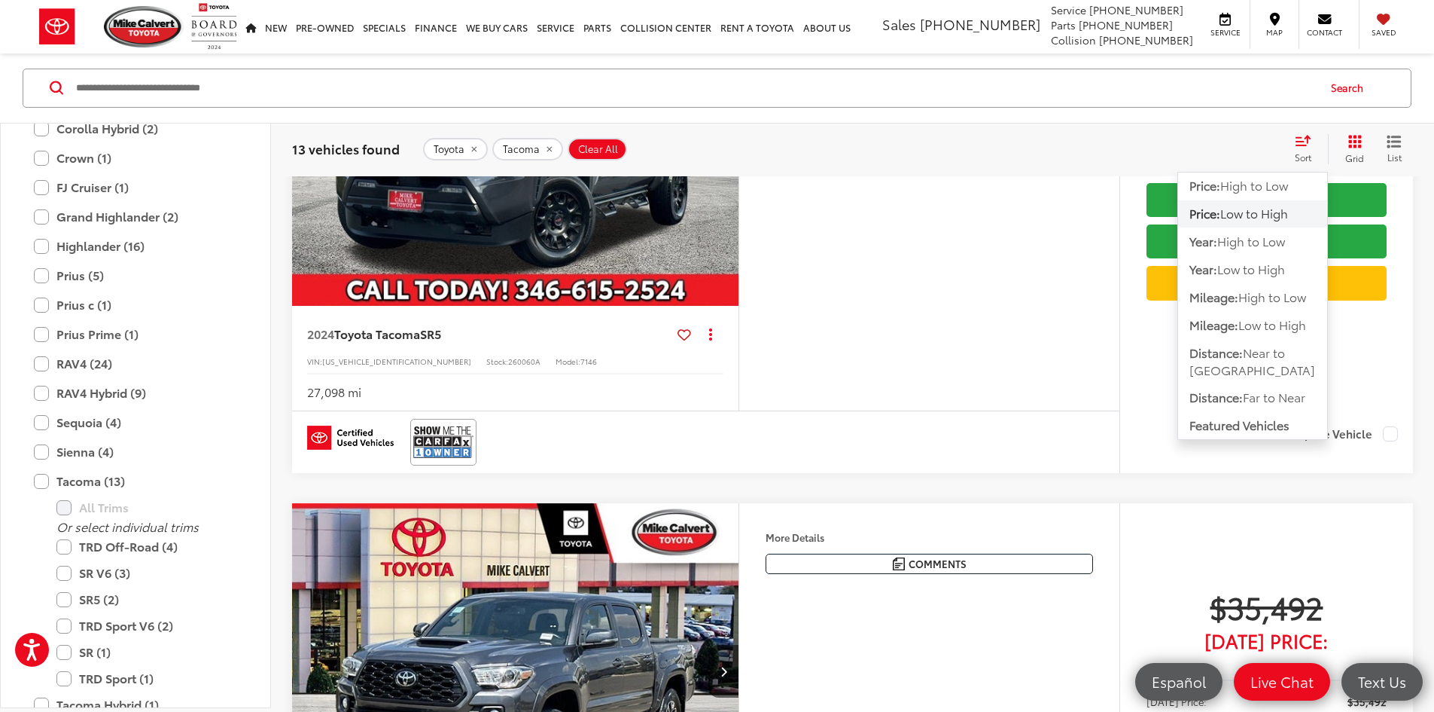
click at [1232, 209] on span "Low to High" at bounding box center [1255, 213] width 68 height 17
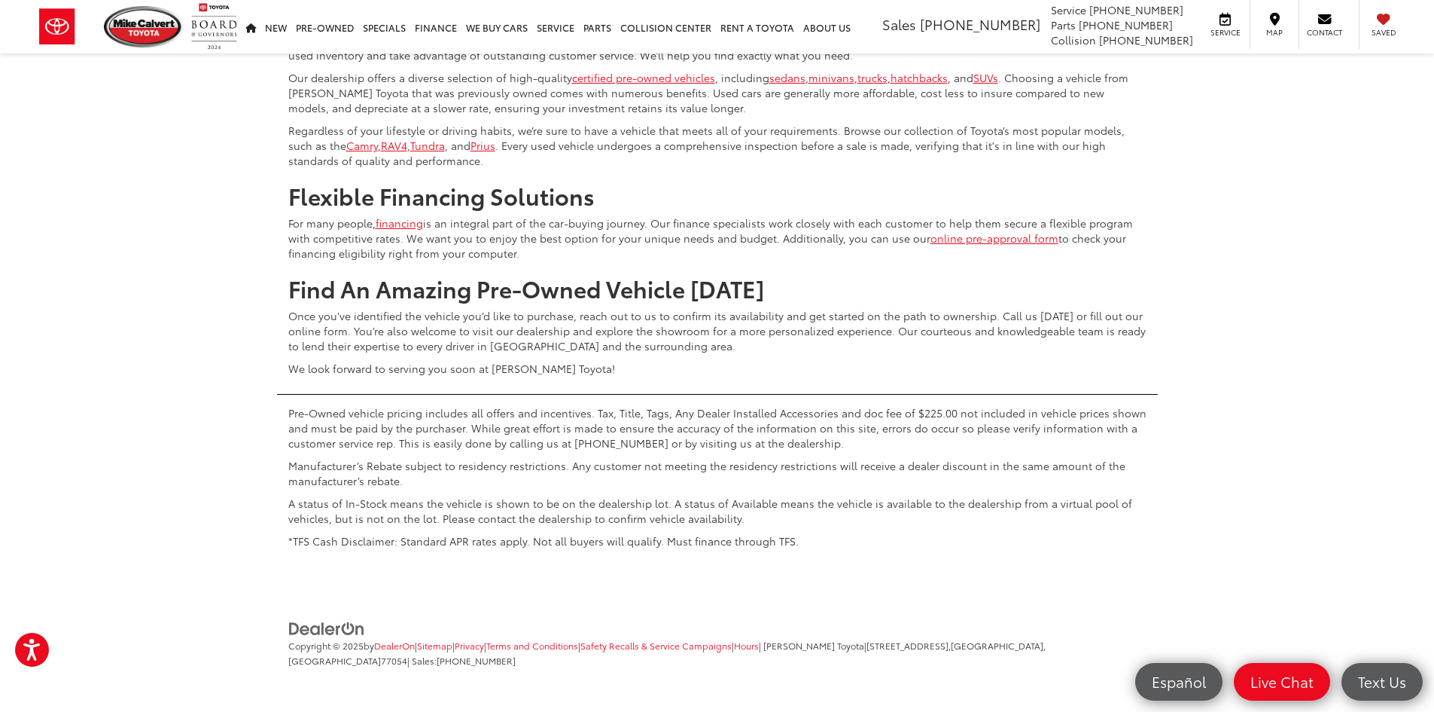
scroll to position [7018, 0]
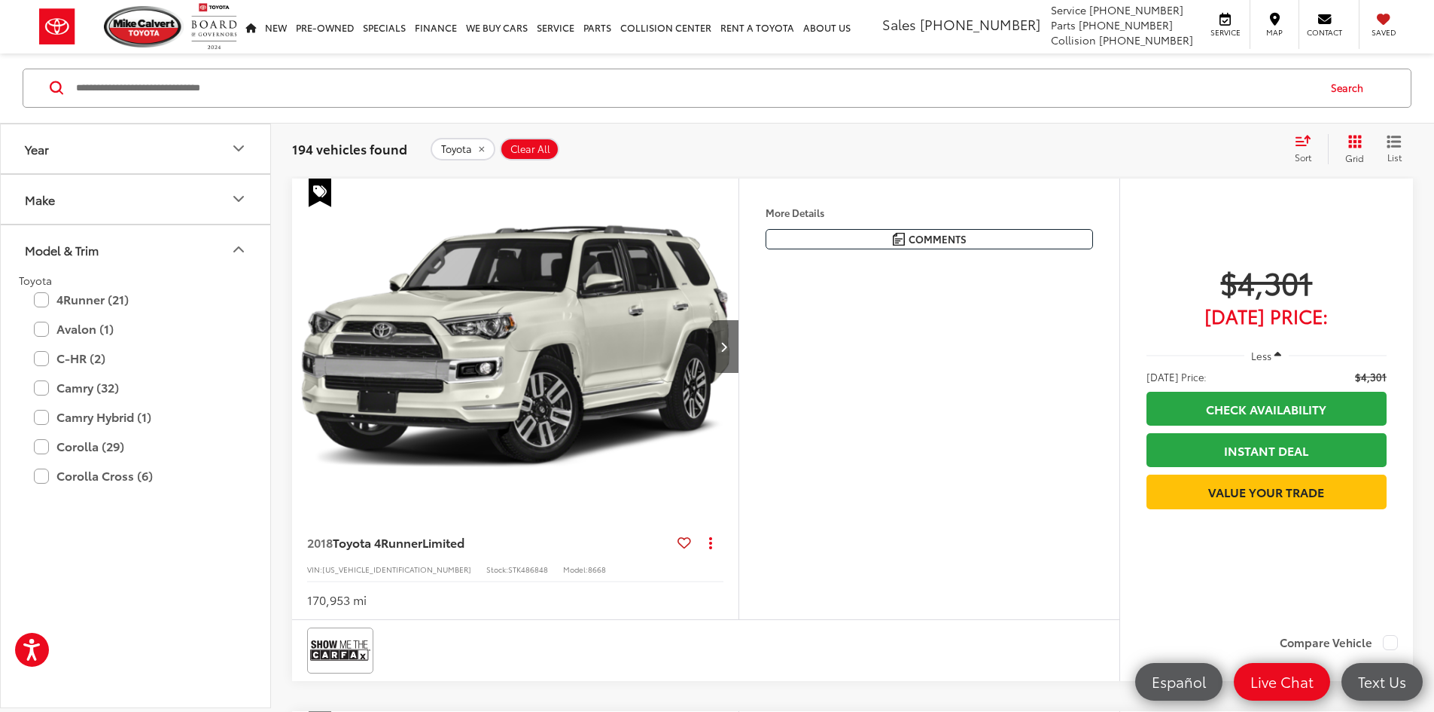
click at [148, 241] on button "Model & Trim" at bounding box center [136, 249] width 271 height 49
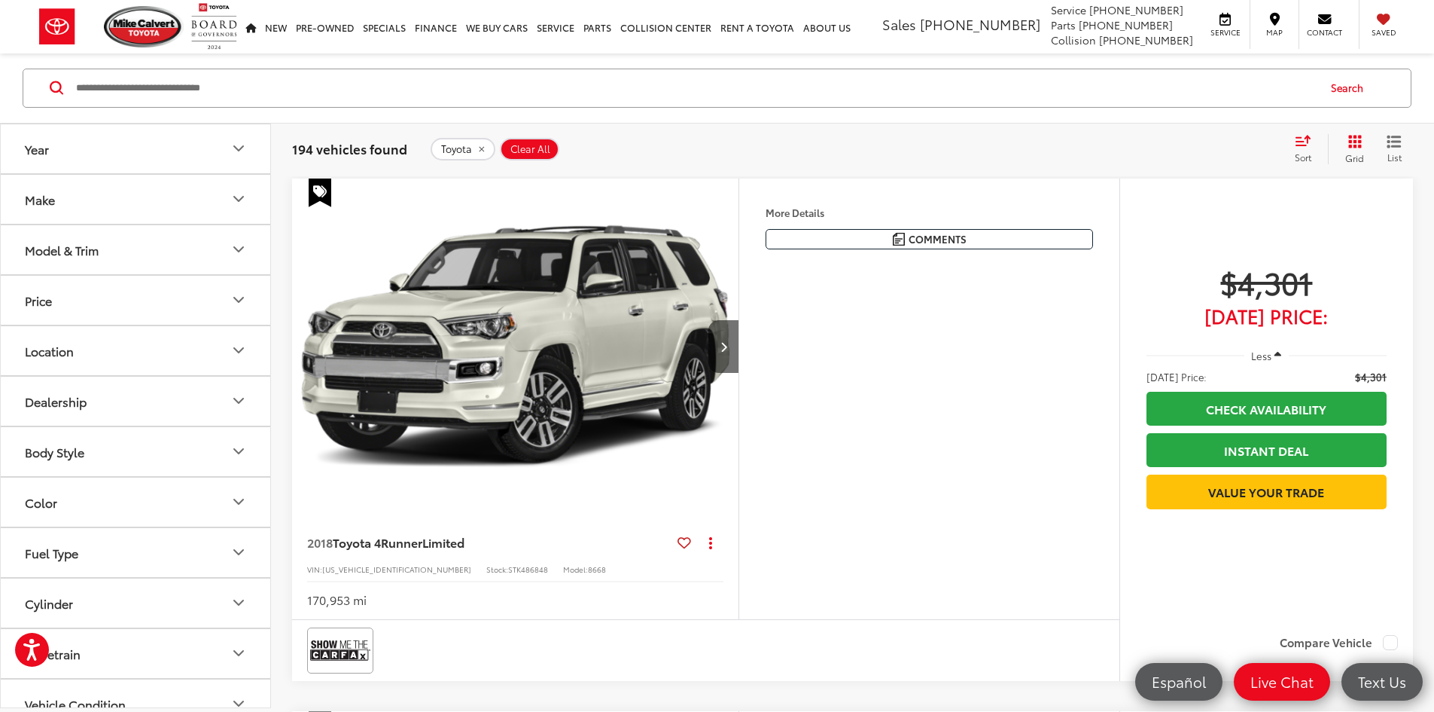
click at [145, 245] on button "Model & Trim" at bounding box center [136, 249] width 271 height 49
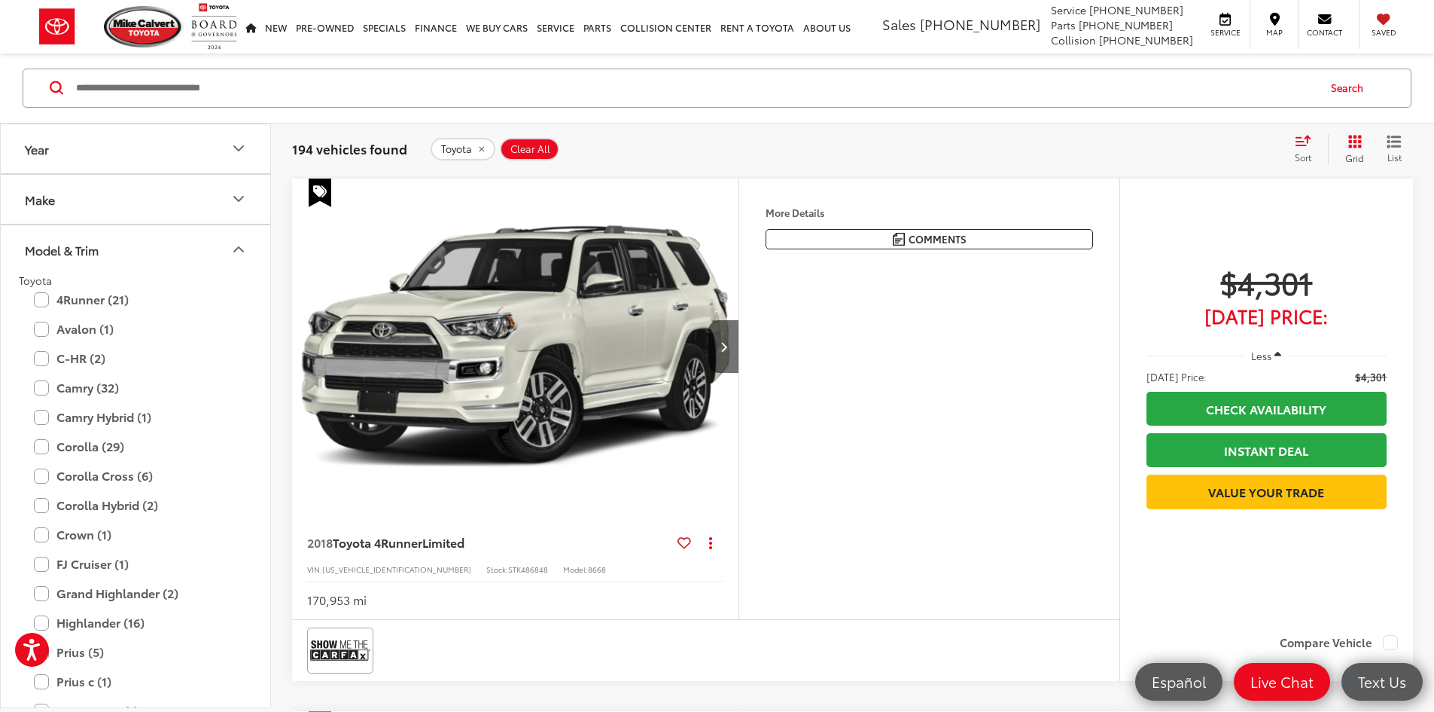
click at [139, 257] on button "Model & Trim" at bounding box center [136, 249] width 271 height 49
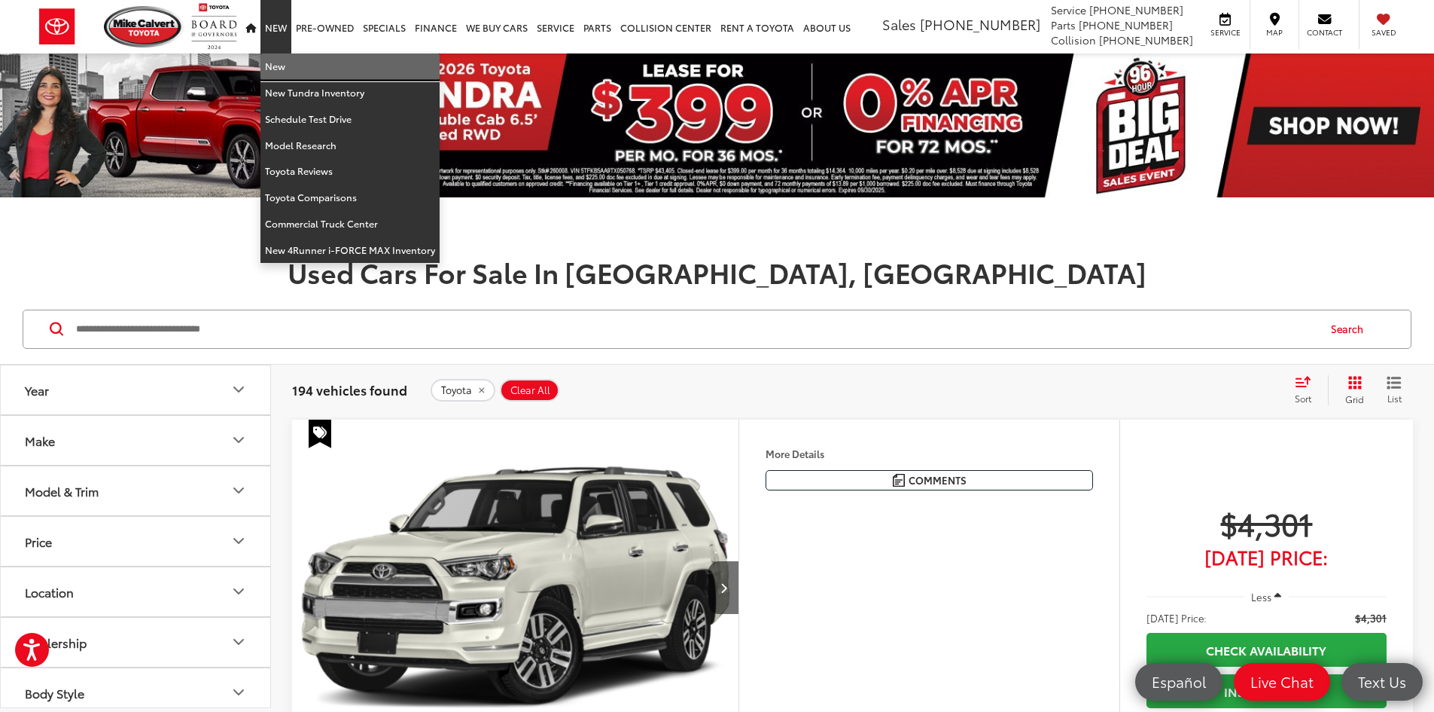
drag, startPoint x: 276, startPoint y: 76, endPoint x: 245, endPoint y: 190, distance: 117.8
click at [276, 76] on link "New" at bounding box center [350, 66] width 179 height 26
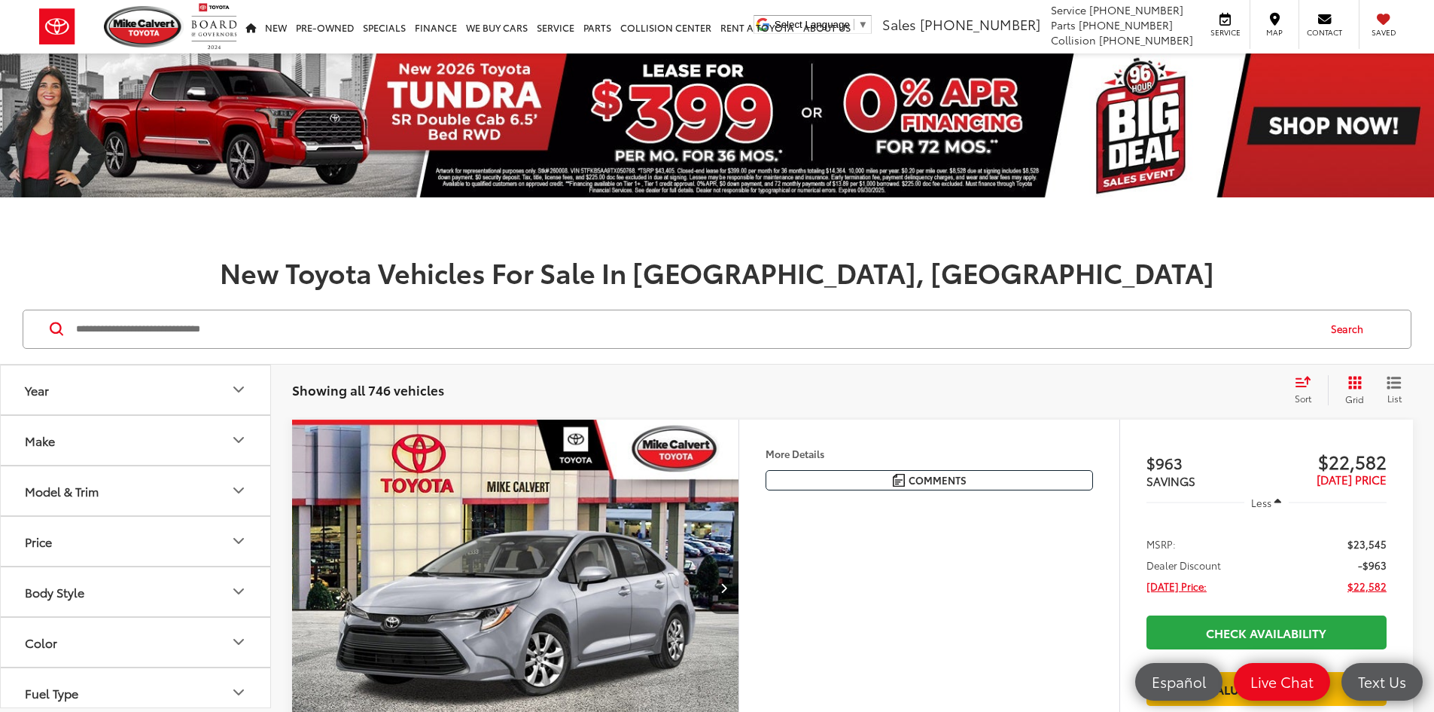
click at [143, 488] on button "Model & Trim" at bounding box center [136, 490] width 271 height 49
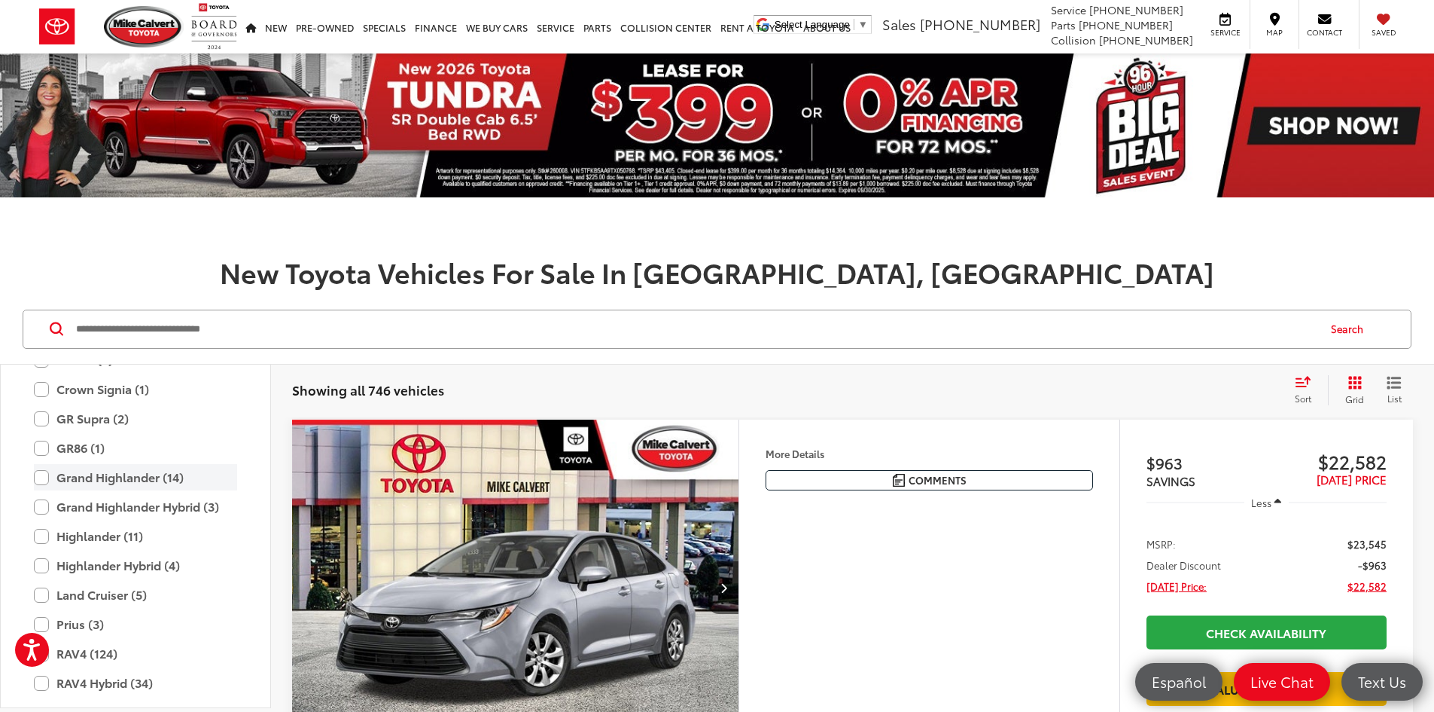
scroll to position [593, 0]
click at [59, 478] on label "Land Cruiser (5)" at bounding box center [135, 475] width 203 height 26
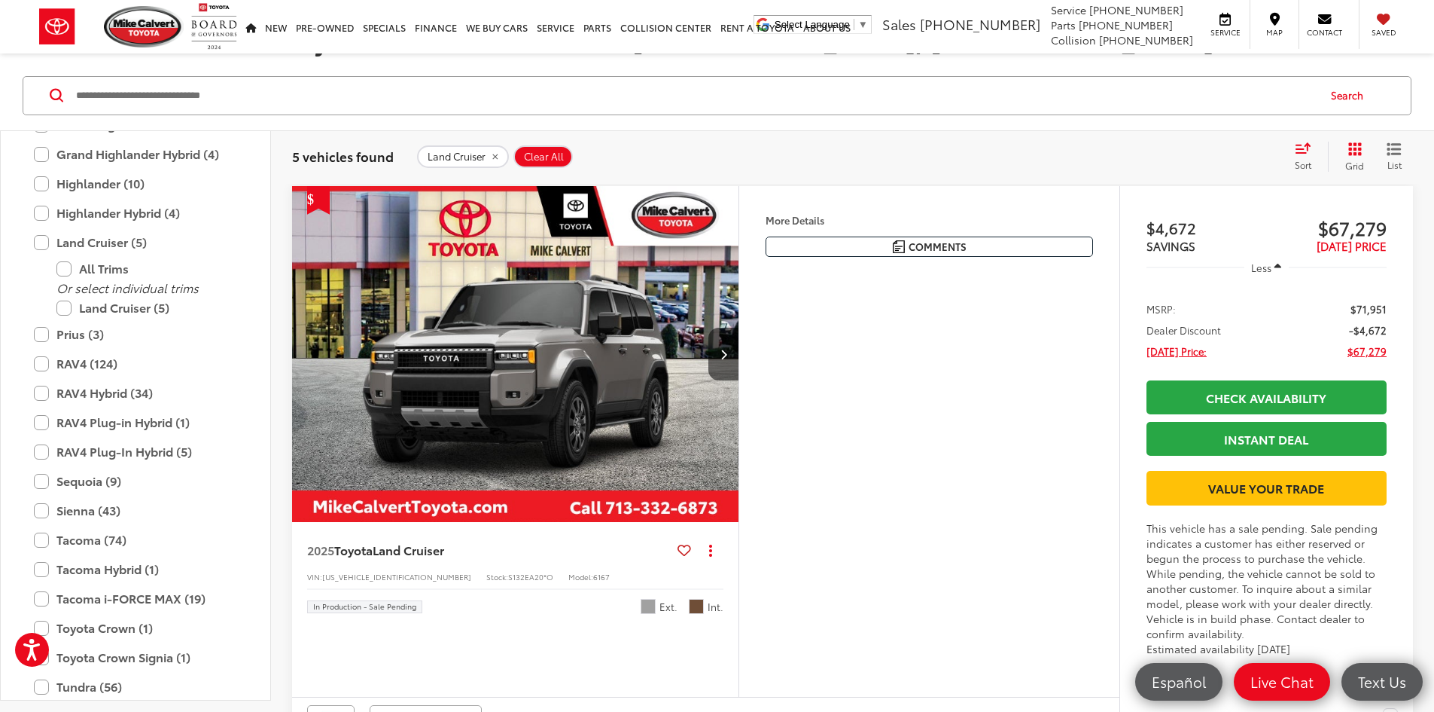
scroll to position [226, 0]
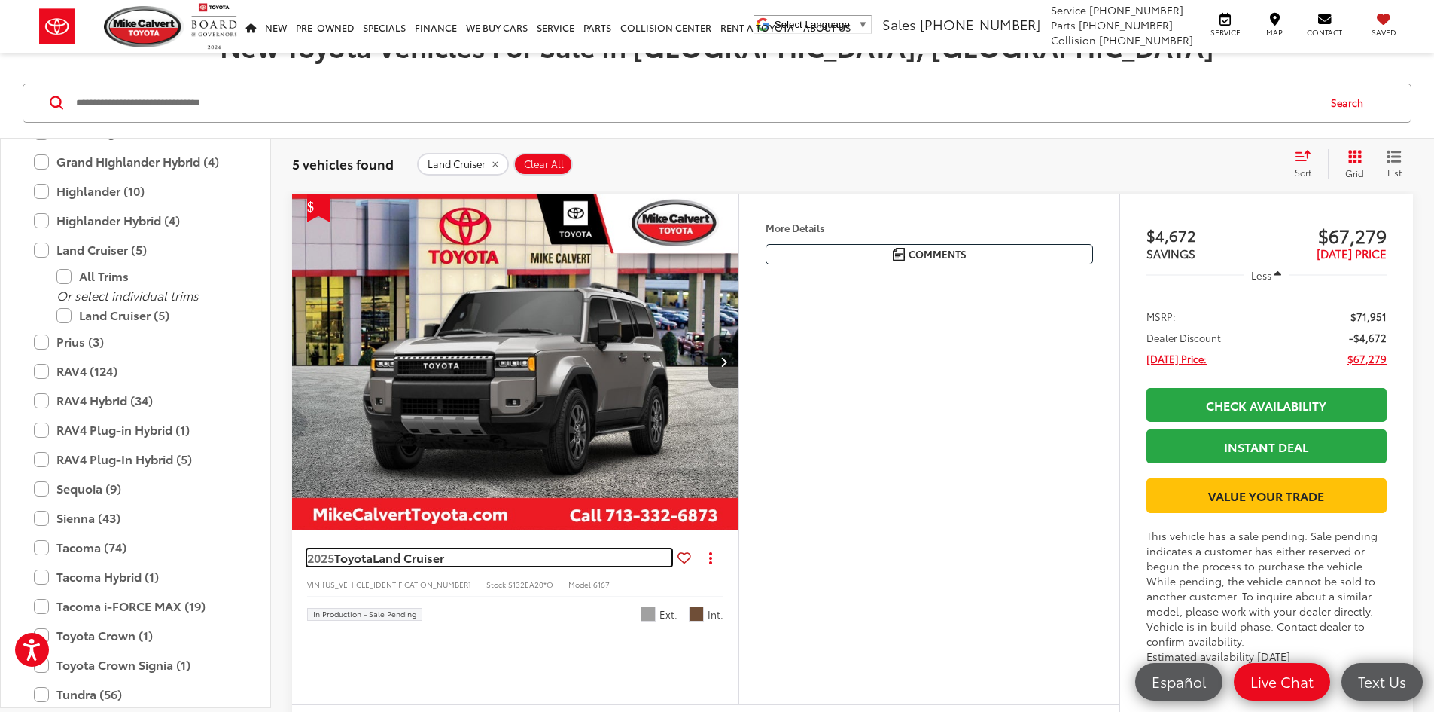
click at [386, 566] on span "Land Cruiser" at bounding box center [409, 556] width 72 height 17
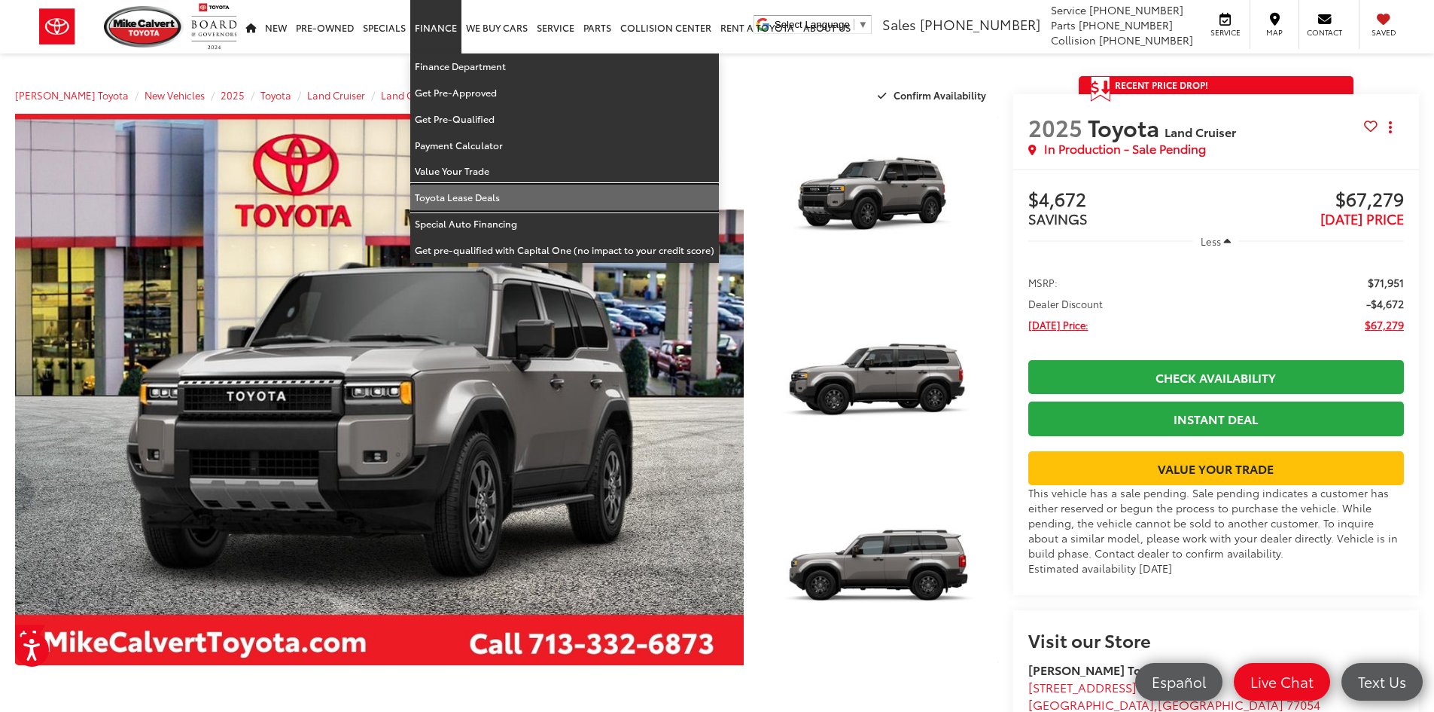
click at [495, 192] on link "Toyota Lease Deals" at bounding box center [564, 197] width 309 height 26
